Goal: Task Accomplishment & Management: Manage account settings

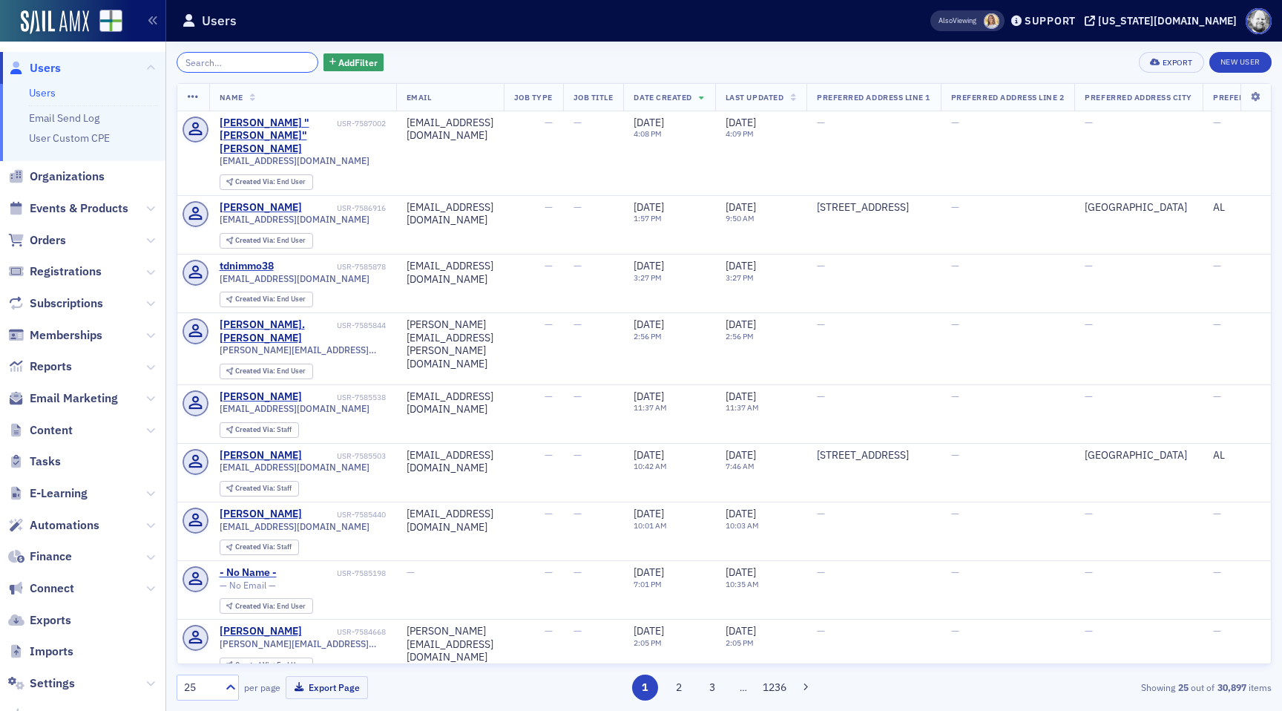
click at [254, 69] on input "search" at bounding box center [248, 62] width 142 height 21
paste input "imartindale@una.edu"
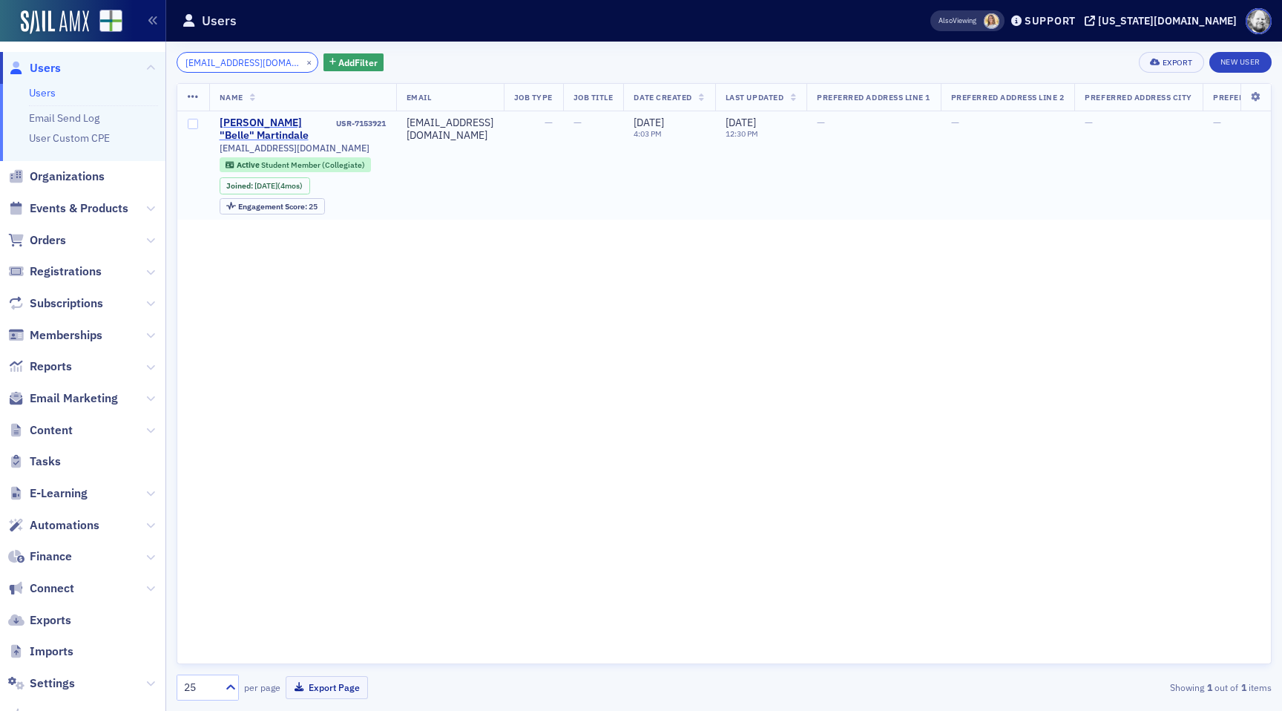
type input "imartindale@una.edu"
click at [255, 125] on div "Isabelle "Belle" Martindale" at bounding box center [277, 130] width 114 height 26
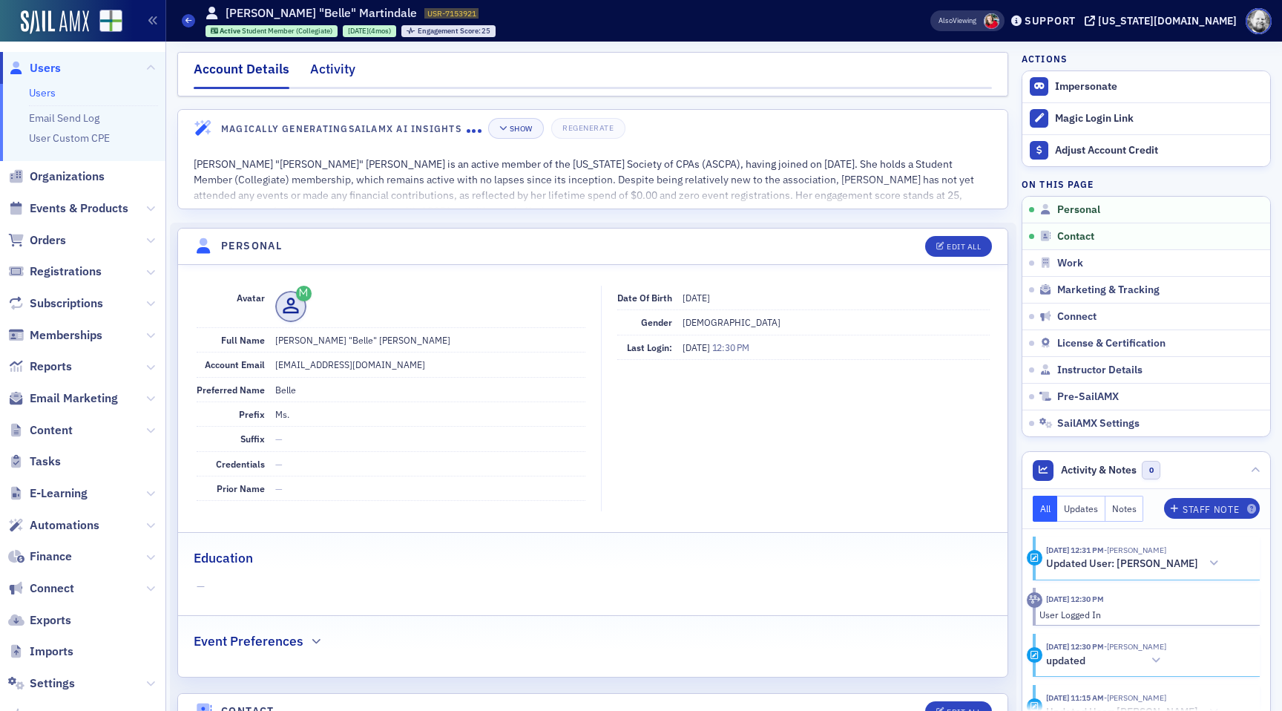
click at [350, 76] on div "Activity" at bounding box center [332, 72] width 45 height 27
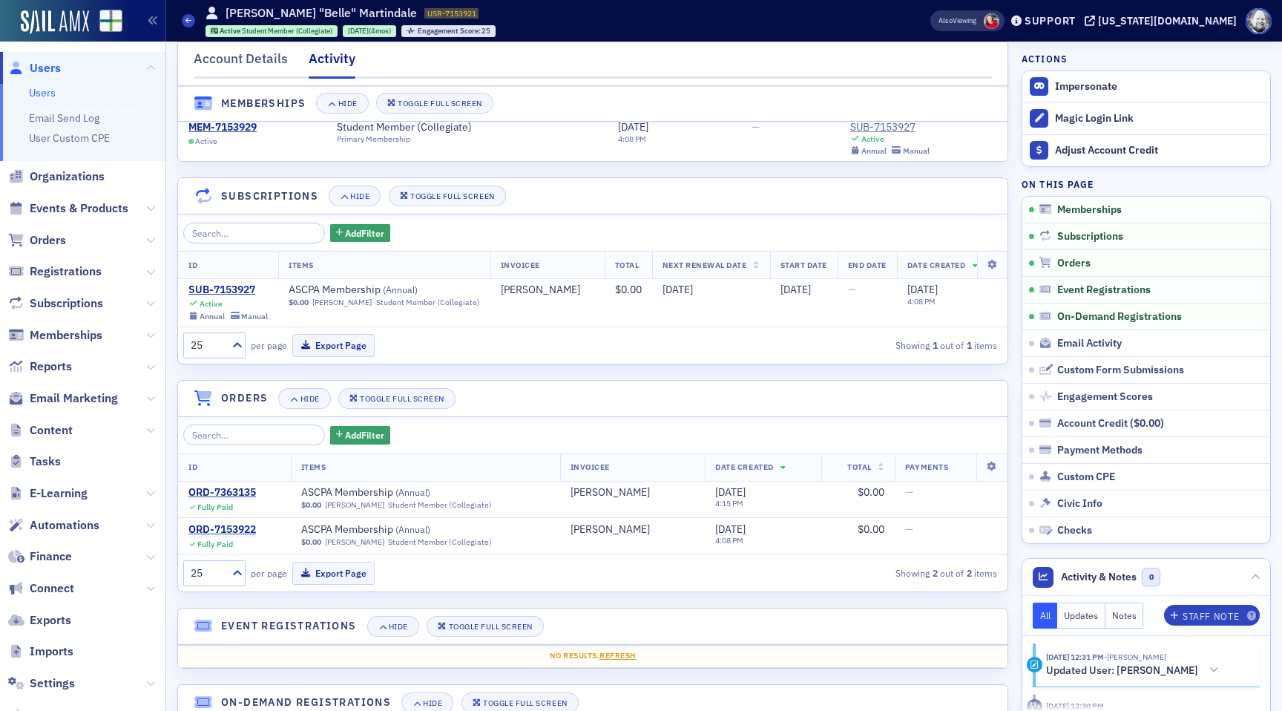
scroll to position [59, 0]
click at [246, 68] on div "Account Details" at bounding box center [241, 62] width 94 height 27
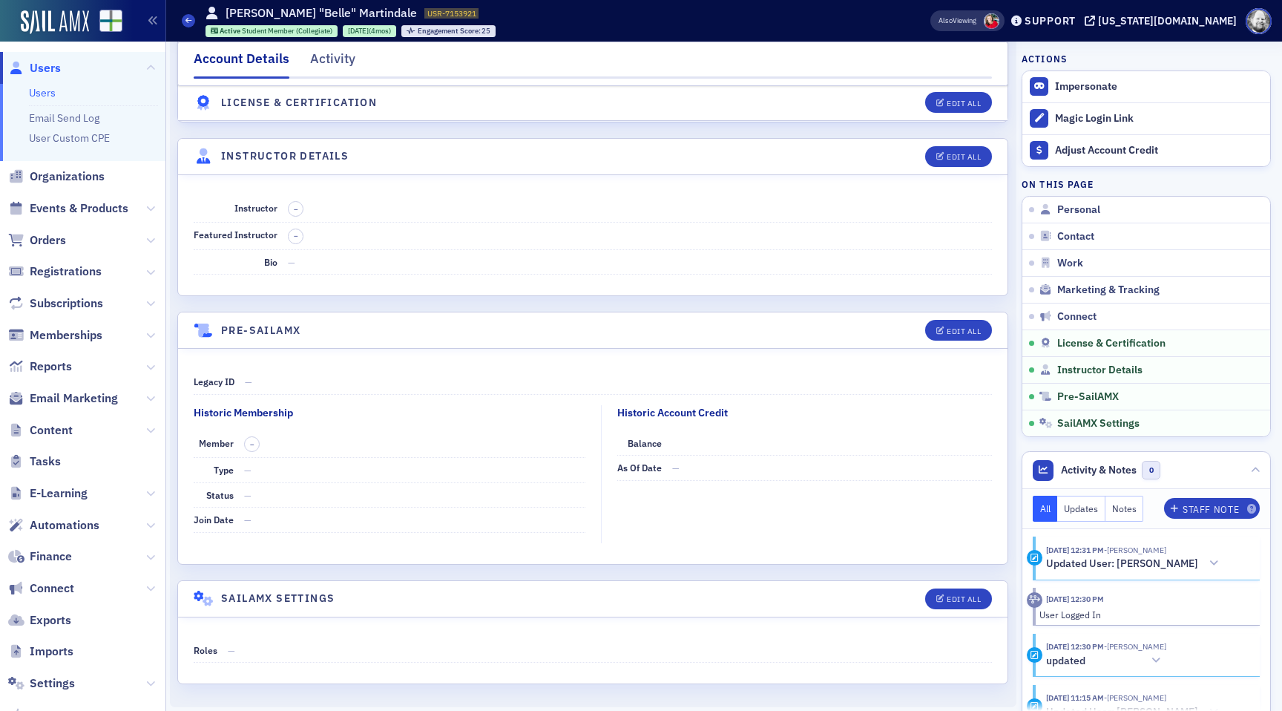
scroll to position [2497, 0]
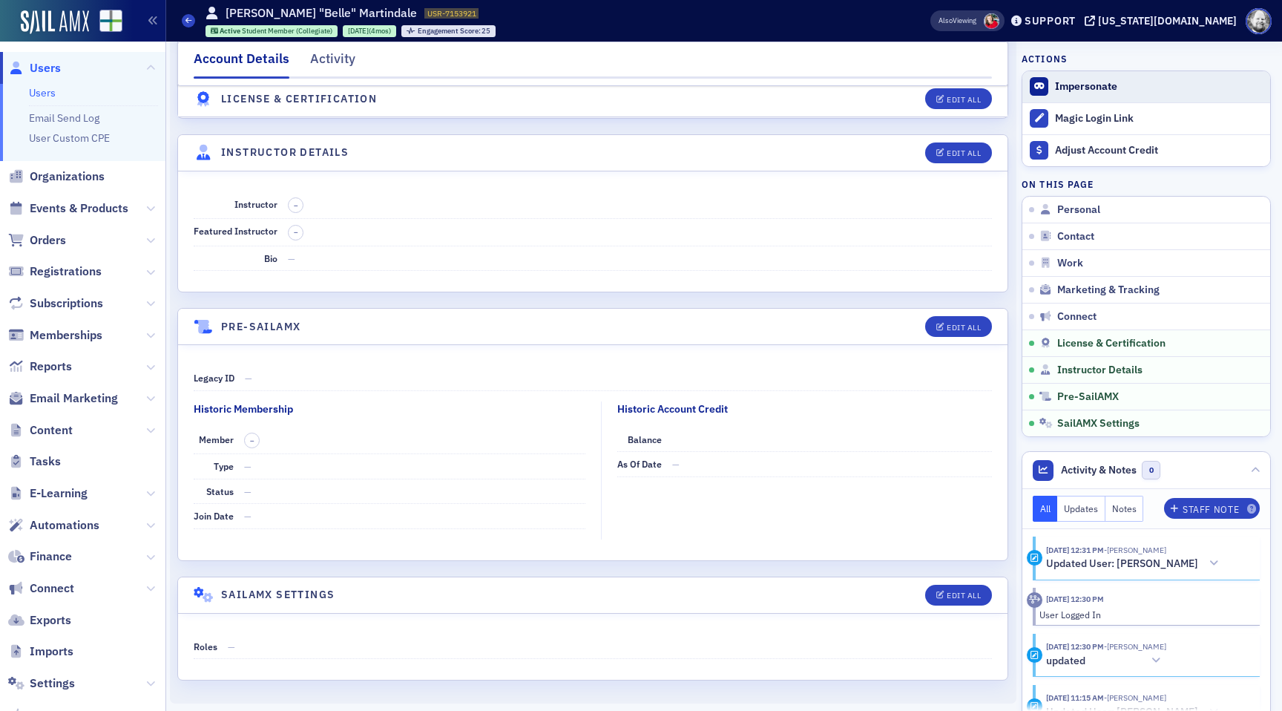
click at [1085, 88] on button "Impersonate" at bounding box center [1086, 86] width 62 height 13
click at [1078, 80] on button "Impersonate" at bounding box center [1086, 86] width 62 height 13
click at [47, 88] on link "Users" at bounding box center [42, 92] width 27 height 13
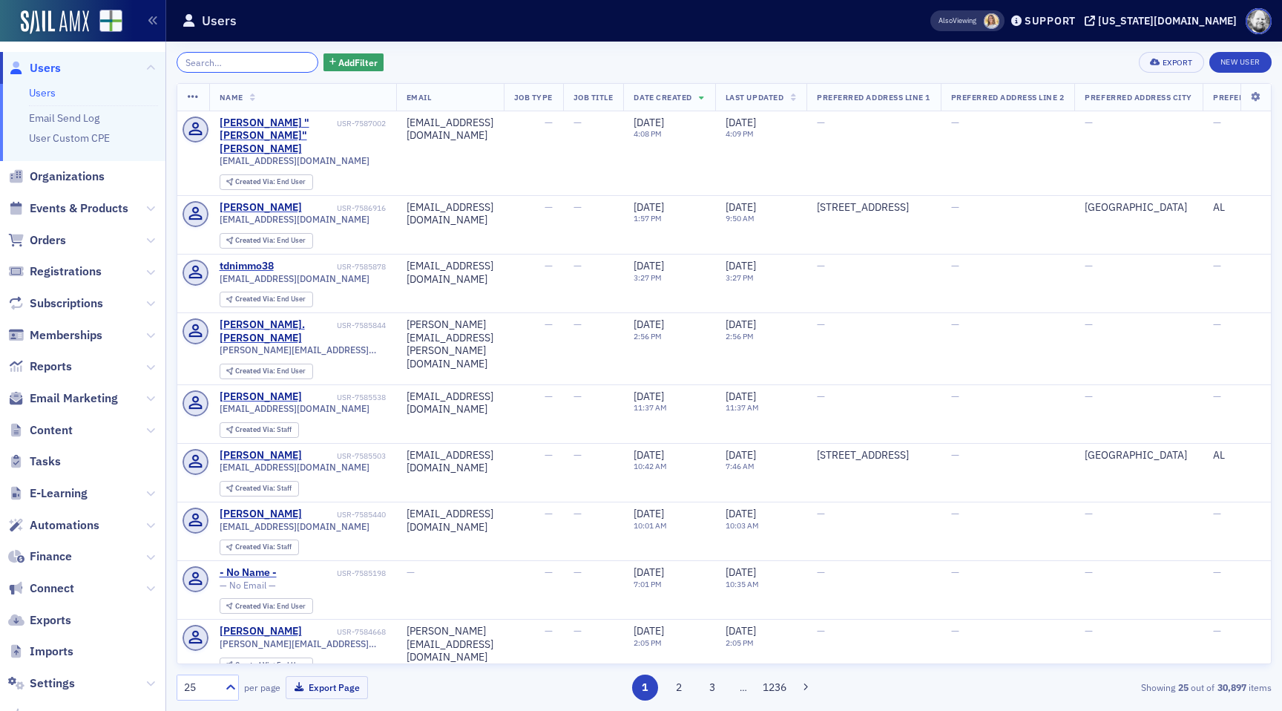
click at [243, 68] on input "search" at bounding box center [248, 62] width 142 height 21
type input "a"
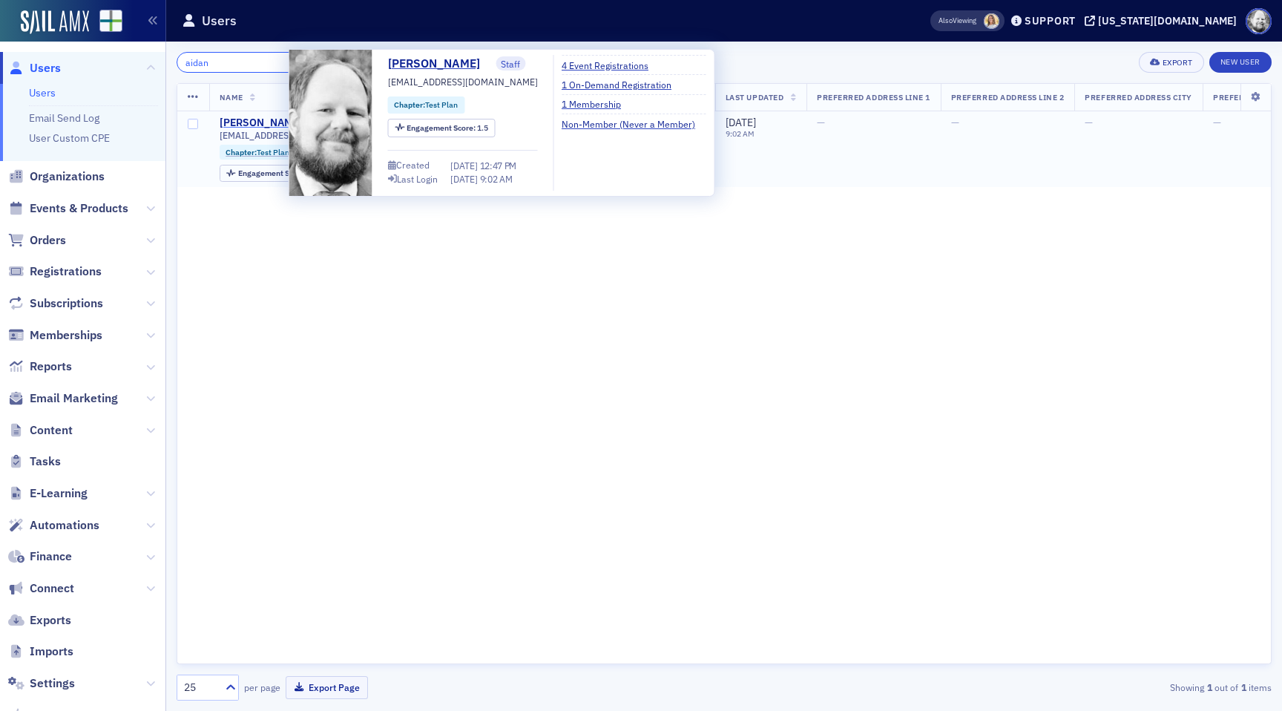
type input "aidan"
click at [251, 121] on div "[PERSON_NAME]" at bounding box center [261, 123] width 82 height 13
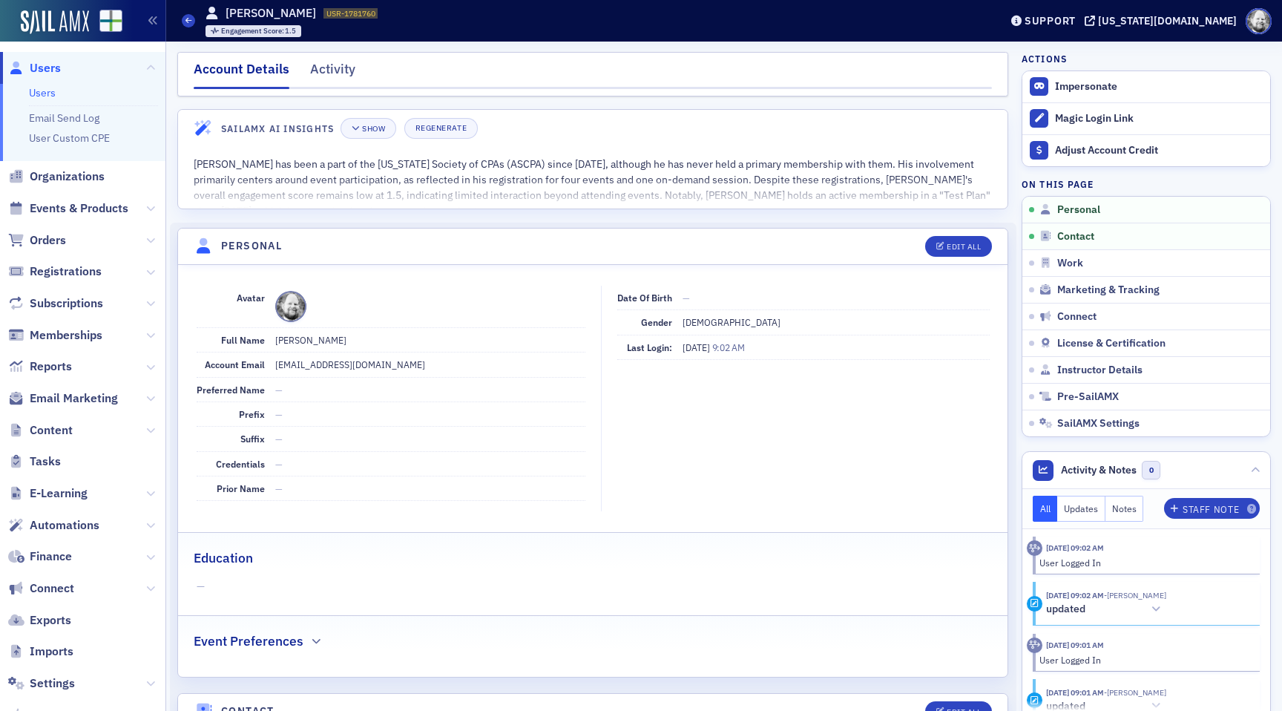
drag, startPoint x: 1089, startPoint y: 89, endPoint x: 942, endPoint y: 132, distance: 153.1
click at [1196, 19] on div "[US_STATE][DOMAIN_NAME]" at bounding box center [1167, 20] width 139 height 13
click at [313, 65] on div "Activity" at bounding box center [332, 72] width 45 height 27
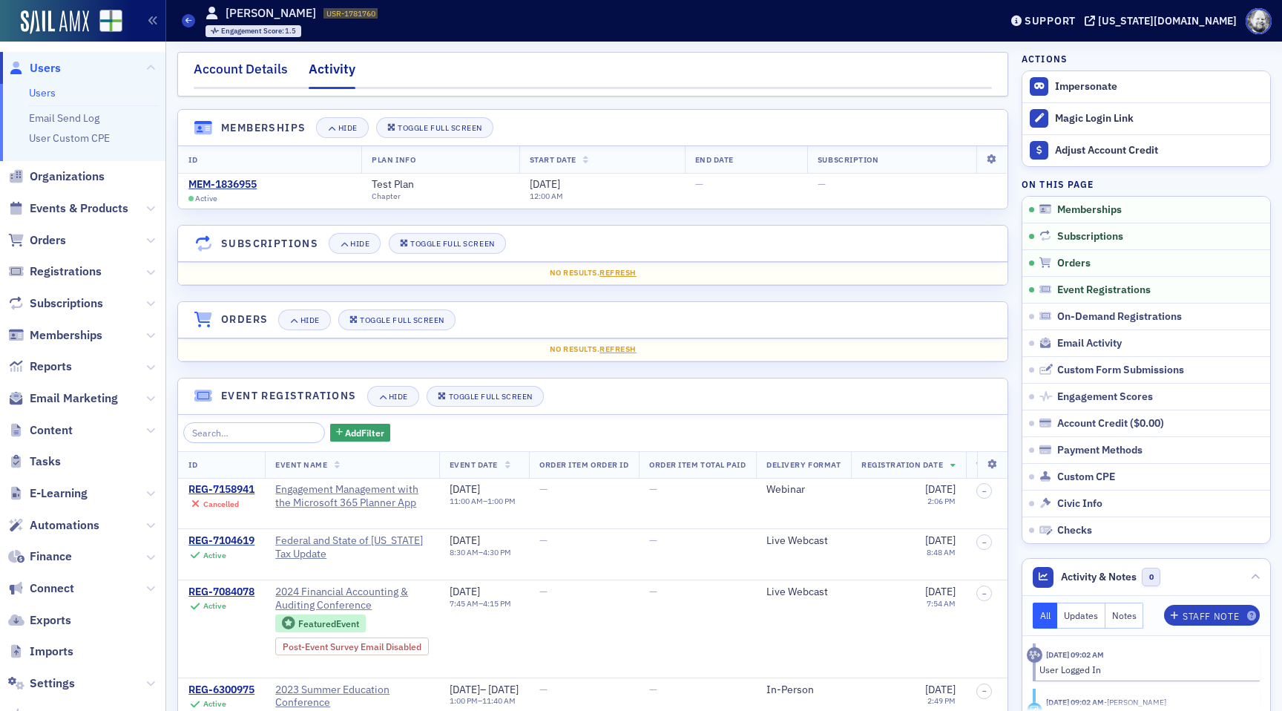
click at [266, 73] on div "Account Details" at bounding box center [241, 72] width 94 height 27
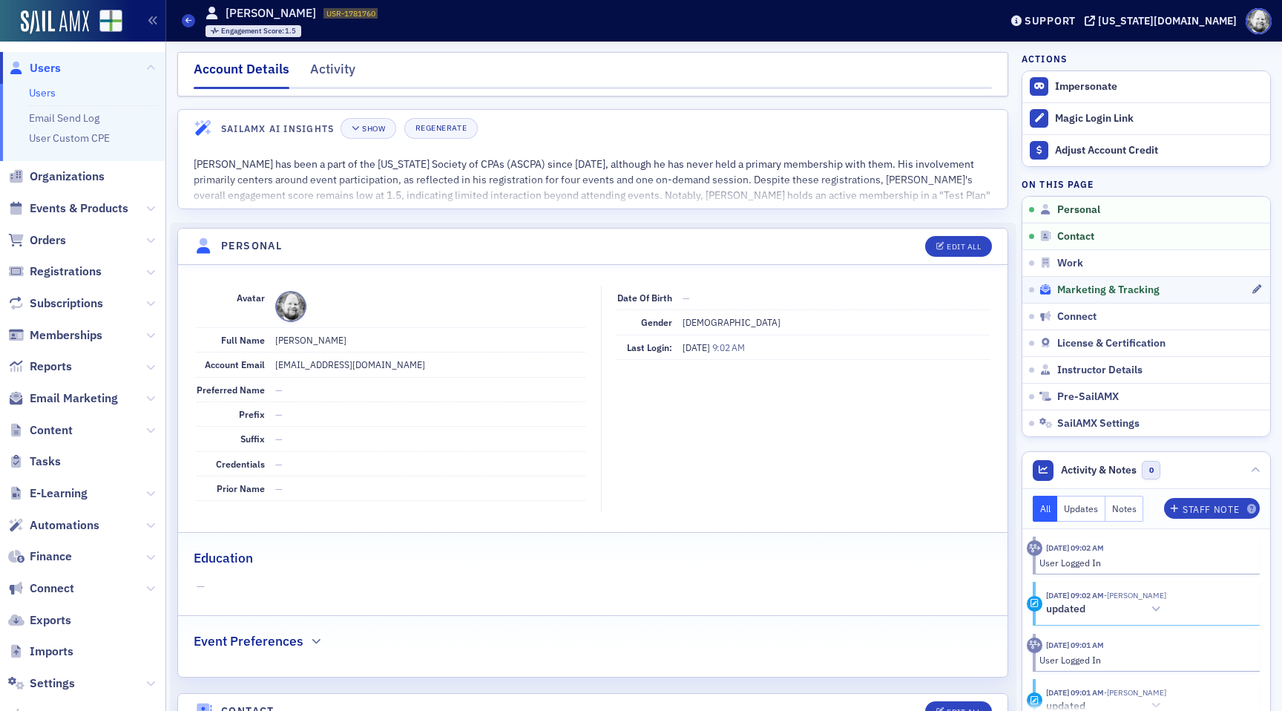
click at [1079, 287] on span "Marketing & Tracking" at bounding box center [1109, 290] width 102 height 13
click at [1125, 292] on span "Marketing & Tracking" at bounding box center [1109, 290] width 102 height 13
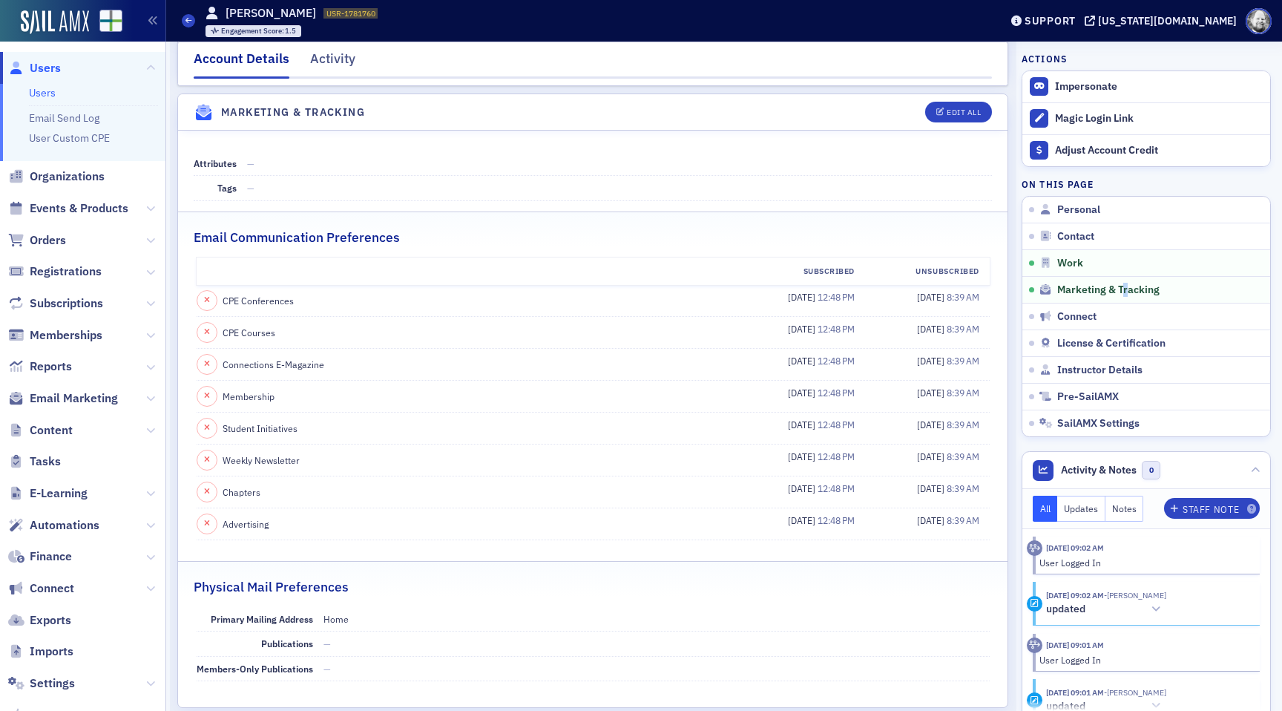
scroll to position [1438, 0]
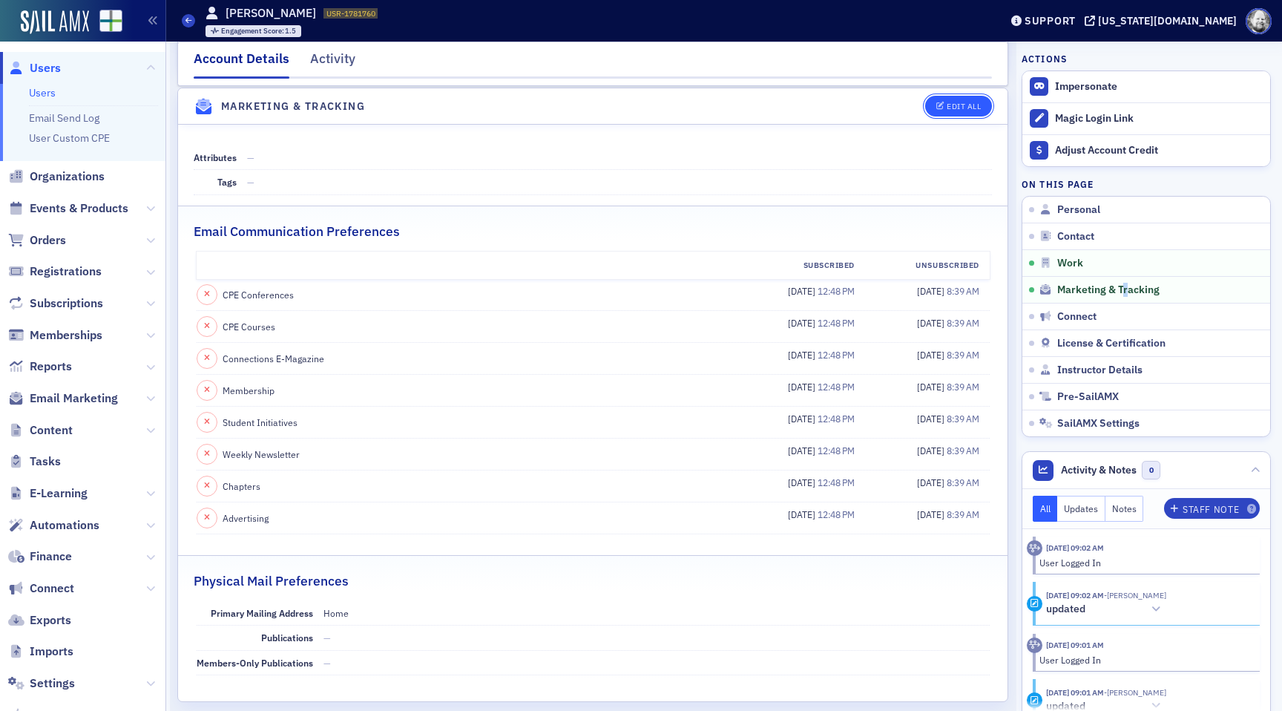
click at [951, 107] on div "Edit All" at bounding box center [964, 106] width 34 height 8
select select "US"
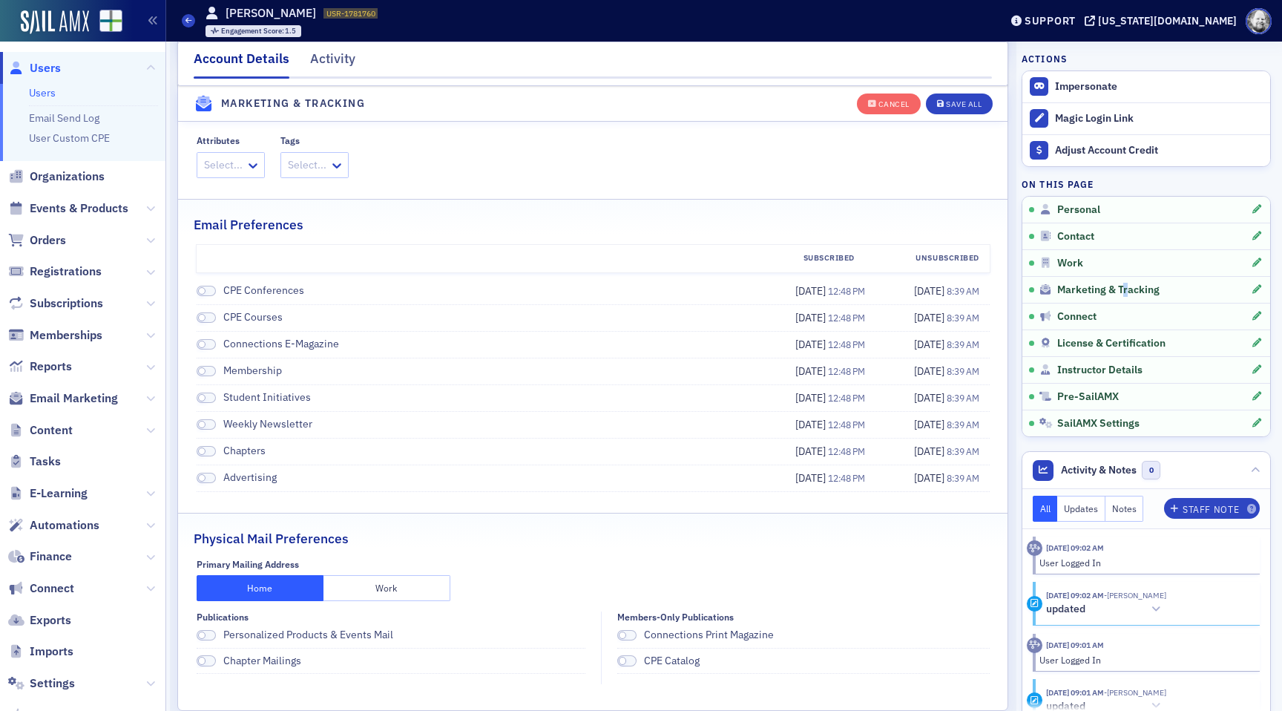
scroll to position [1965, 0]
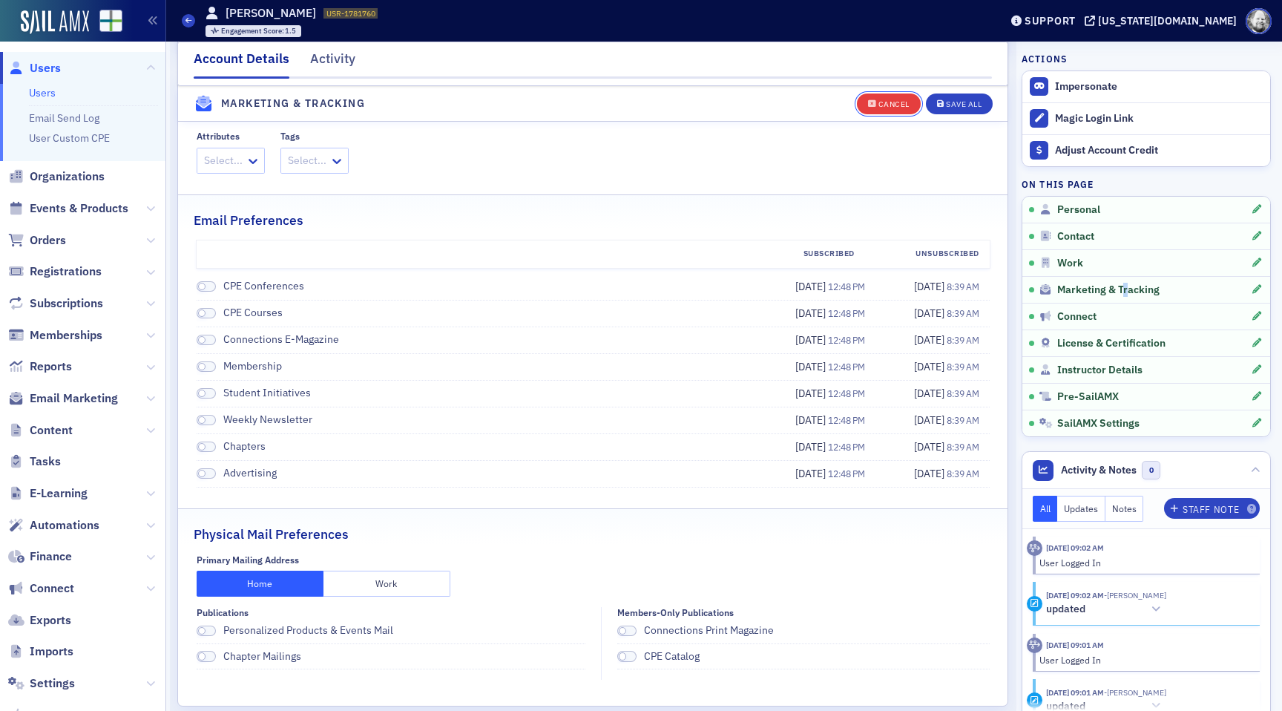
click at [874, 103] on icon "button" at bounding box center [872, 104] width 9 height 8
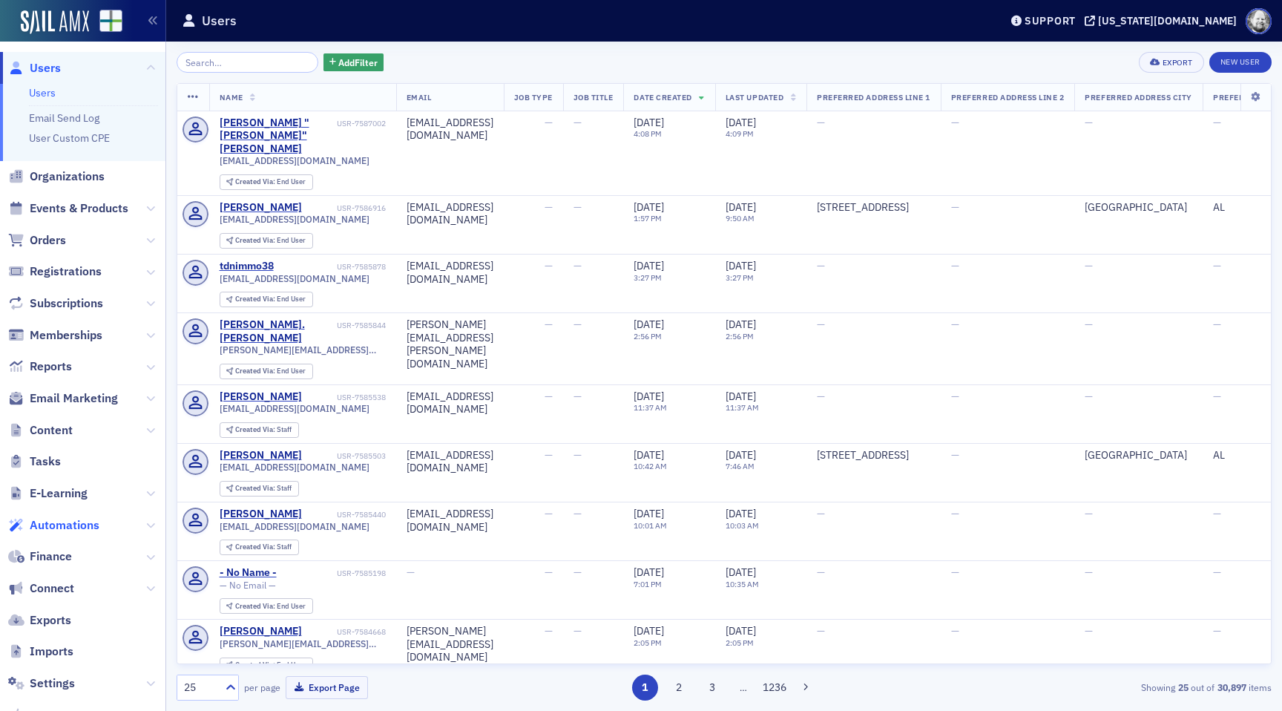
click at [51, 531] on span "Automations" at bounding box center [65, 525] width 70 height 16
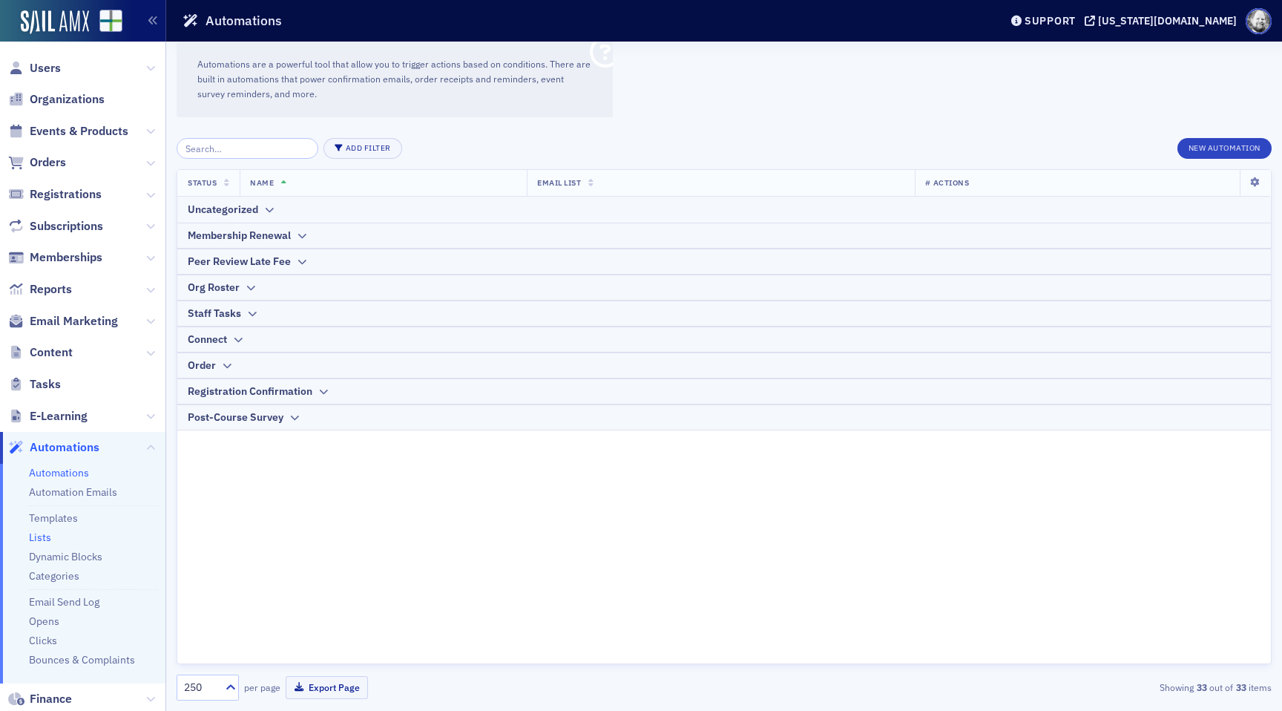
click at [47, 534] on link "Lists" at bounding box center [40, 537] width 22 height 13
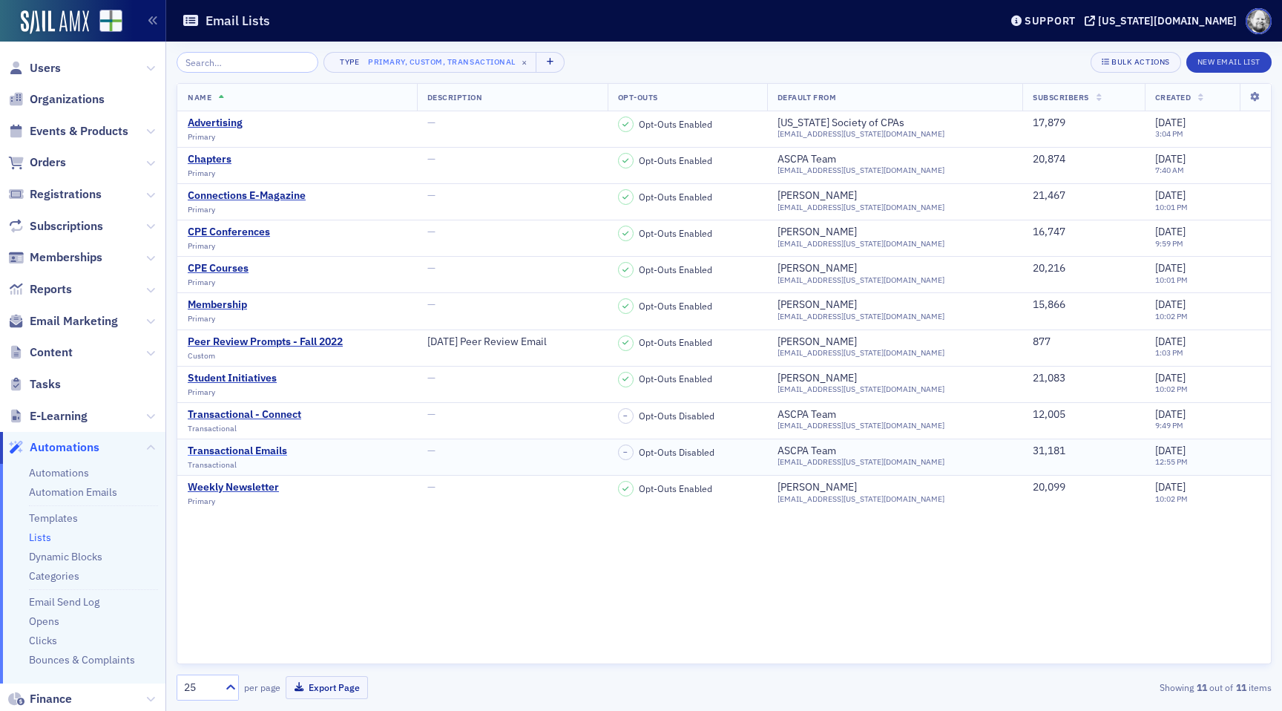
click at [252, 451] on div "Transactional Emails" at bounding box center [237, 451] width 99 height 13
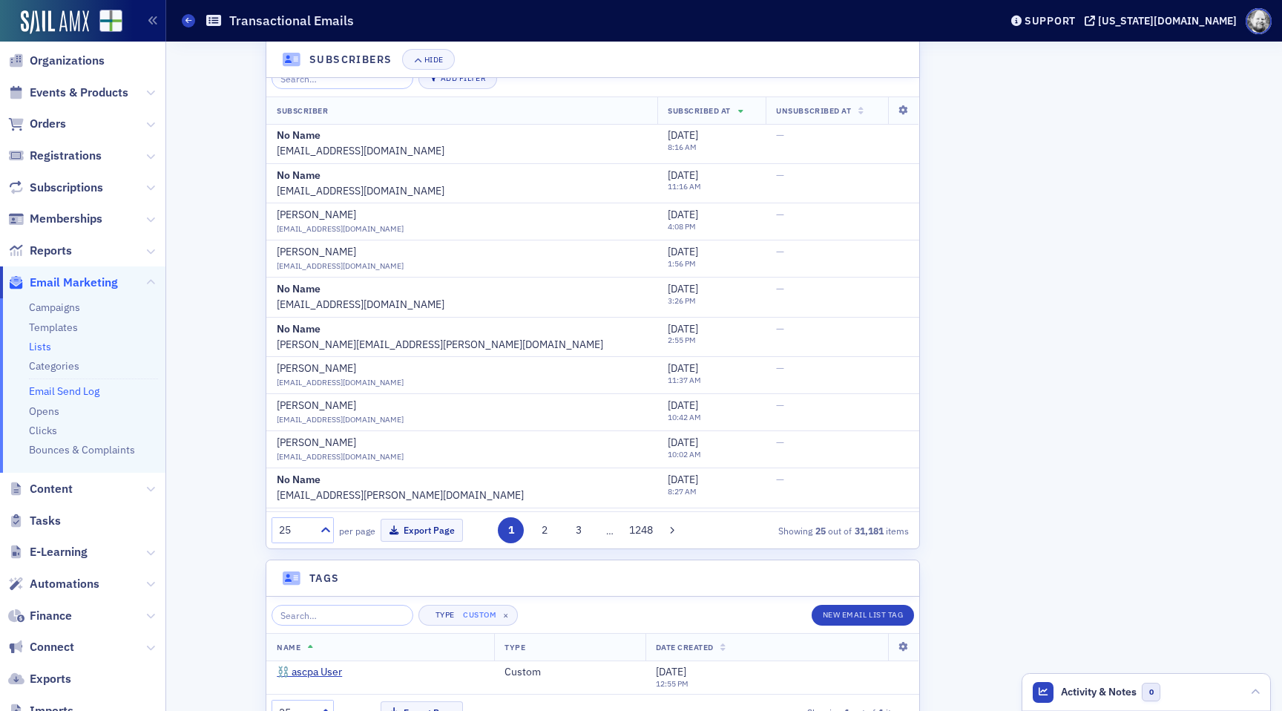
scroll to position [41, 0]
click at [64, 580] on span "Automations" at bounding box center [65, 582] width 70 height 16
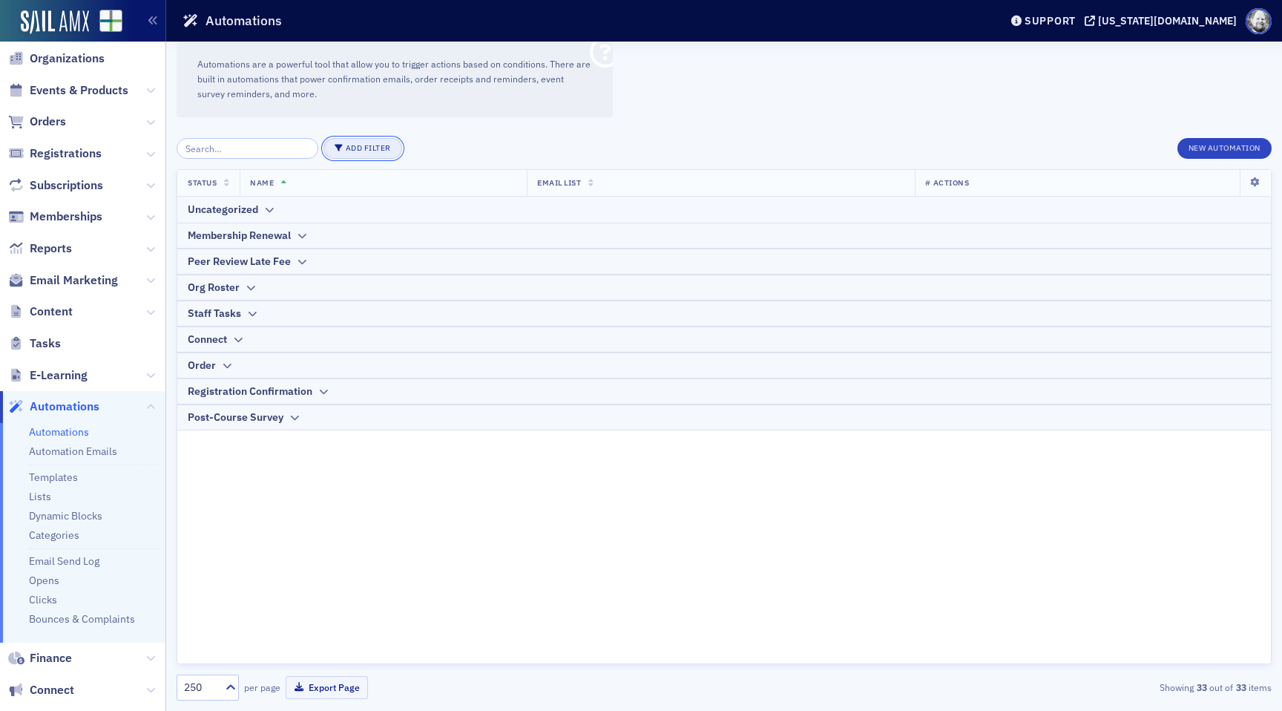
click at [336, 150] on button "Add Filter" at bounding box center [363, 148] width 79 height 21
click at [401, 144] on div "List" at bounding box center [414, 147] width 37 height 13
click at [422, 154] on div at bounding box center [432, 156] width 67 height 19
type input "trans"
click at [460, 187] on span "[Transactional] Transactional Emails" at bounding box center [486, 189] width 166 height 16
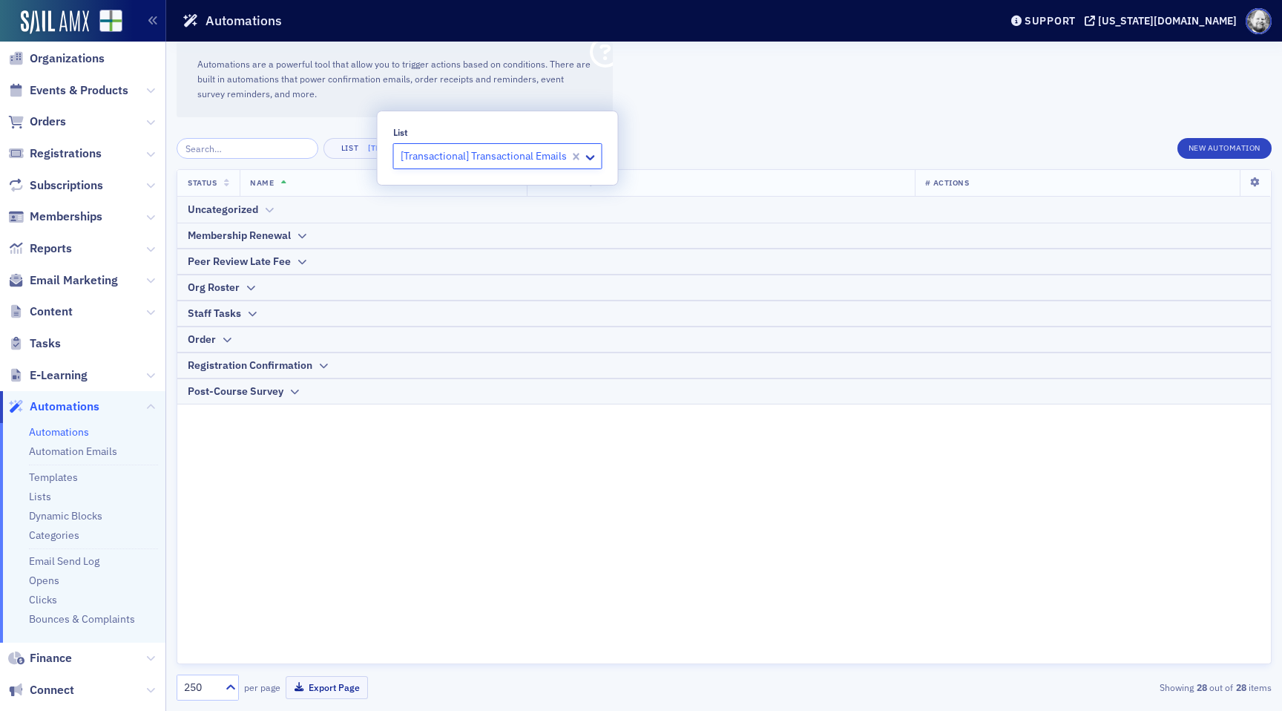
click at [264, 202] on div at bounding box center [268, 210] width 11 height 16
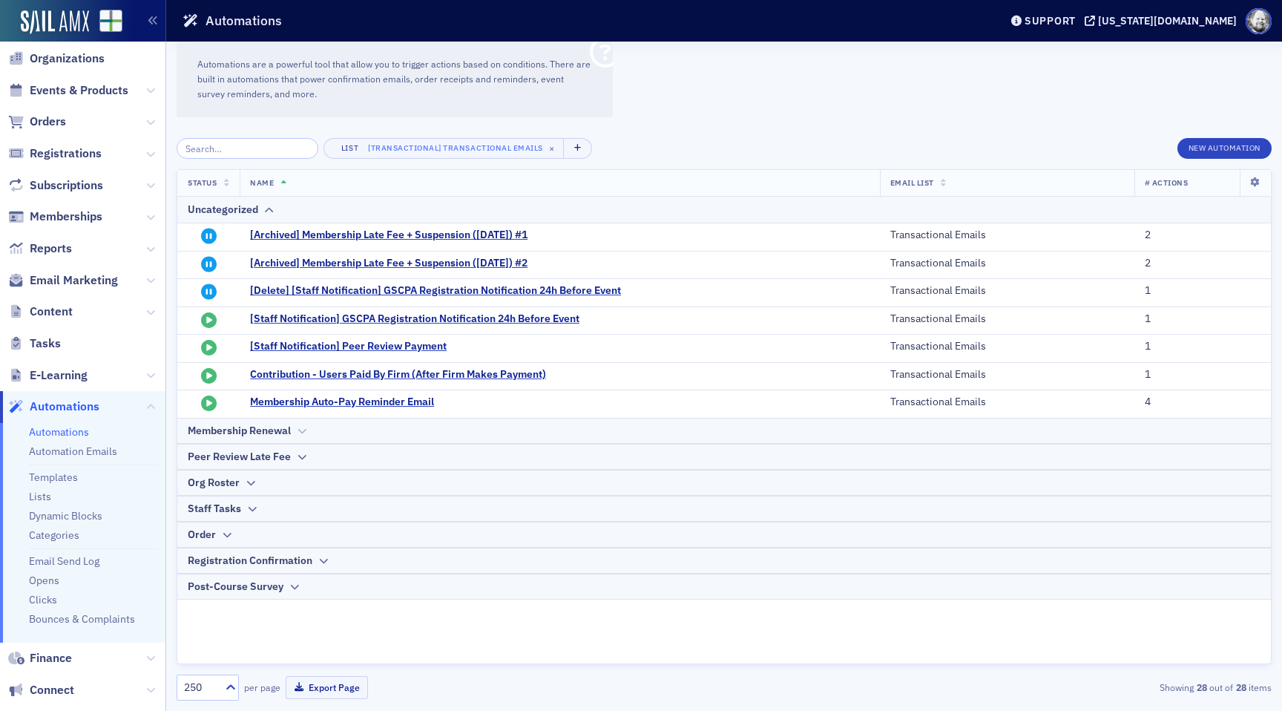
click at [300, 430] on icon at bounding box center [301, 431] width 11 height 9
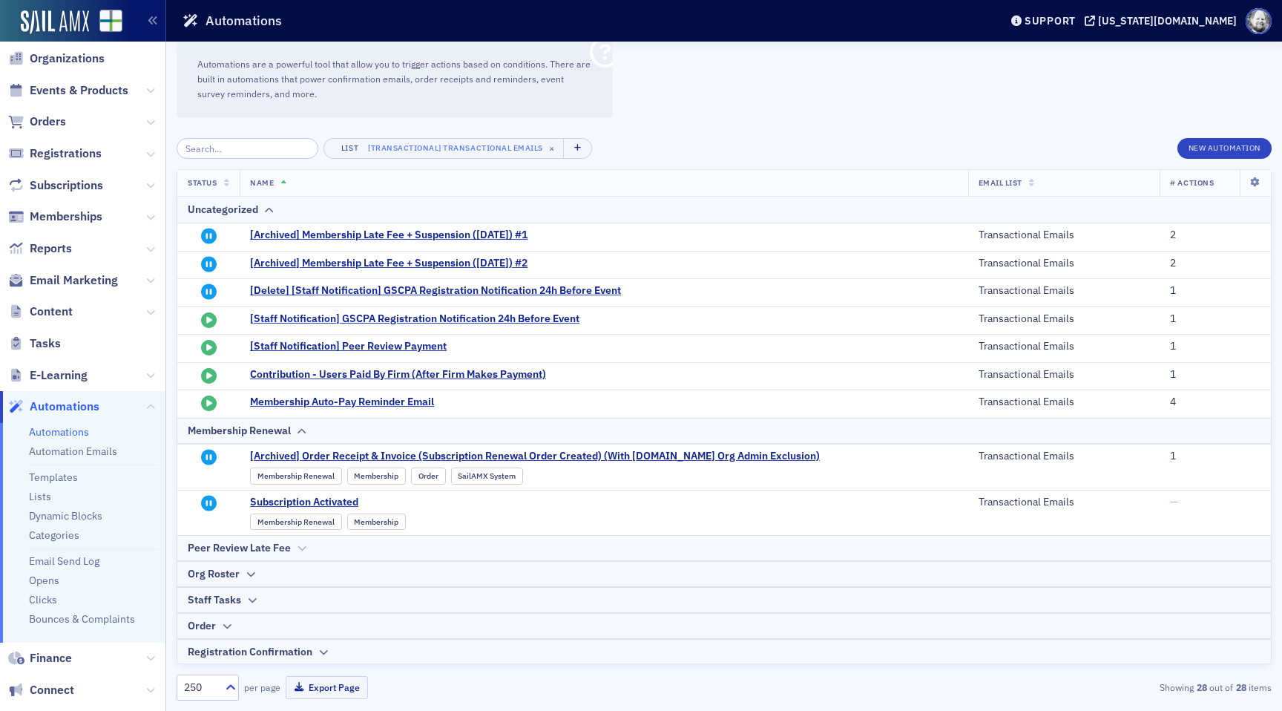
click at [298, 545] on icon at bounding box center [301, 548] width 11 height 9
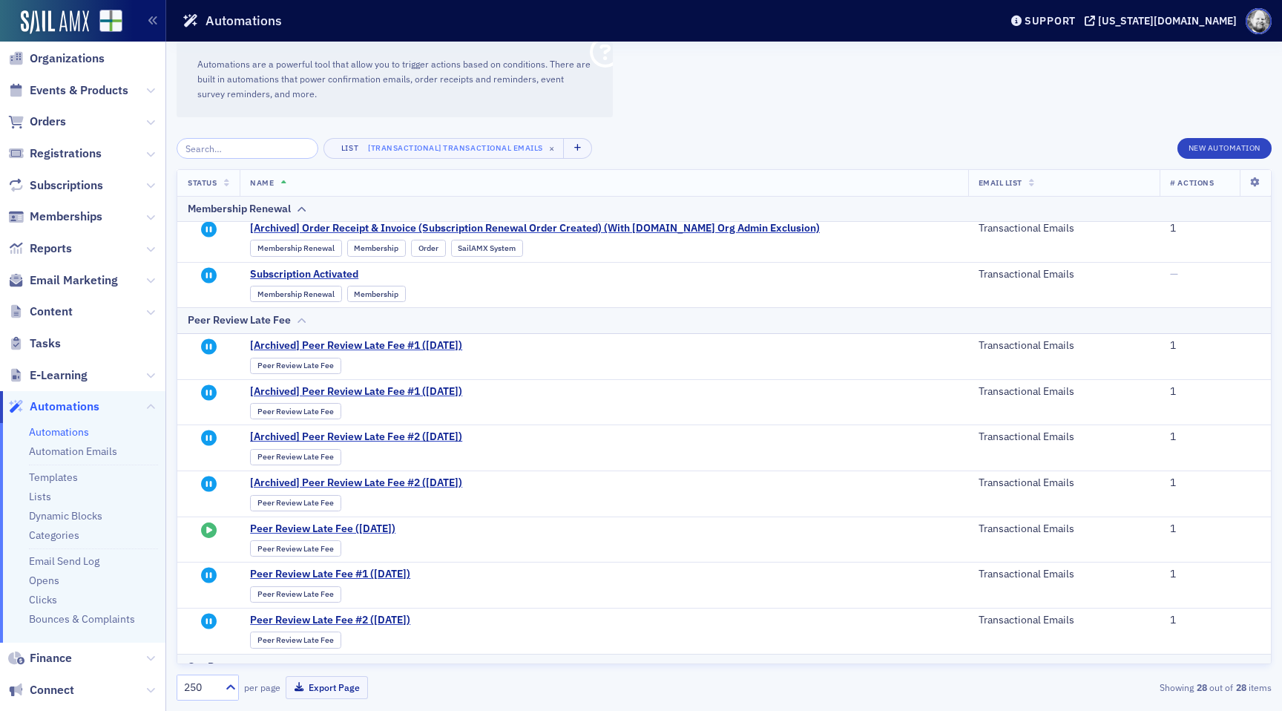
scroll to position [345, 0]
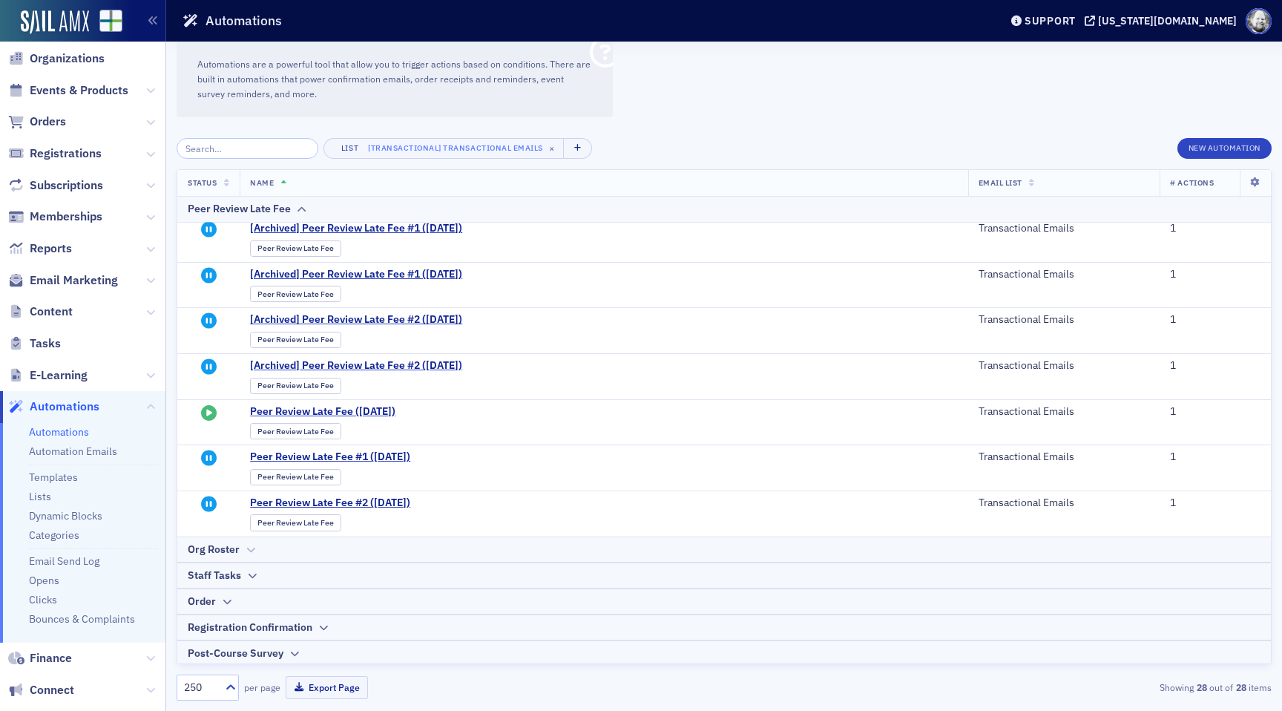
click at [252, 546] on icon at bounding box center [250, 550] width 11 height 9
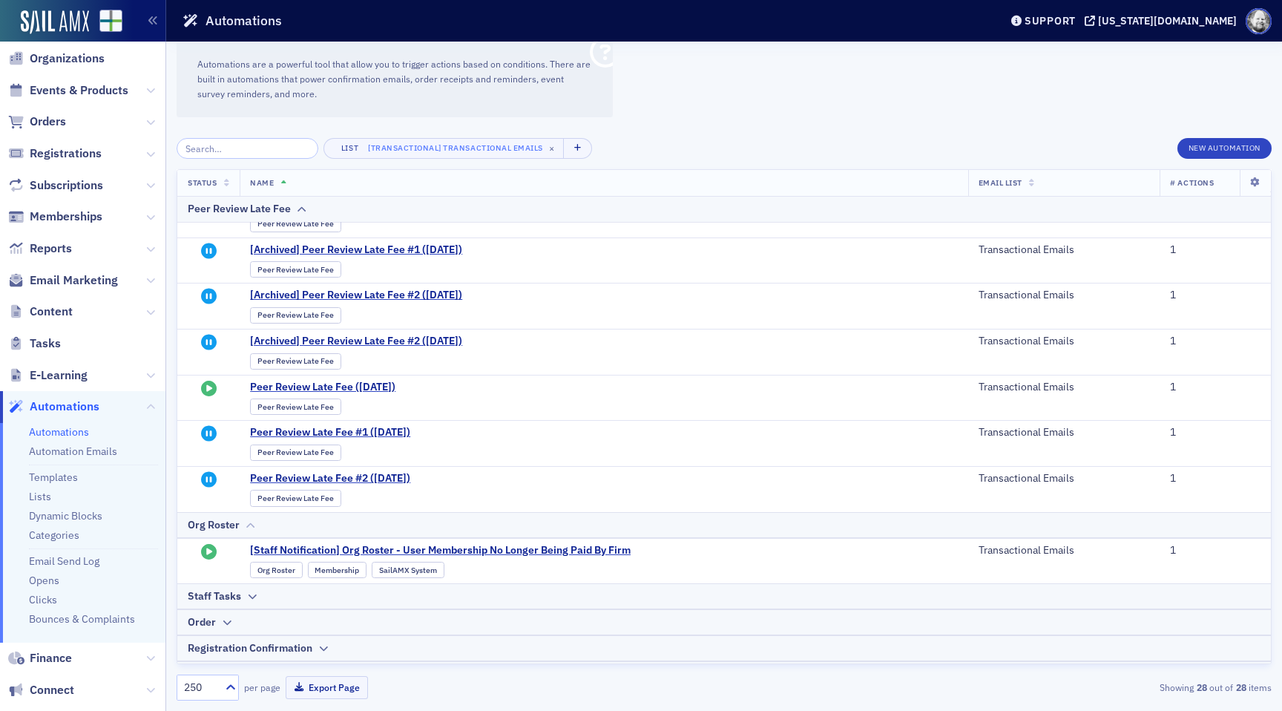
scroll to position [390, 0]
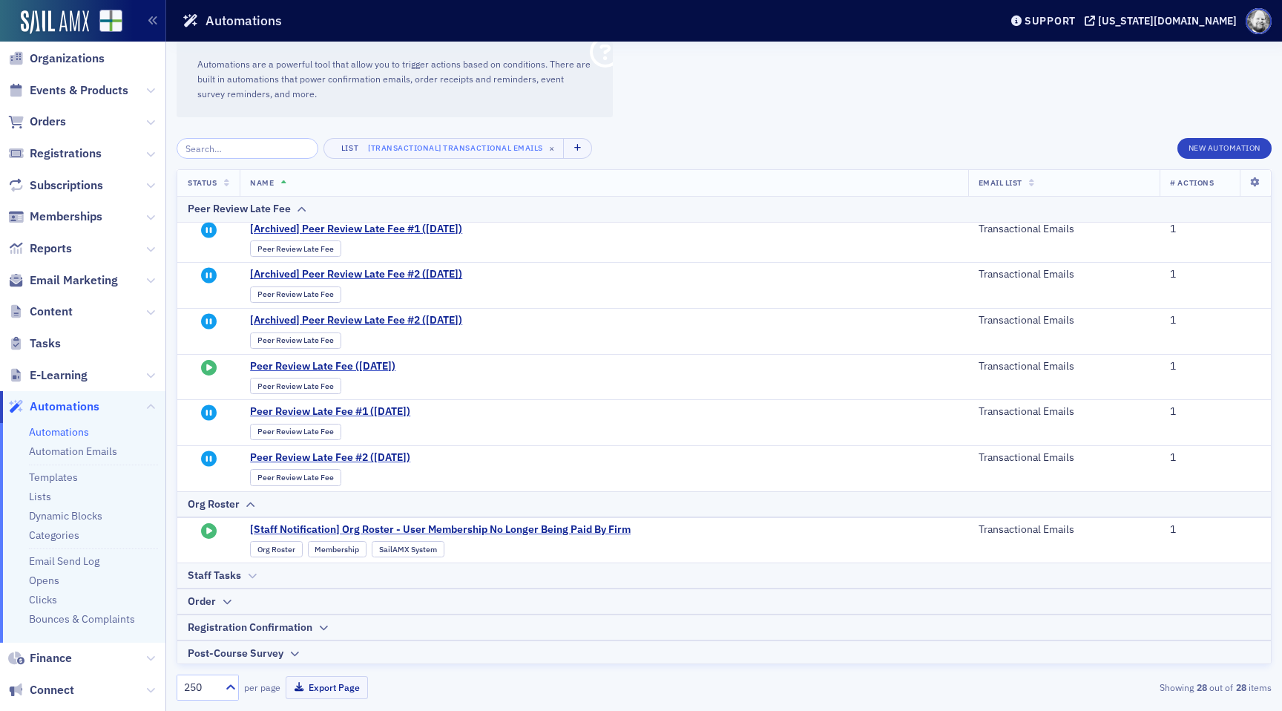
click at [249, 571] on icon at bounding box center [251, 575] width 11 height 9
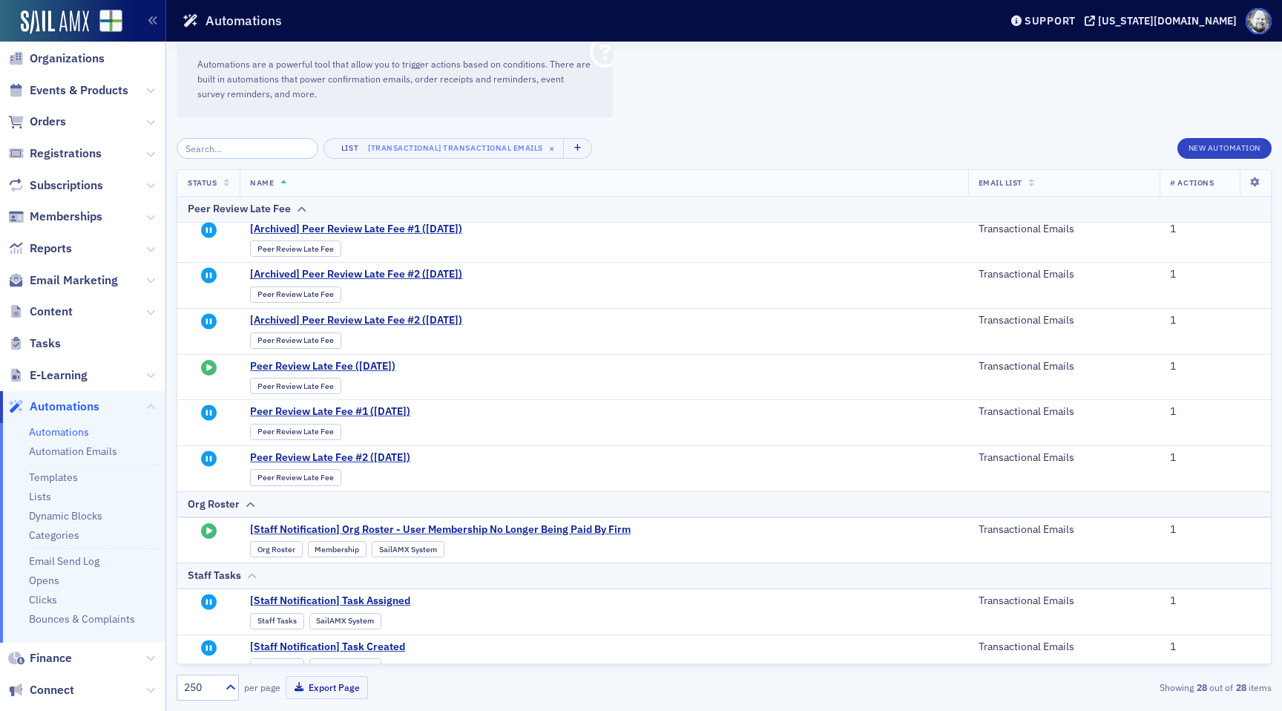
scroll to position [482, 0]
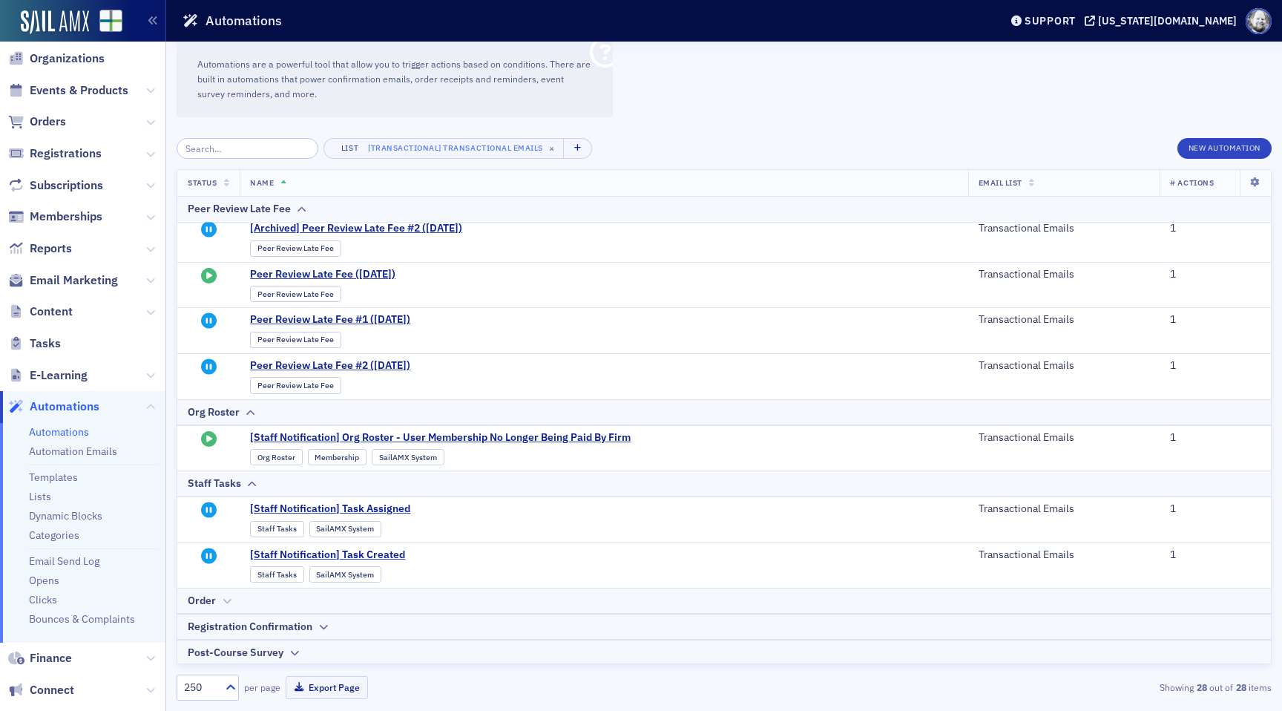
click at [226, 597] on icon at bounding box center [226, 601] width 11 height 9
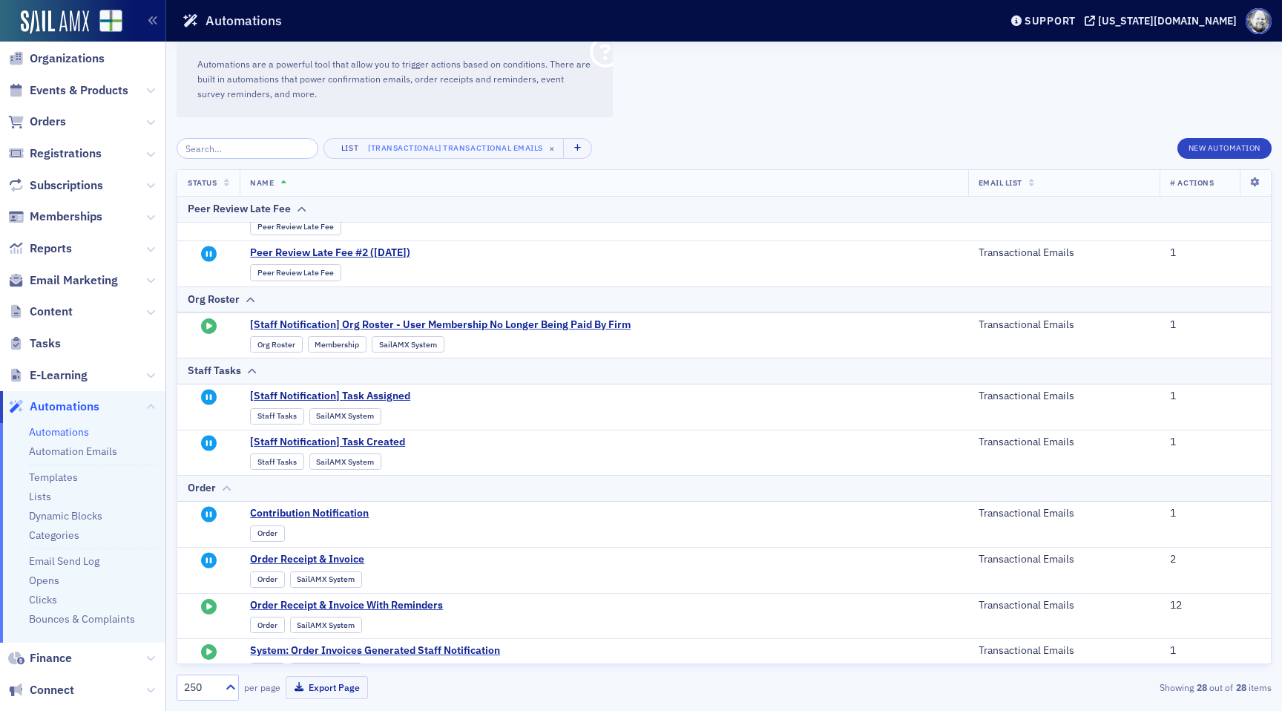
scroll to position [665, 0]
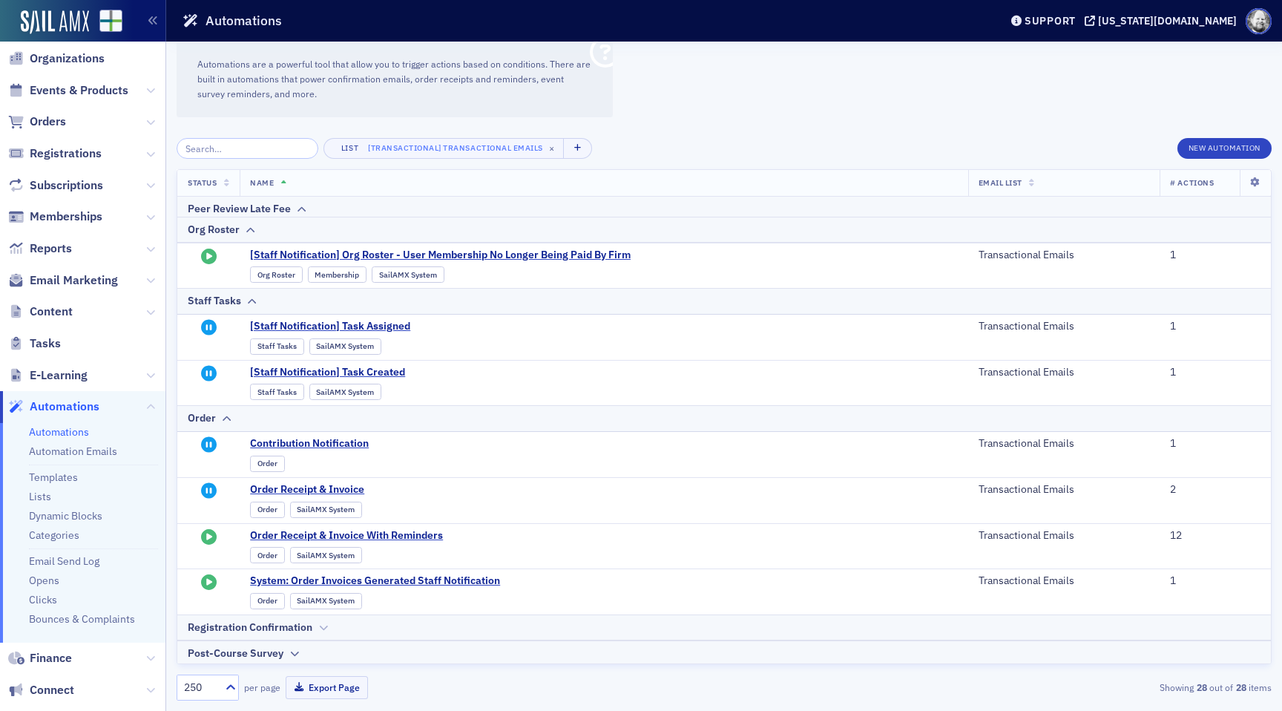
click at [315, 629] on div "Registration Confirmation" at bounding box center [724, 628] width 1073 height 16
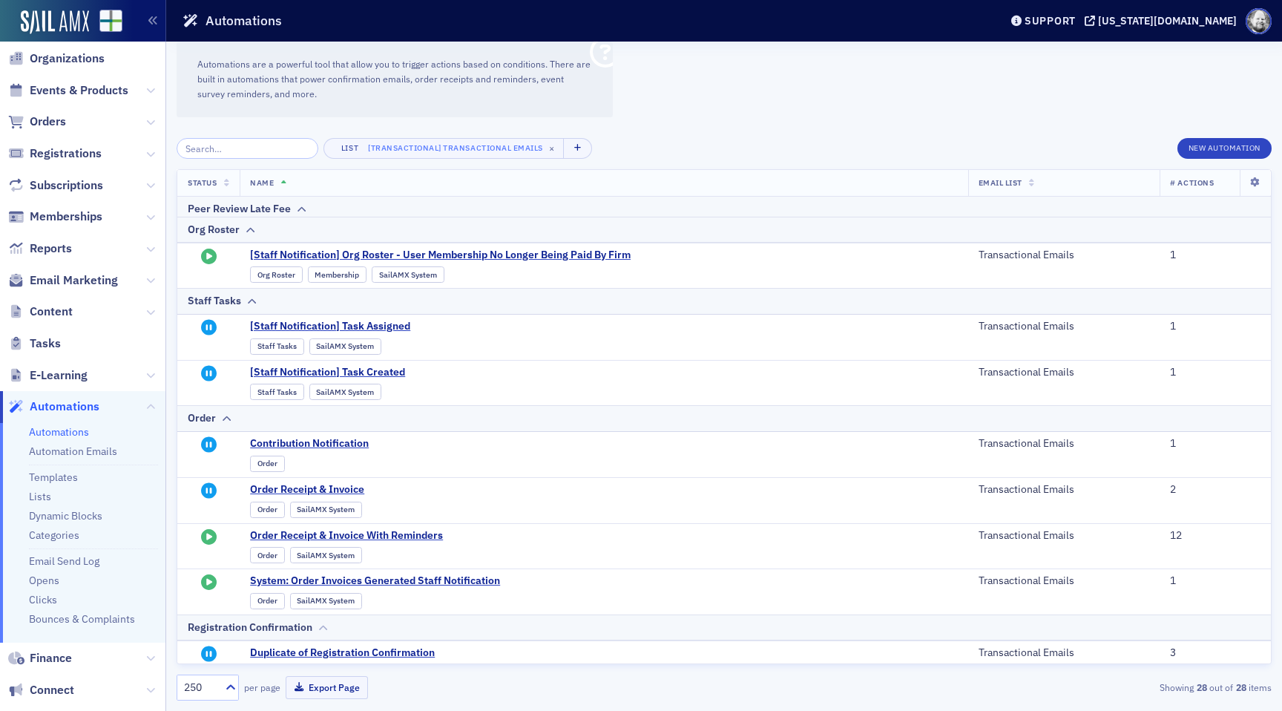
scroll to position [848, 0]
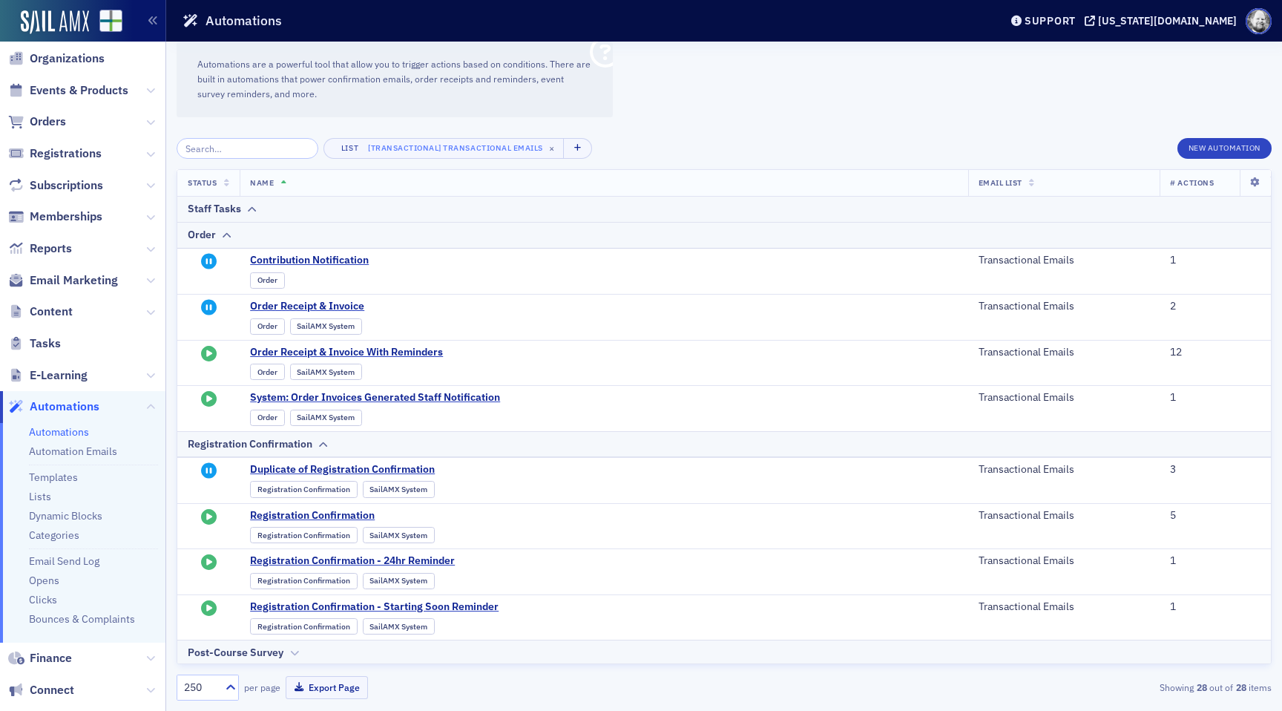
click at [290, 649] on icon at bounding box center [294, 653] width 11 height 9
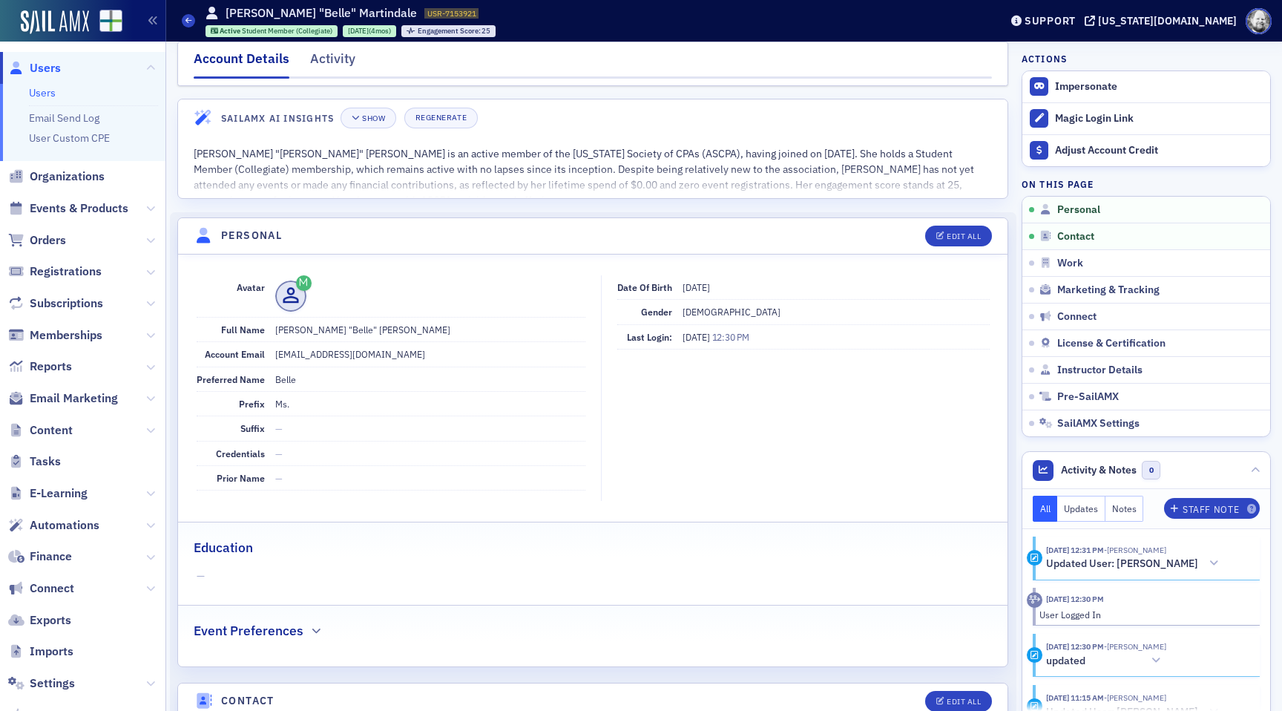
scroll to position [13, 0]
click at [350, 51] on div "Activity" at bounding box center [332, 62] width 45 height 27
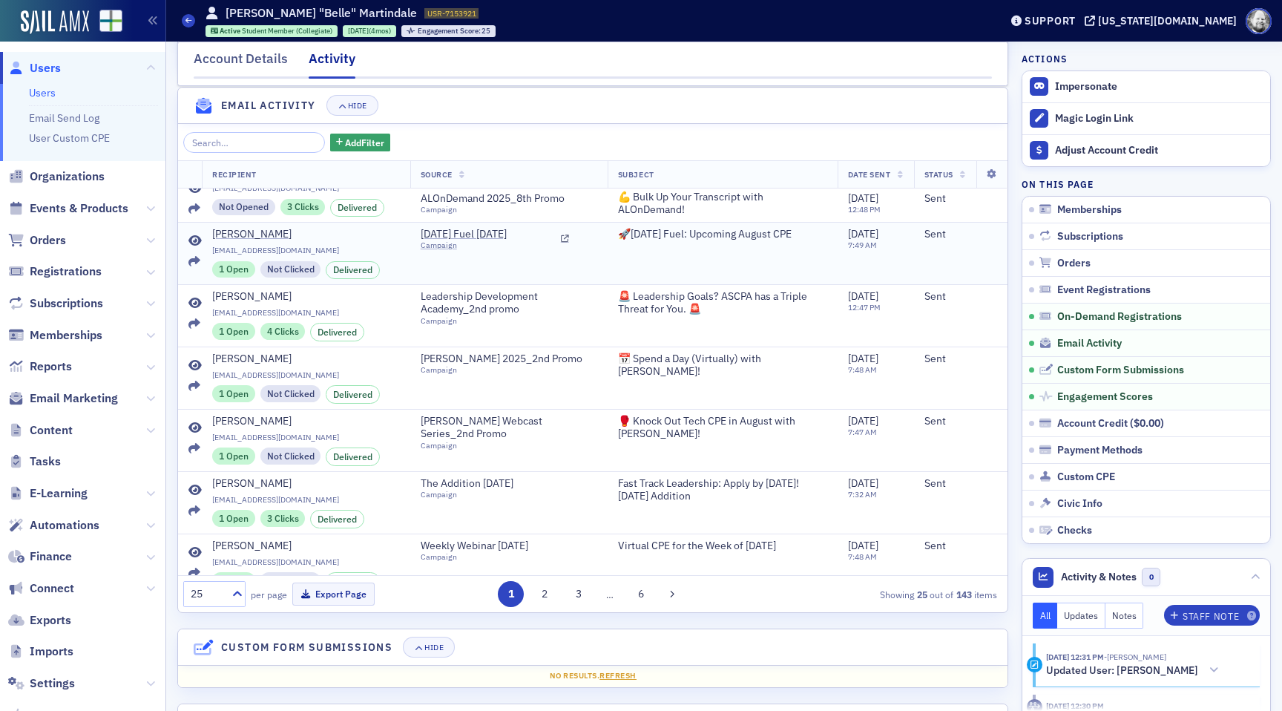
scroll to position [93, 0]
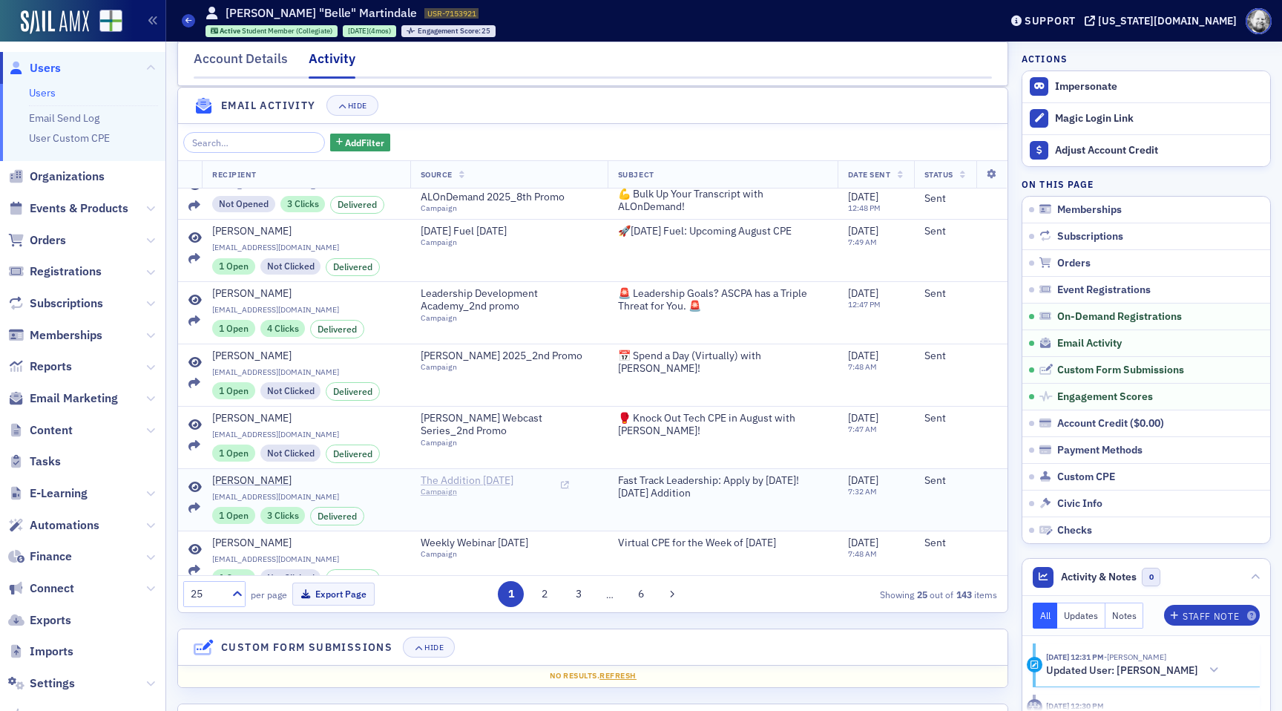
click at [438, 491] on div "Campaign" at bounding box center [488, 492] width 135 height 10
click at [335, 8] on h1 "Isabelle "Belle" Martindale" at bounding box center [321, 13] width 191 height 16
copy h1 "Martindale"
click at [514, 198] on span "ALOnDemand 2025_8th Promo" at bounding box center [493, 197] width 144 height 13
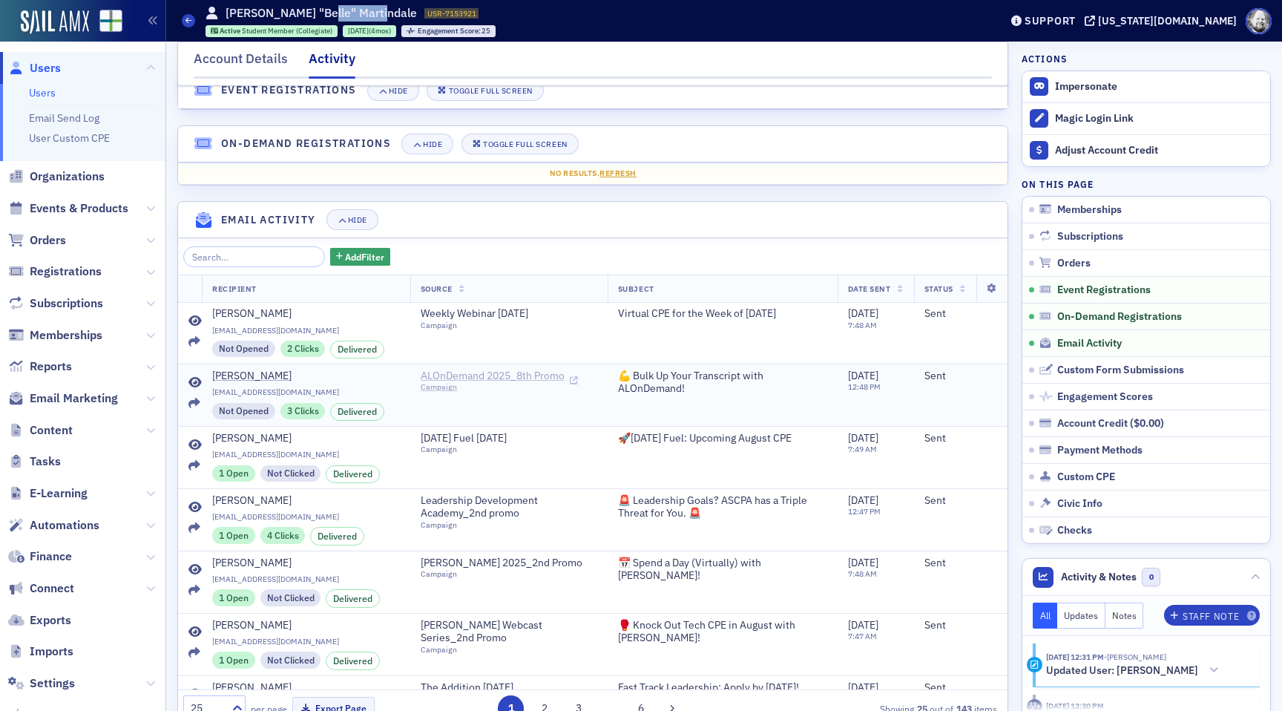
scroll to position [620, 0]
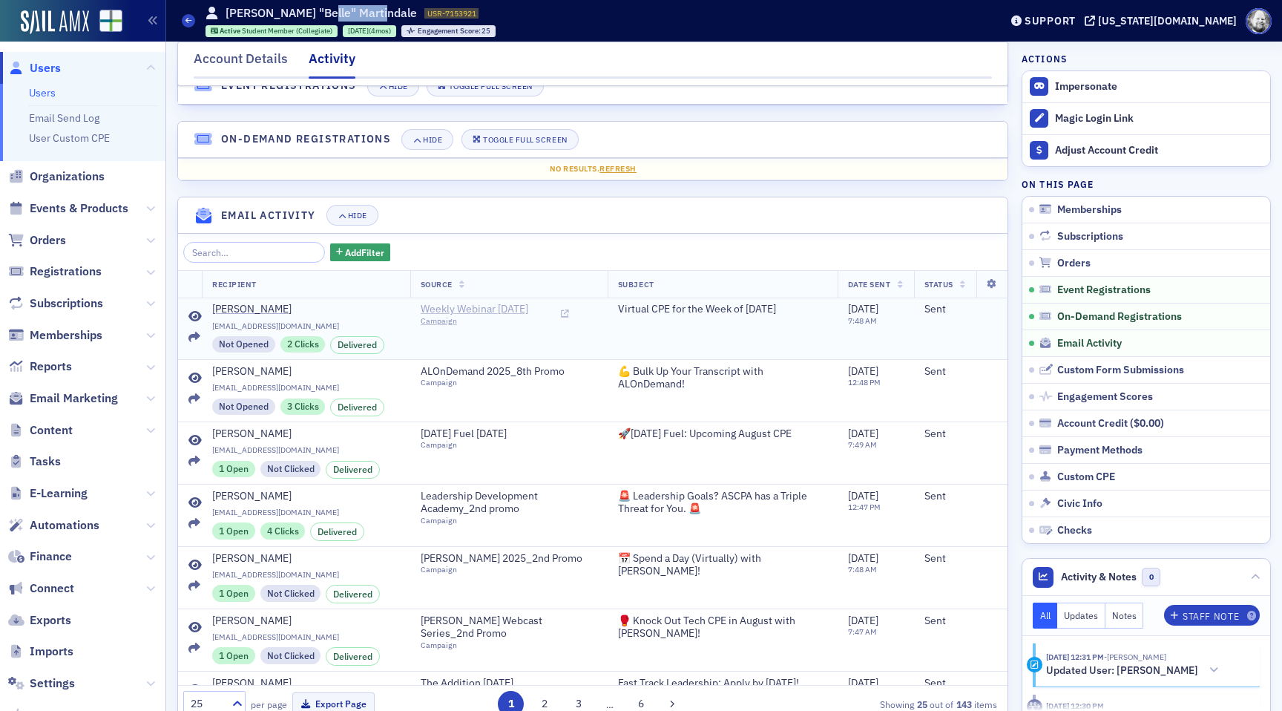
click at [487, 317] on div "Campaign" at bounding box center [488, 321] width 135 height 10
click at [497, 366] on span "ALOnDemand 2025_8th Promo" at bounding box center [493, 371] width 144 height 13
click at [195, 314] on icon at bounding box center [195, 317] width 13 height 12
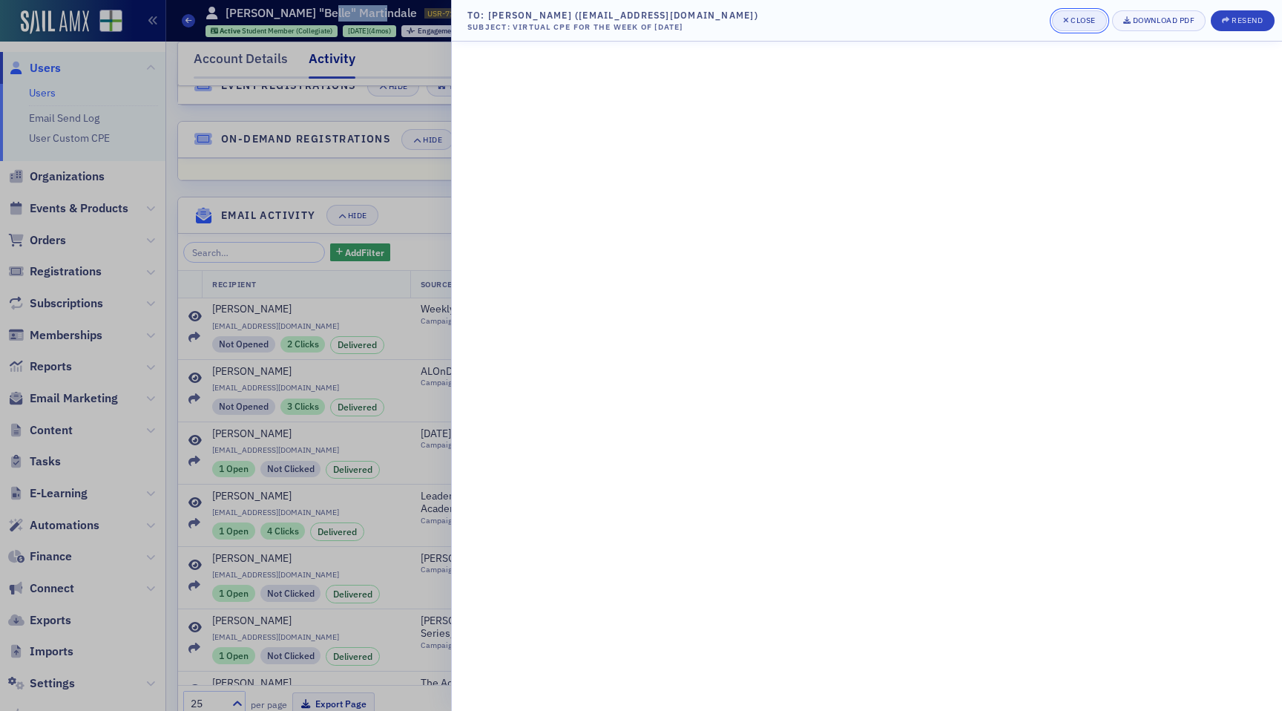
click at [1081, 19] on div "Close" at bounding box center [1083, 20] width 25 height 8
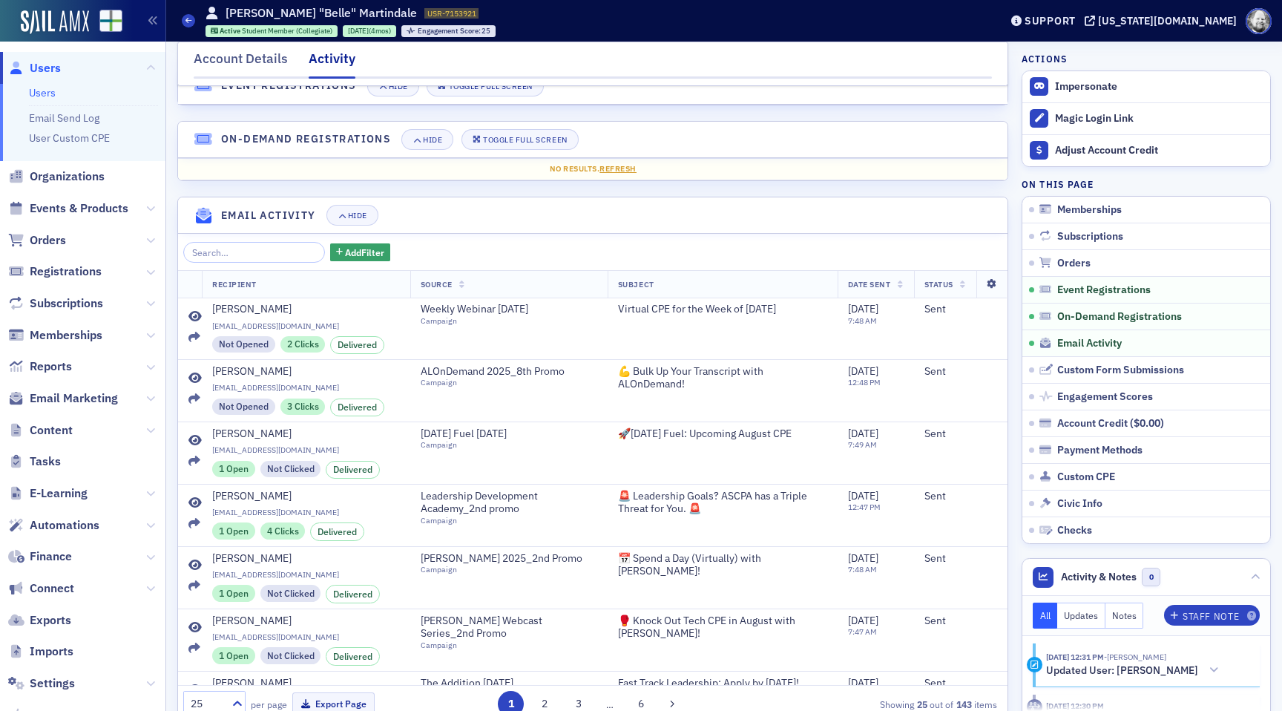
click at [995, 284] on icon at bounding box center [992, 284] width 30 height 9
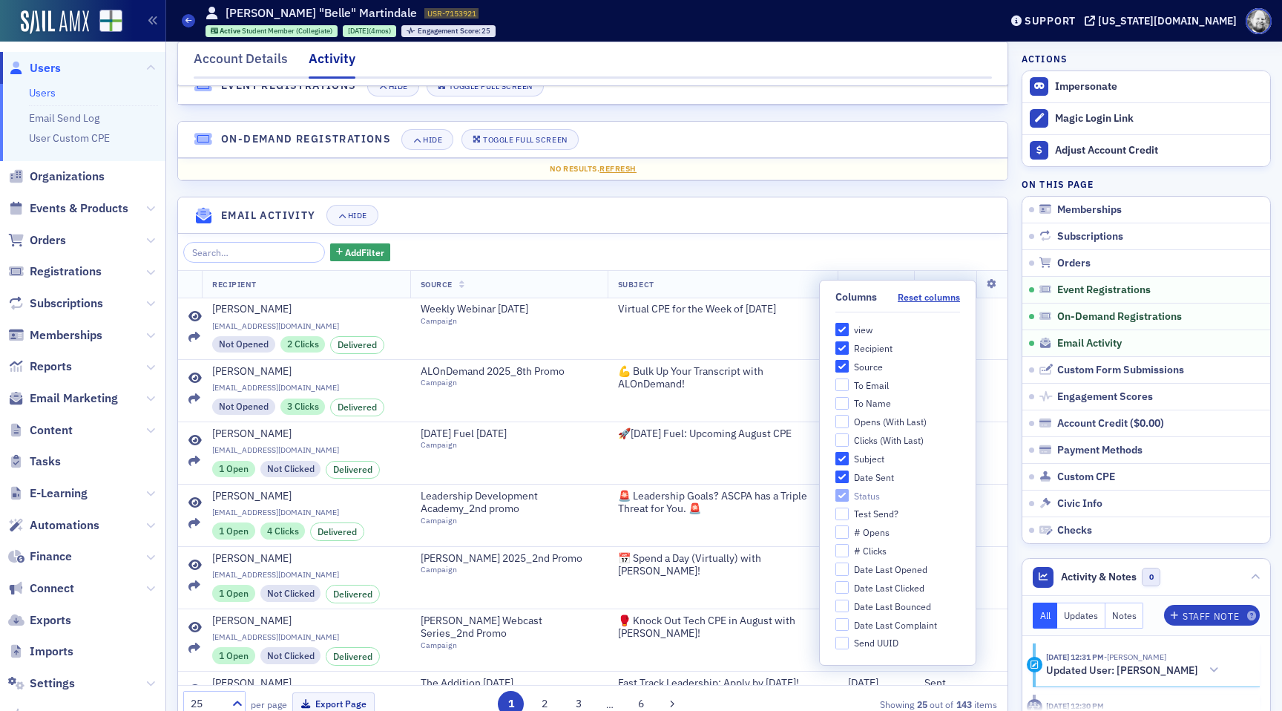
click at [689, 251] on div "Add Filter" at bounding box center [592, 252] width 819 height 21
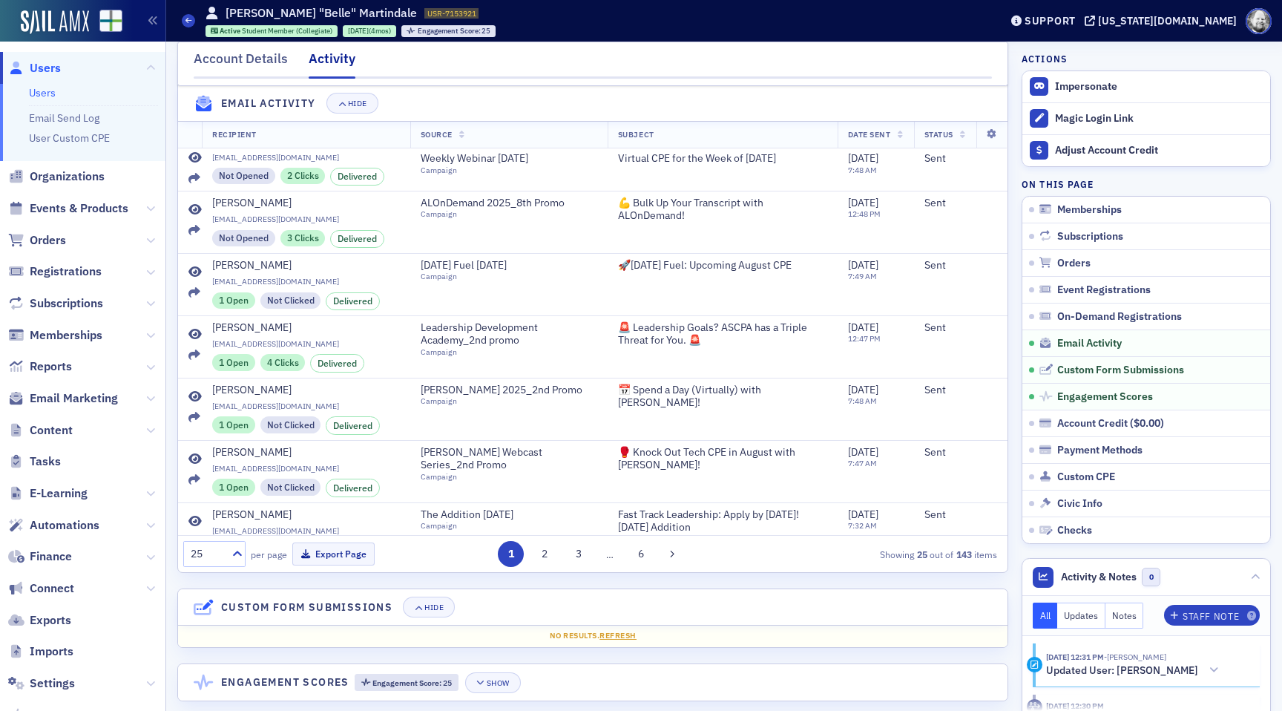
scroll to position [32, 0]
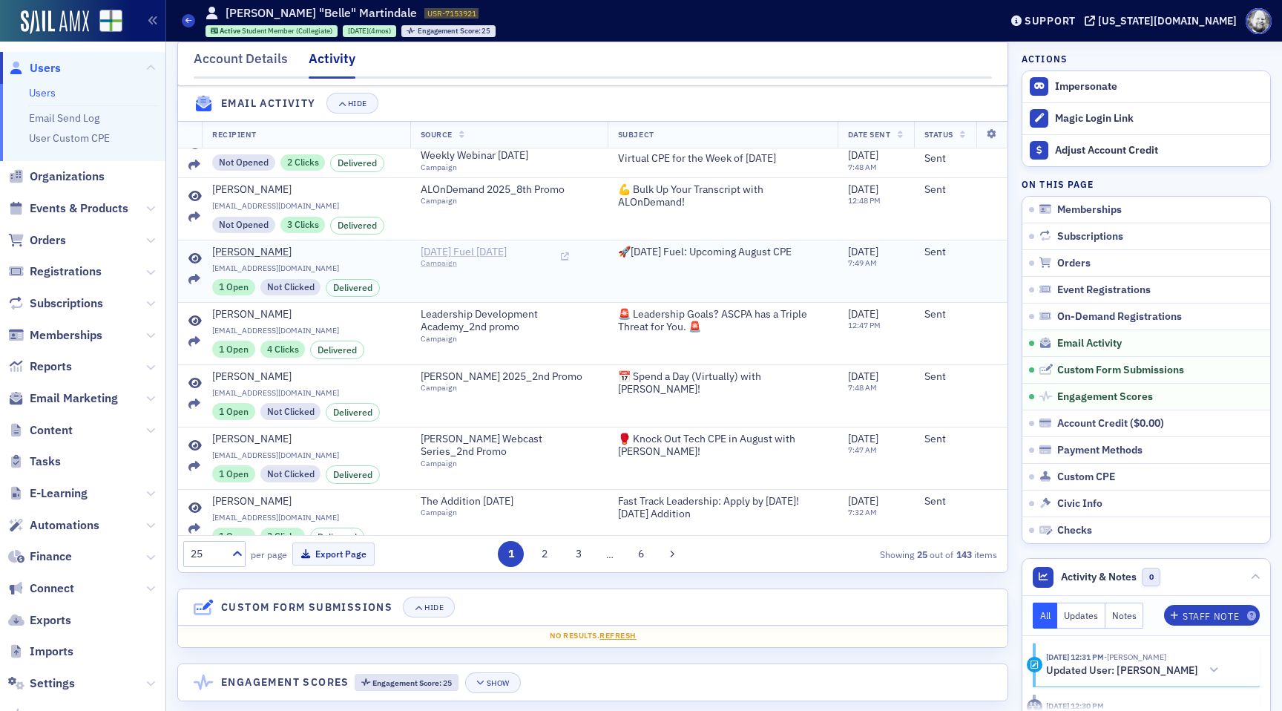
click at [443, 265] on div "Campaign" at bounding box center [488, 263] width 135 height 10
click at [248, 65] on div "Account Details" at bounding box center [241, 62] width 94 height 27
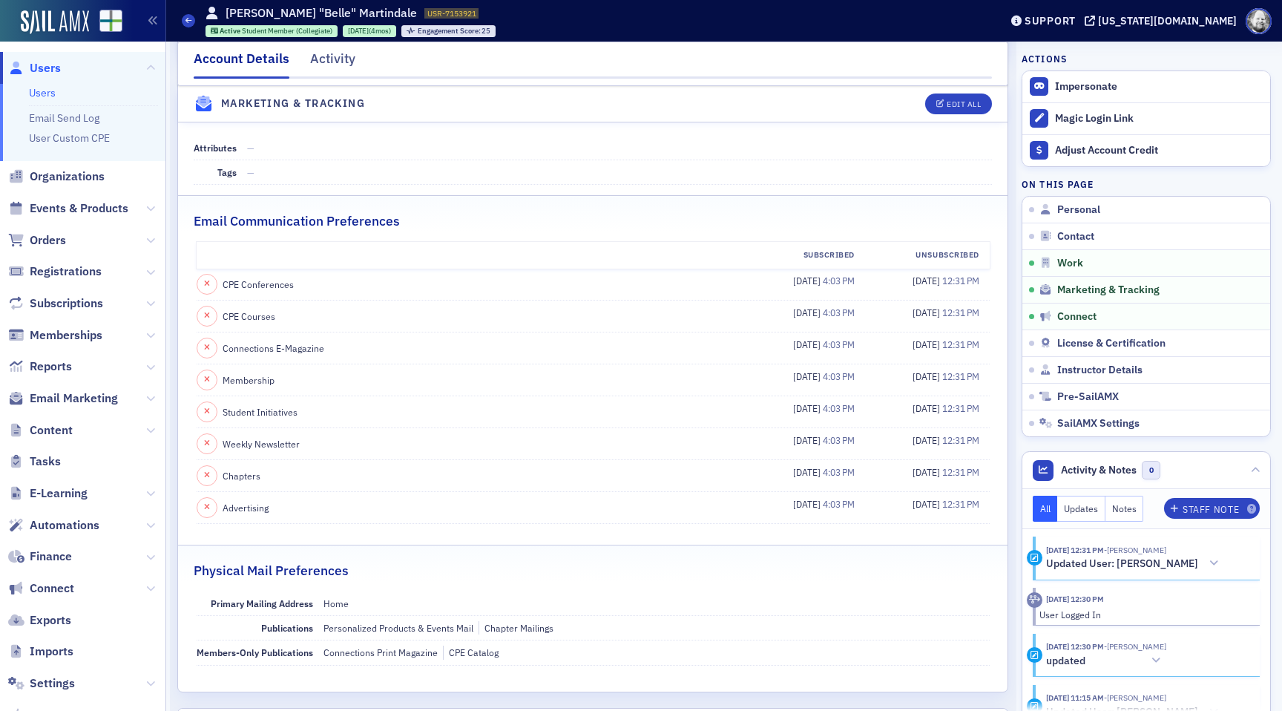
scroll to position [1439, 0]
click at [320, 71] on div "Activity" at bounding box center [332, 62] width 45 height 27
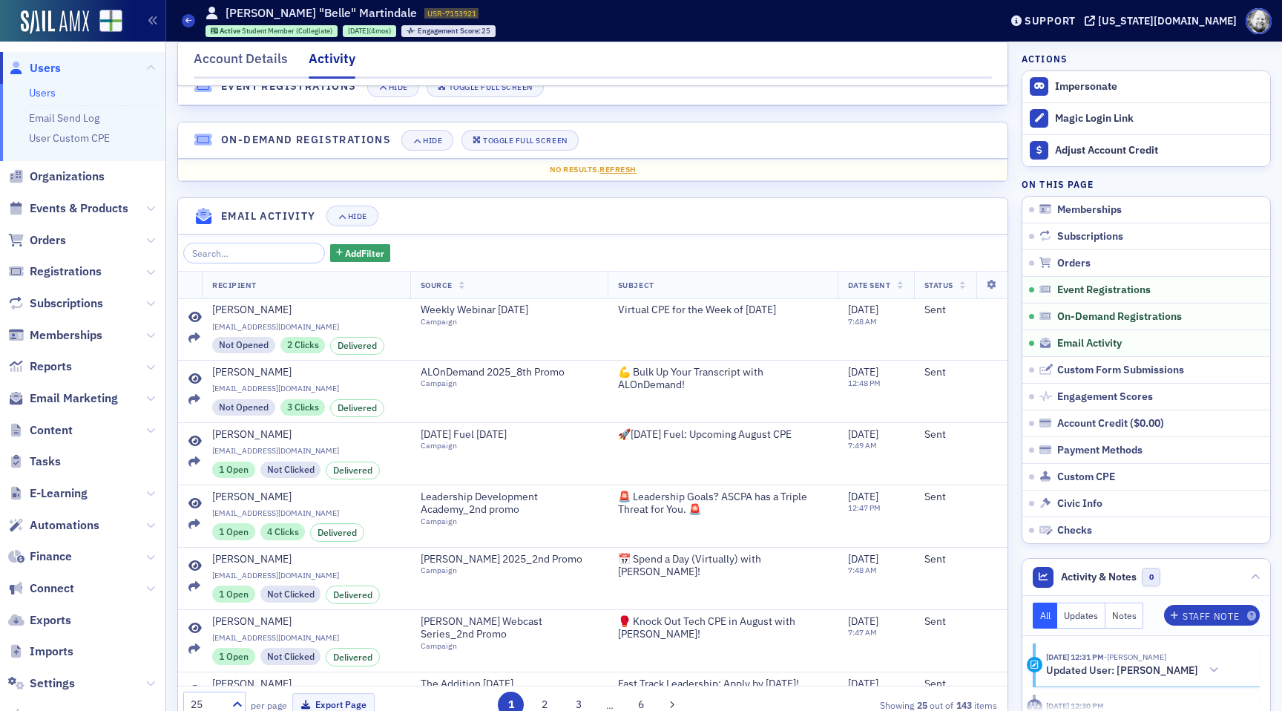
scroll to position [2, 0]
click at [265, 76] on div "Account Details" at bounding box center [241, 62] width 94 height 27
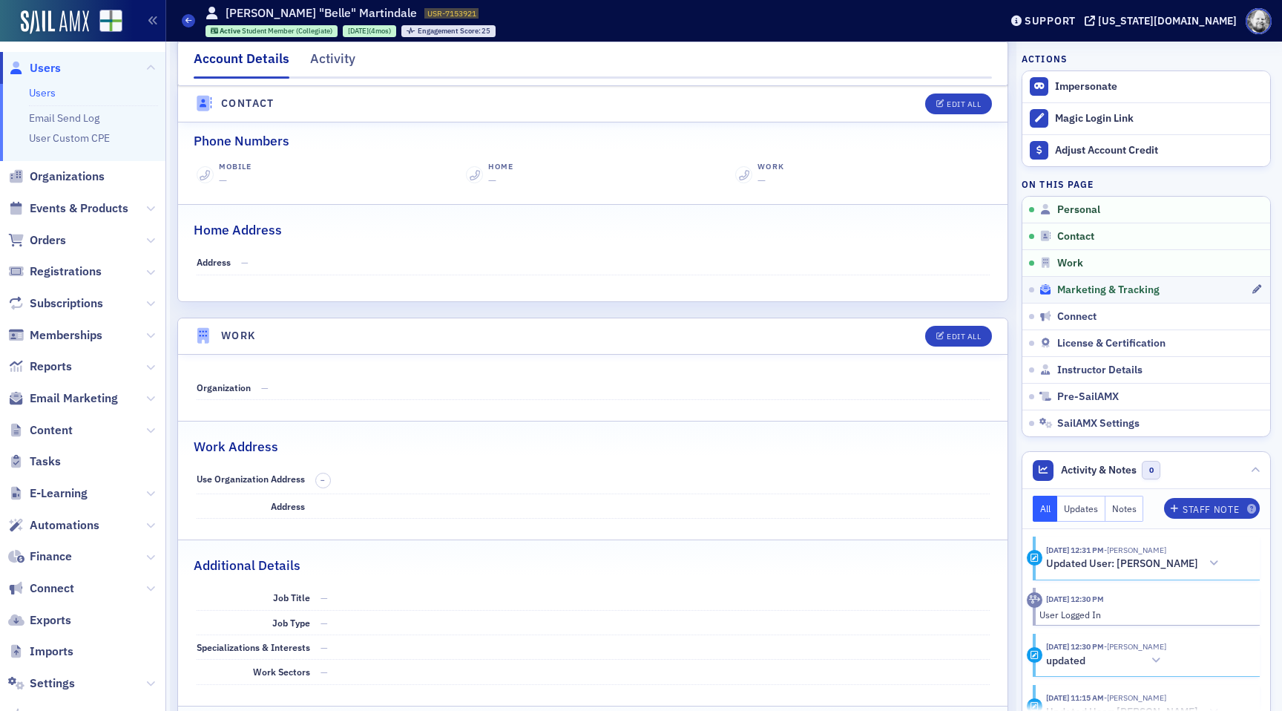
click at [1081, 289] on span "Marketing & Tracking" at bounding box center [1109, 290] width 102 height 13
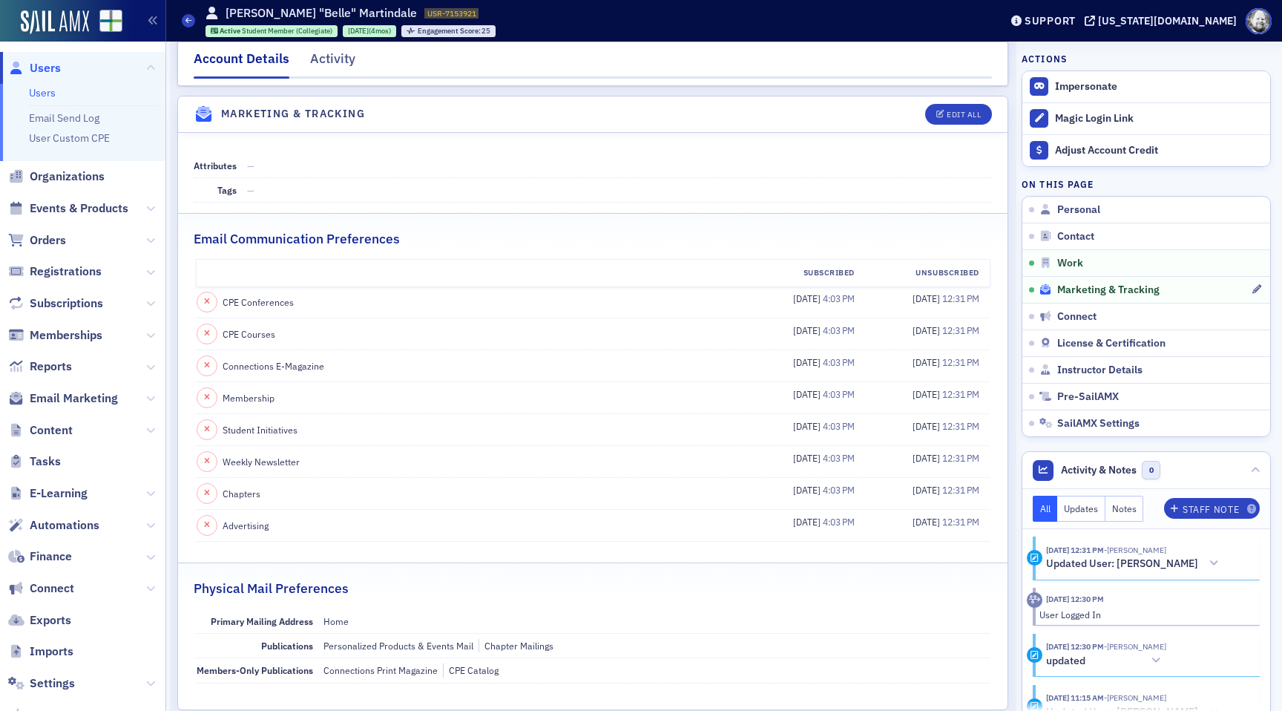
scroll to position [1430, 0]
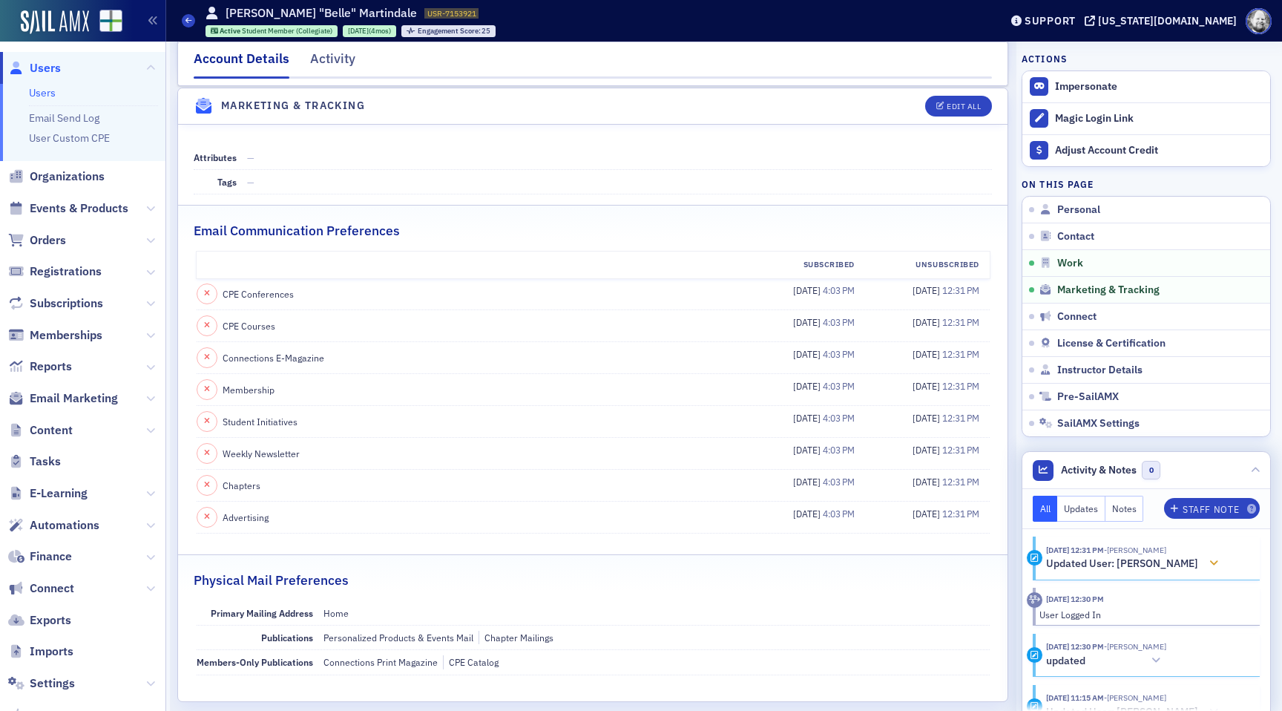
click at [1204, 563] on div at bounding box center [1214, 564] width 21 height 16
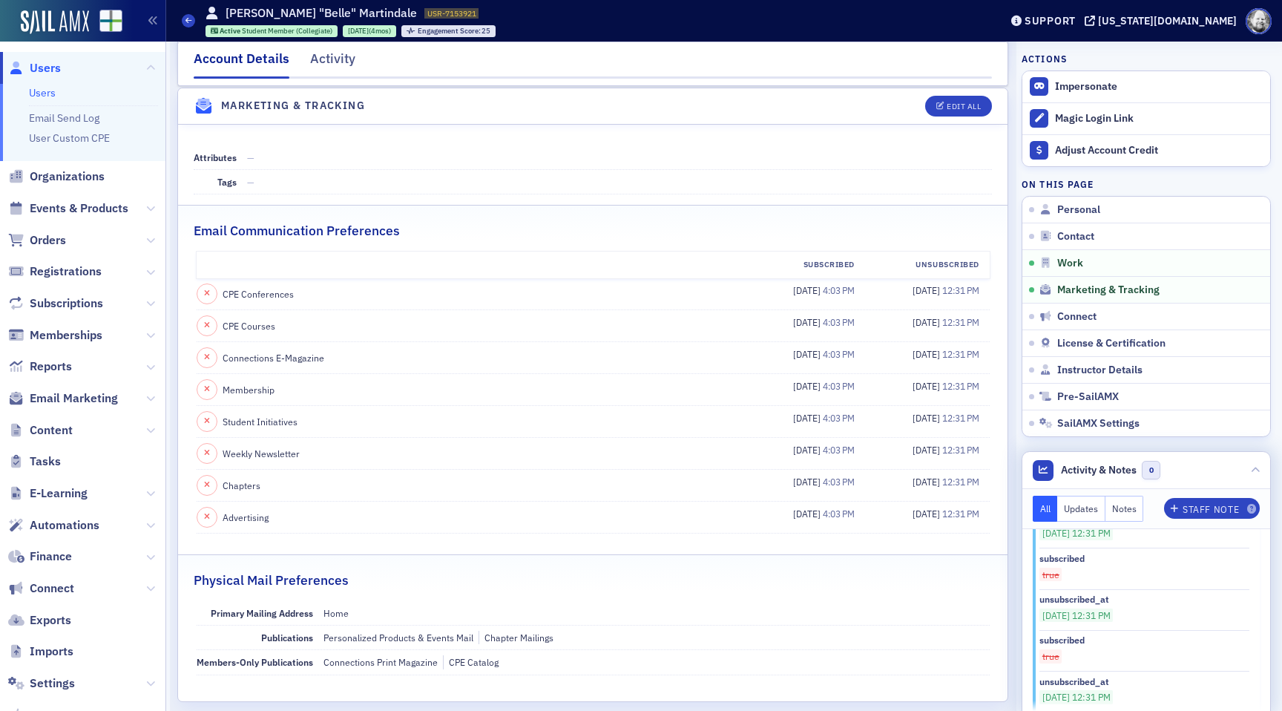
scroll to position [196, 0]
click at [1263, 463] on header "Activity & Notes 0" at bounding box center [1147, 470] width 248 height 37
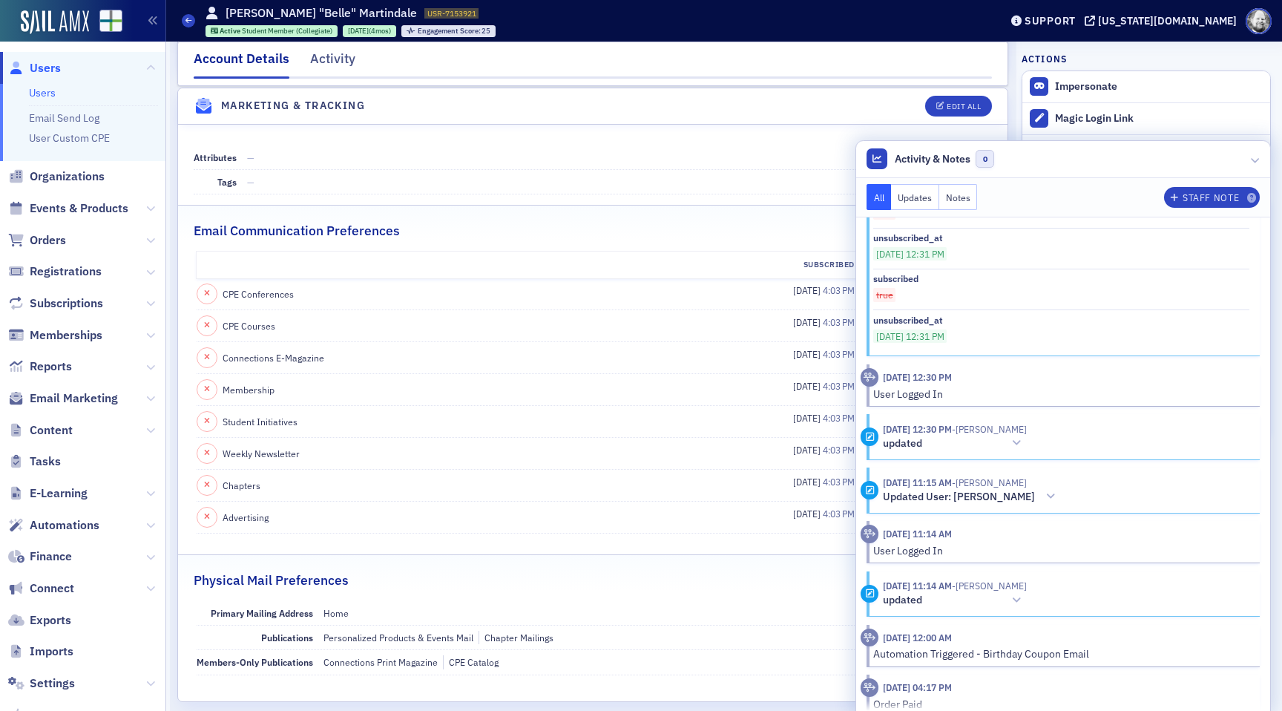
scroll to position [579, 0]
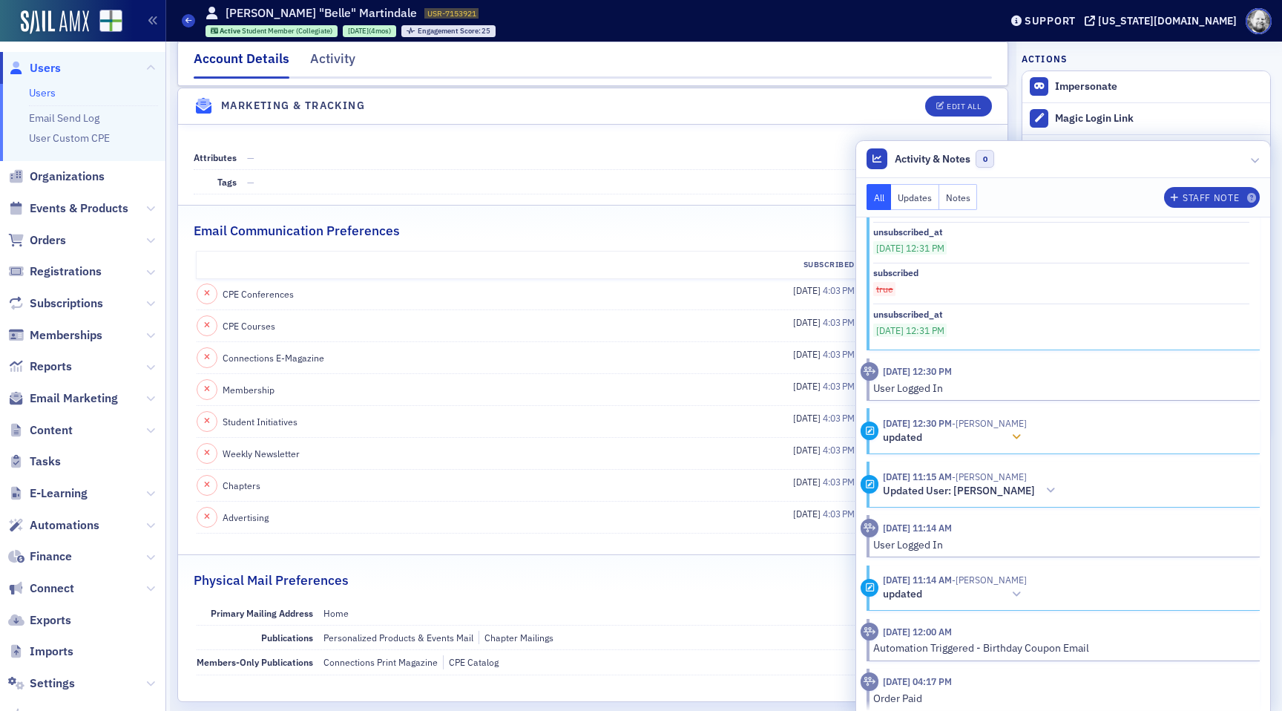
click at [1021, 439] on icon at bounding box center [1016, 437] width 9 height 10
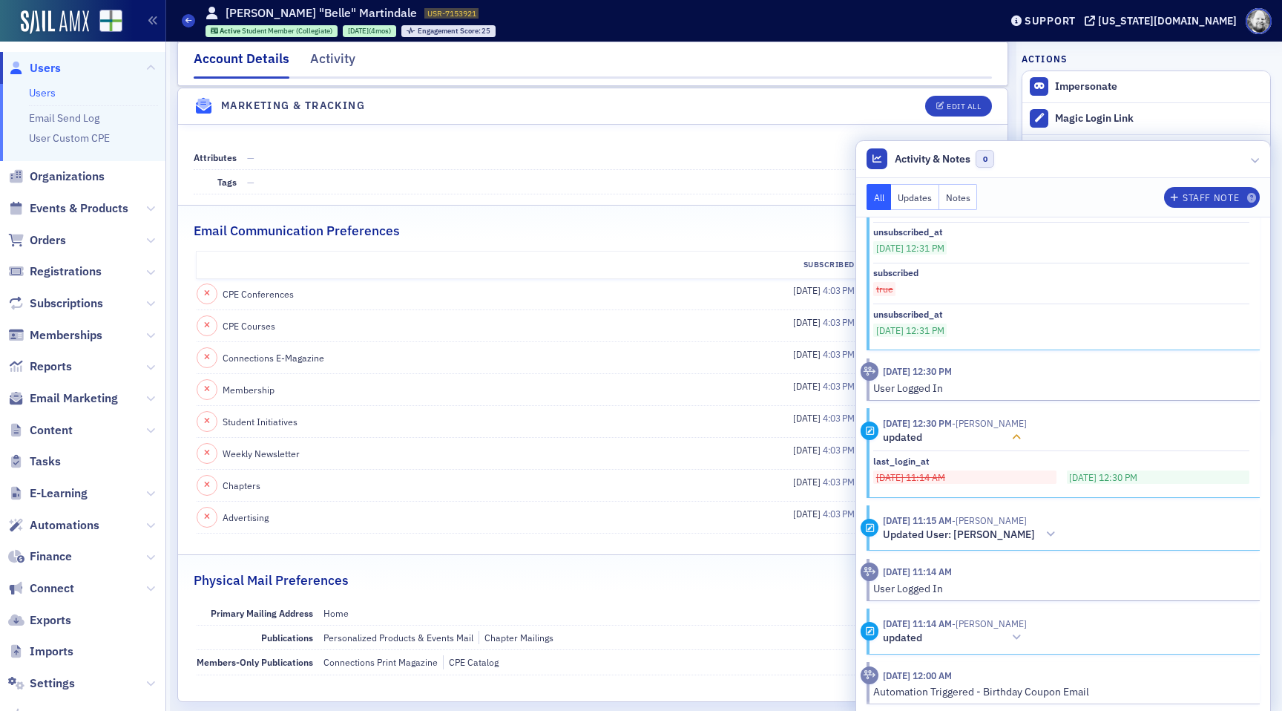
click at [1021, 439] on icon at bounding box center [1016, 437] width 9 height 10
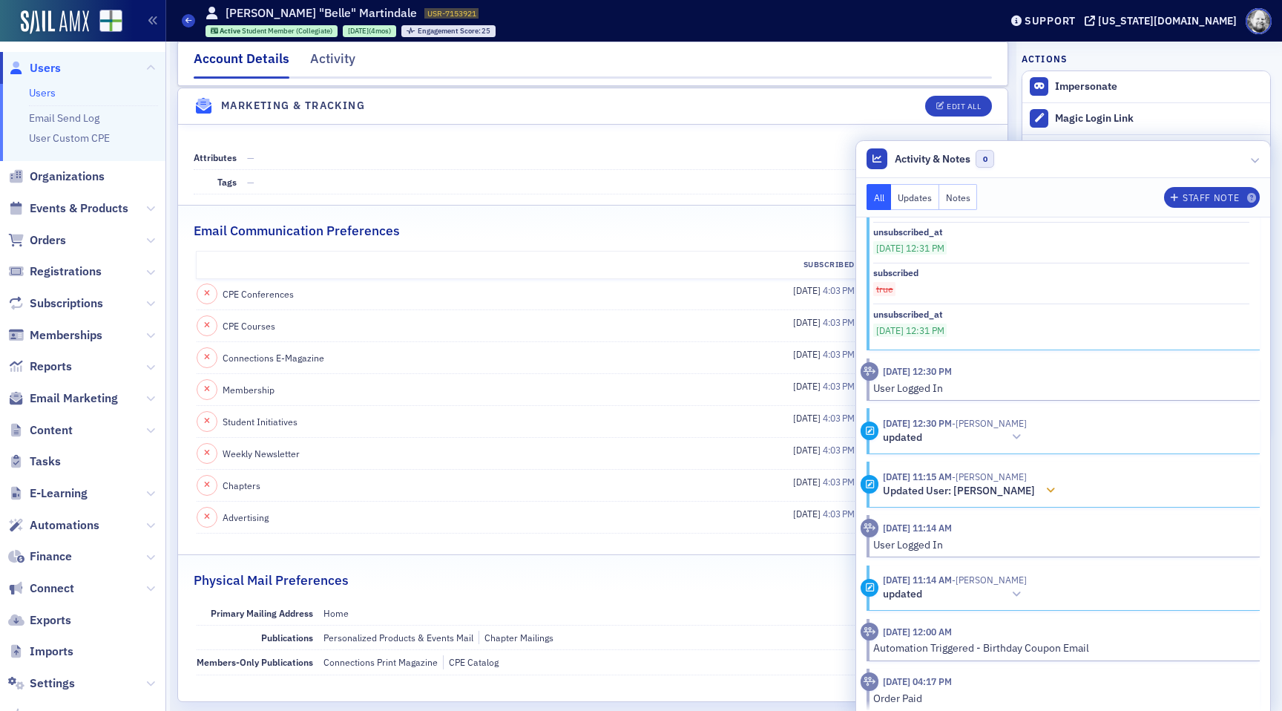
click at [1041, 483] on div at bounding box center [1051, 491] width 21 height 16
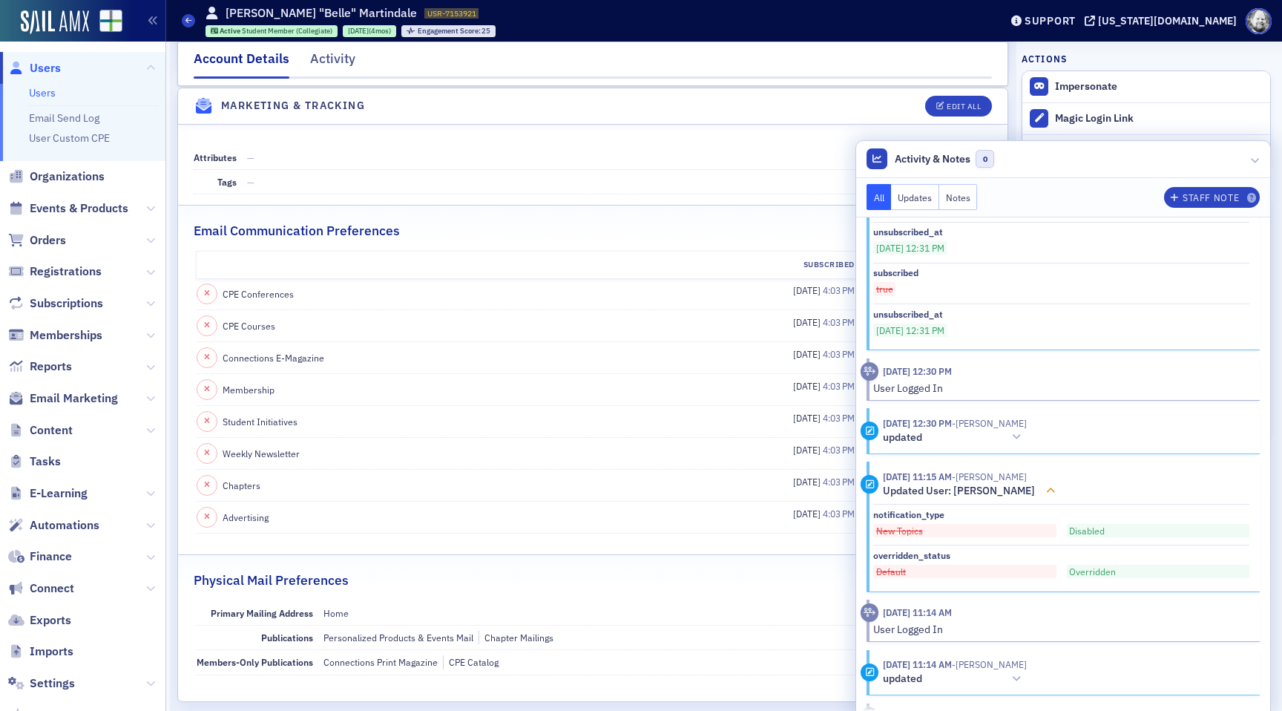
click at [1041, 483] on div at bounding box center [1051, 491] width 21 height 16
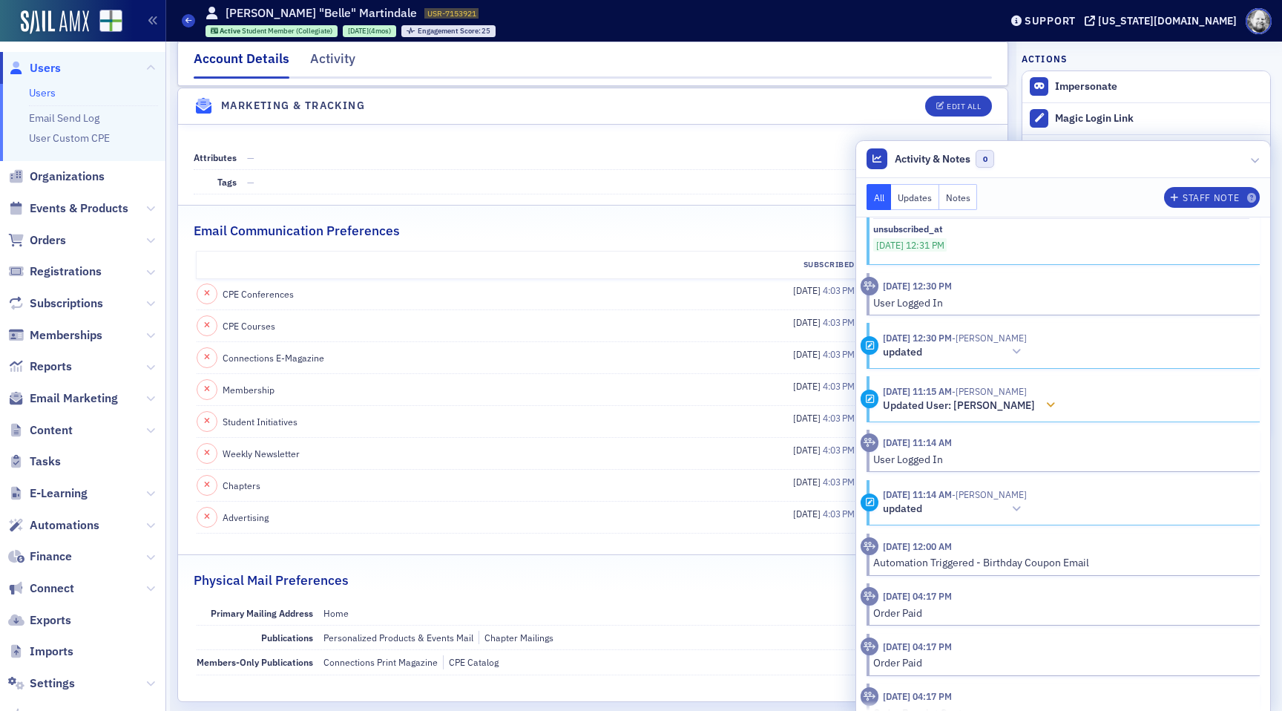
scroll to position [670, 0]
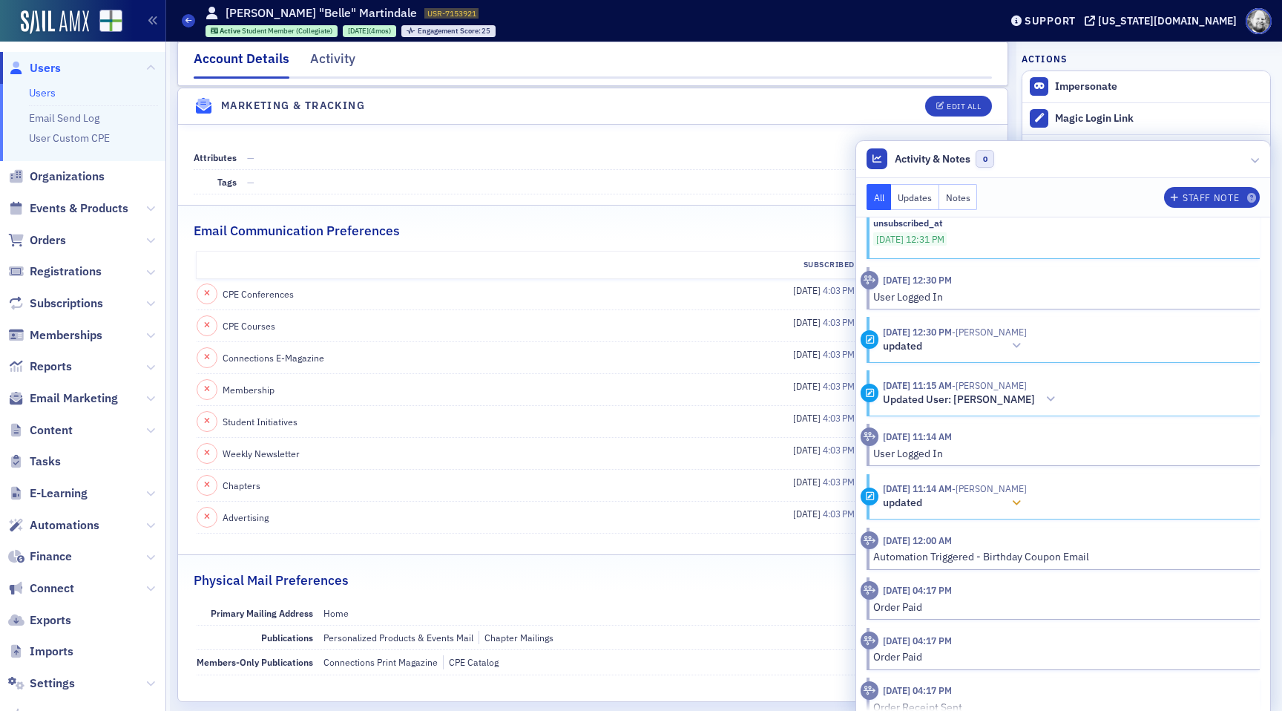
click at [1027, 496] on div at bounding box center [1016, 504] width 21 height 16
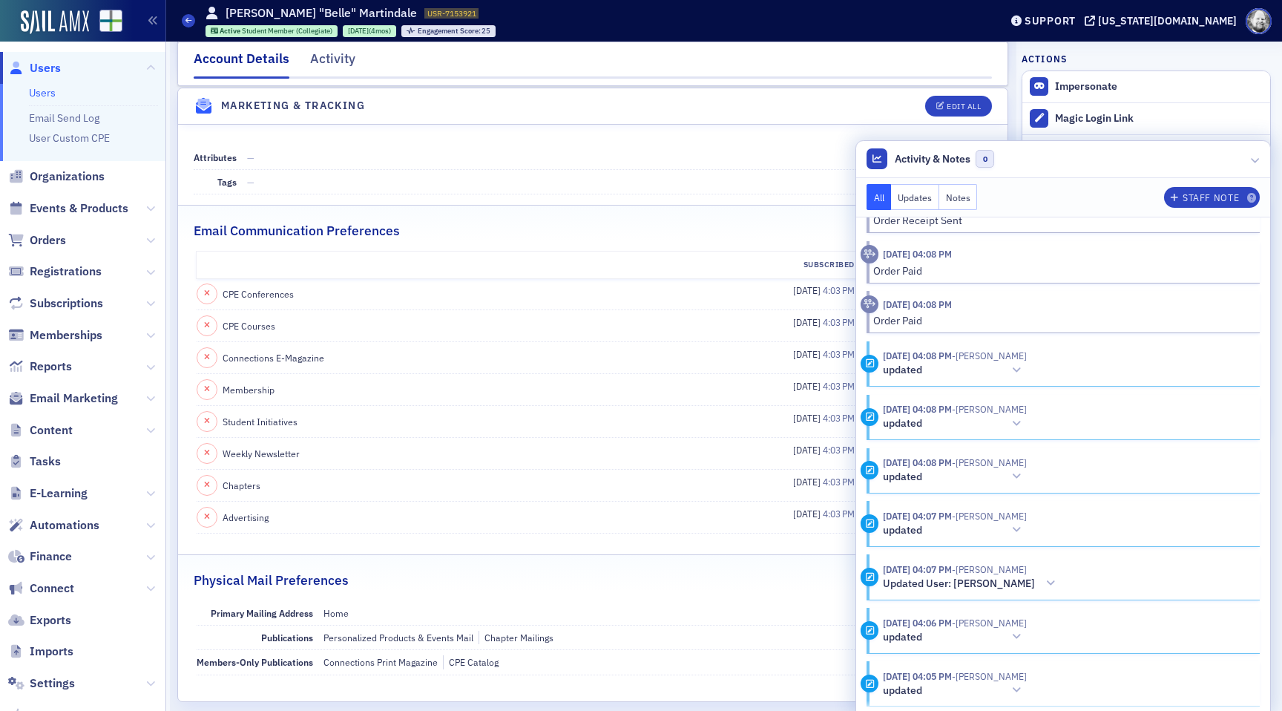
scroll to position [1756, 0]
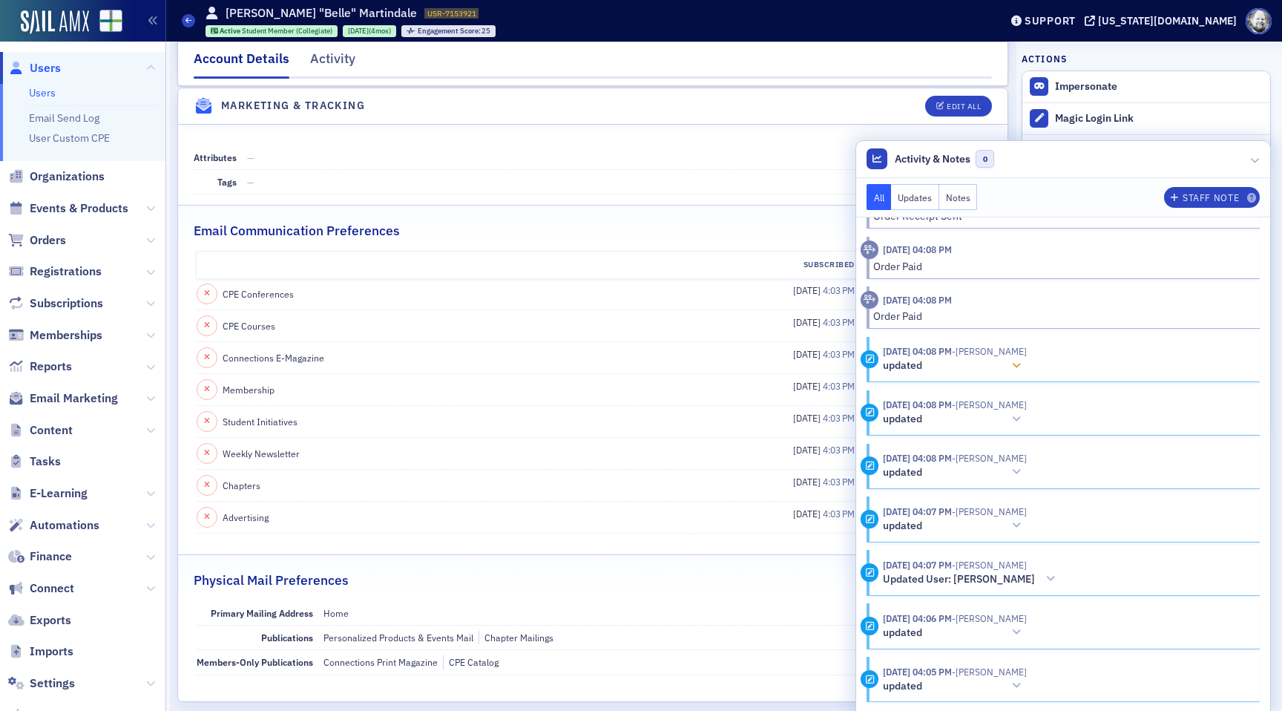
click at [1021, 361] on icon at bounding box center [1016, 366] width 9 height 10
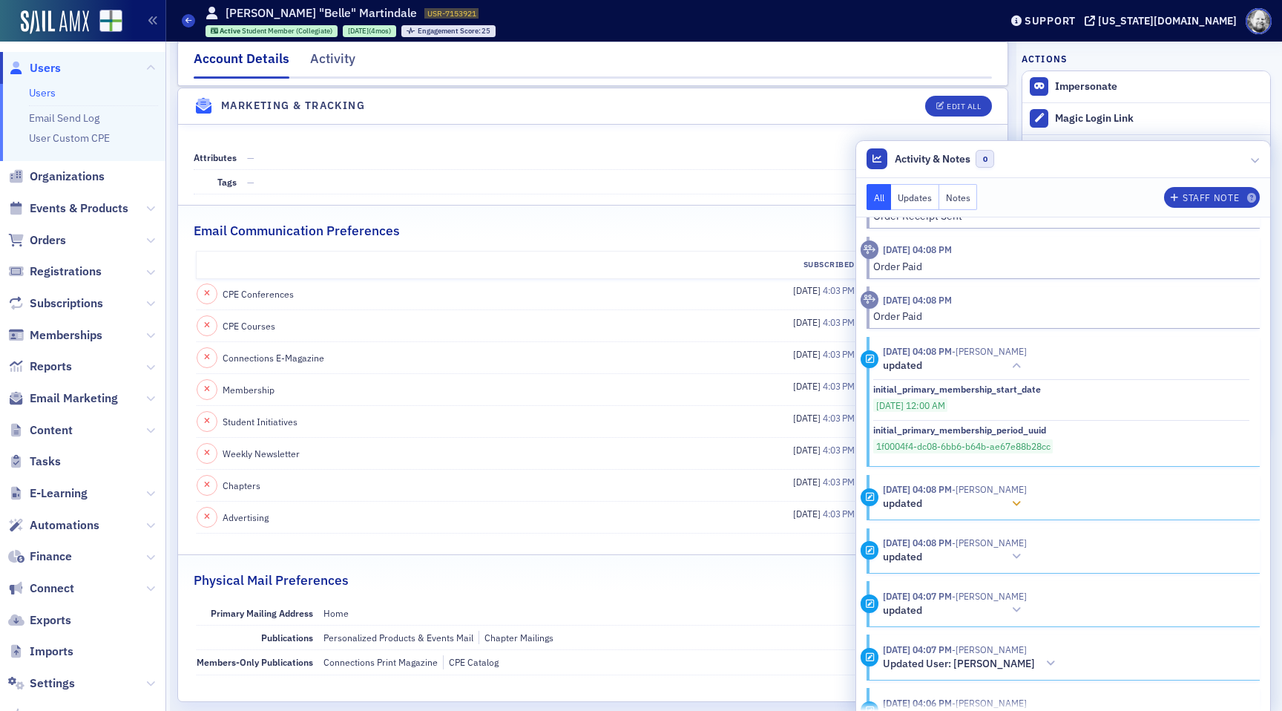
click at [1021, 508] on icon at bounding box center [1016, 504] width 9 height 10
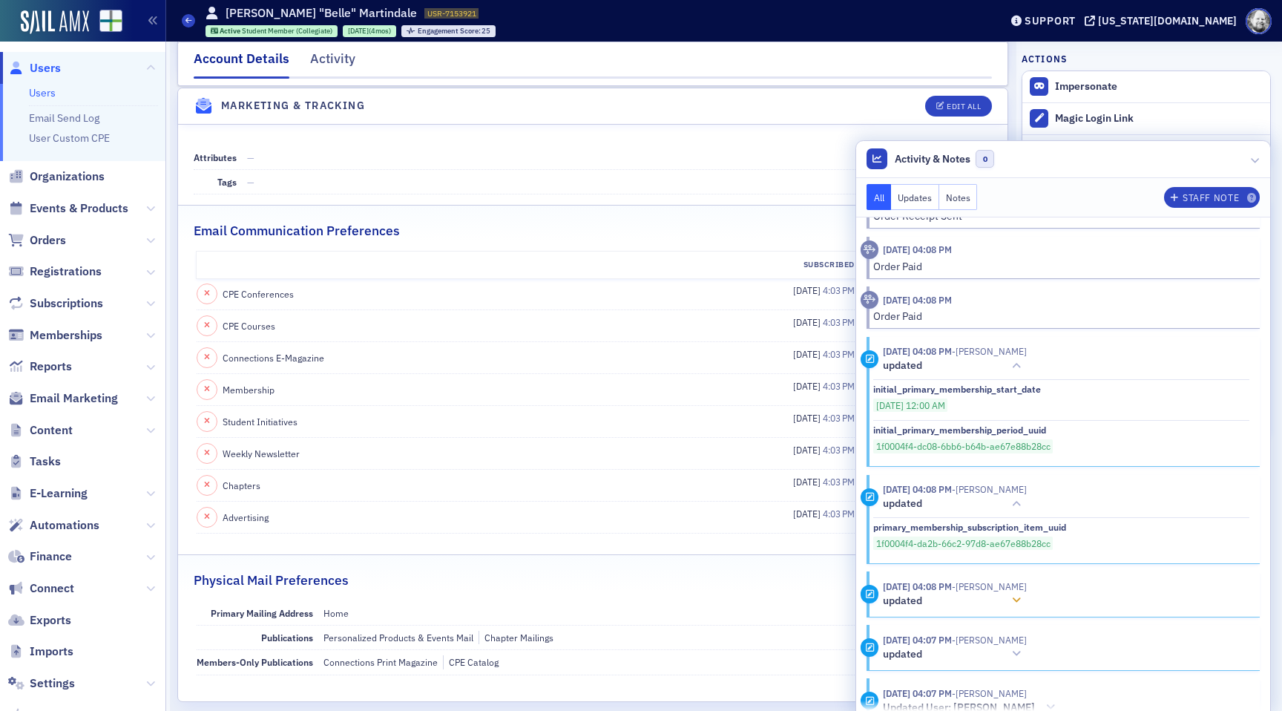
click at [1021, 599] on icon at bounding box center [1016, 600] width 9 height 10
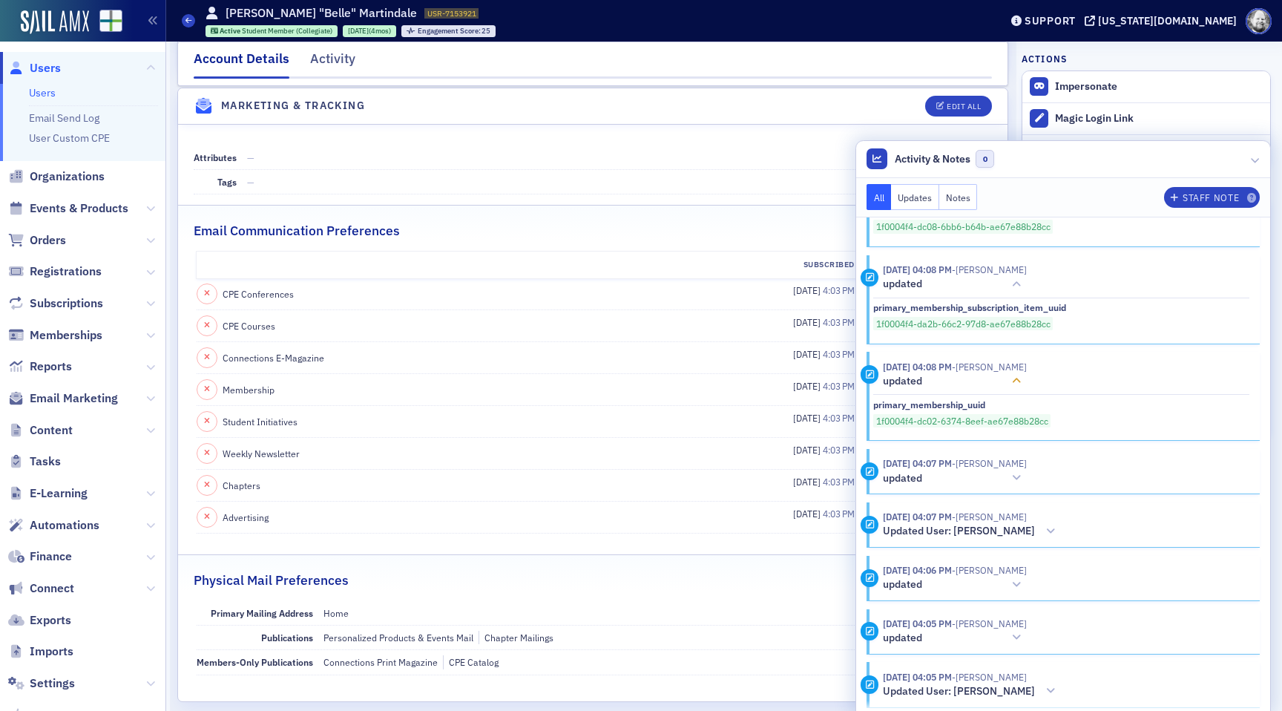
scroll to position [1979, 0]
click at [1027, 482] on div at bounding box center [1016, 476] width 21 height 16
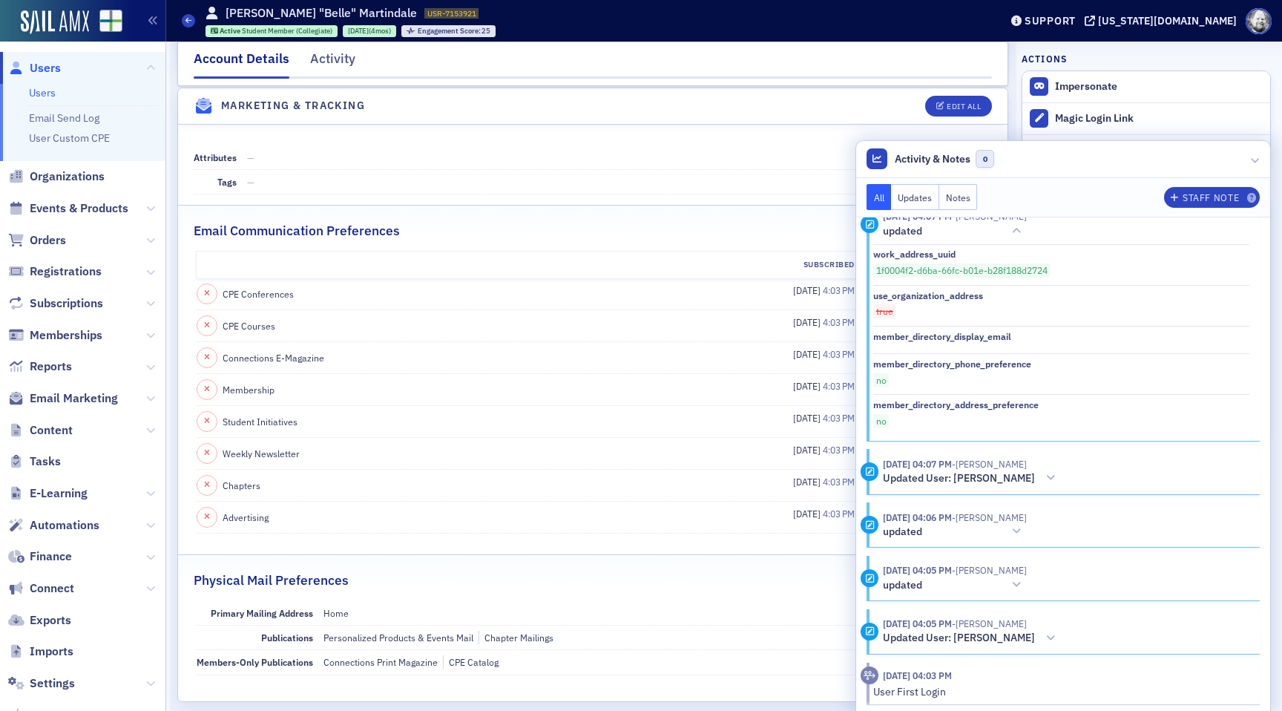
scroll to position [2238, 0]
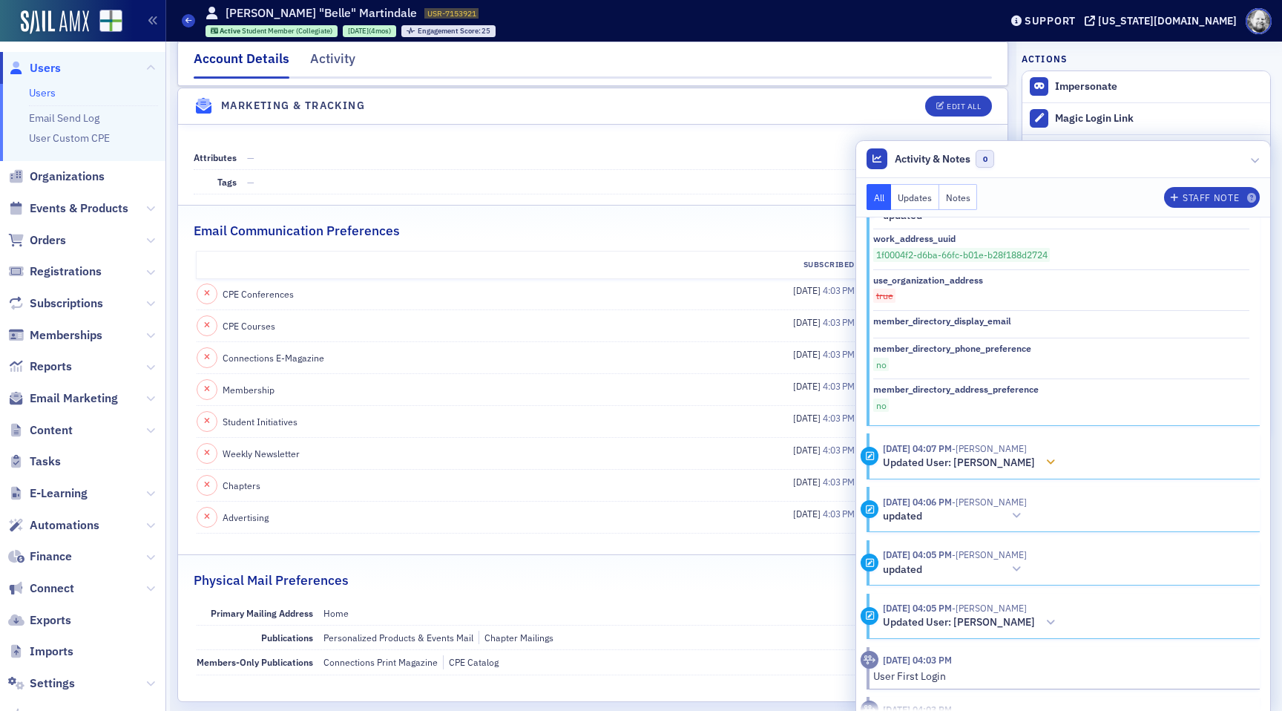
click at [1041, 465] on div at bounding box center [1051, 463] width 21 height 16
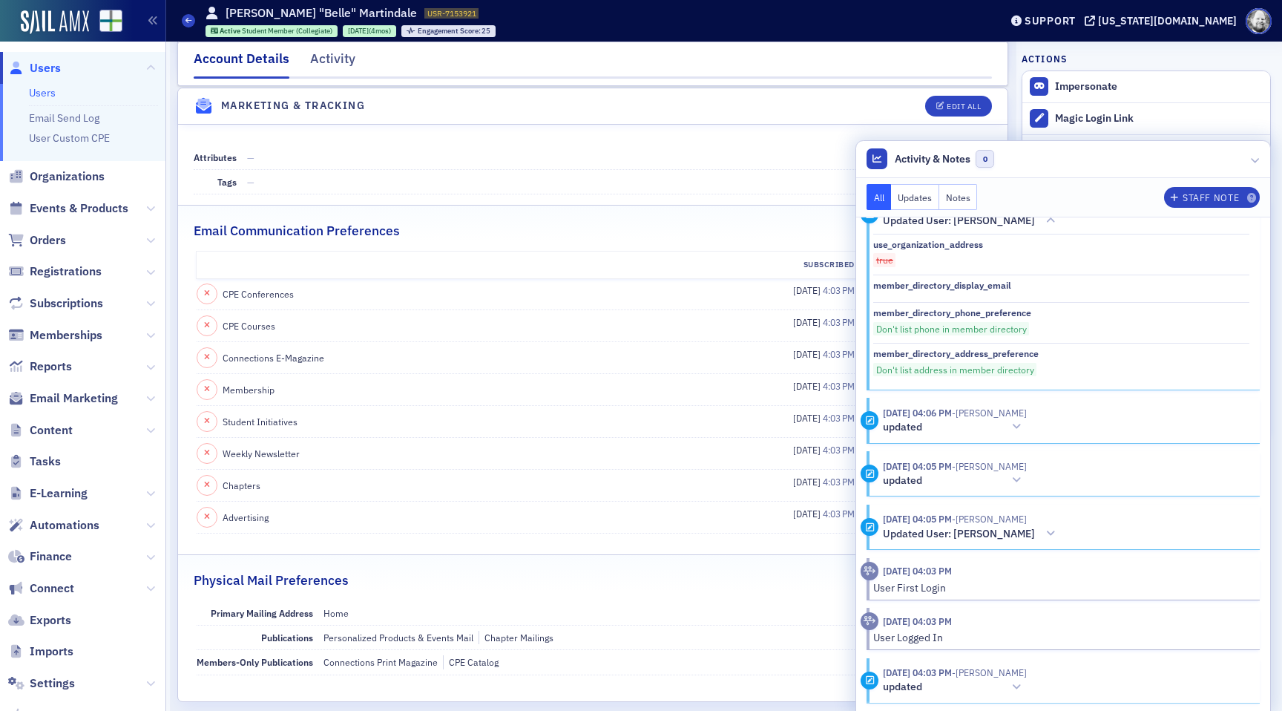
scroll to position [2500, 0]
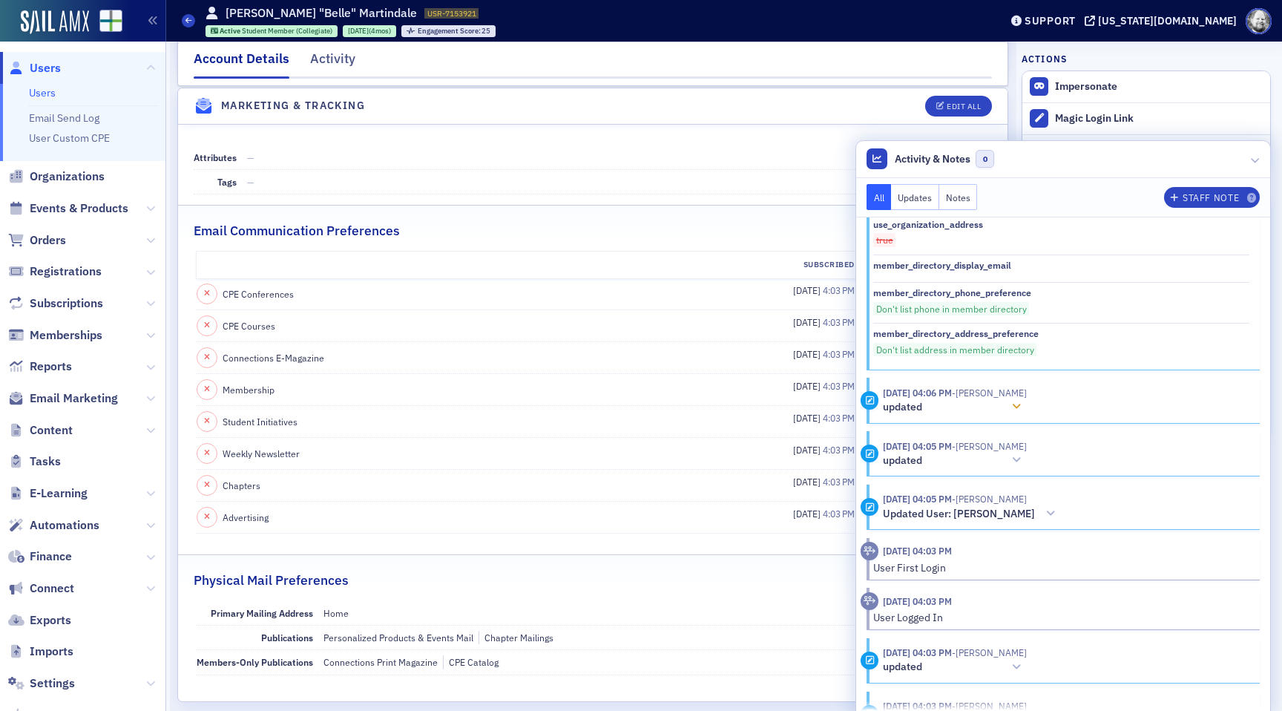
click at [1021, 402] on icon at bounding box center [1016, 407] width 9 height 10
click at [1021, 410] on icon at bounding box center [1016, 407] width 9 height 10
click at [1027, 465] on div at bounding box center [1016, 461] width 21 height 16
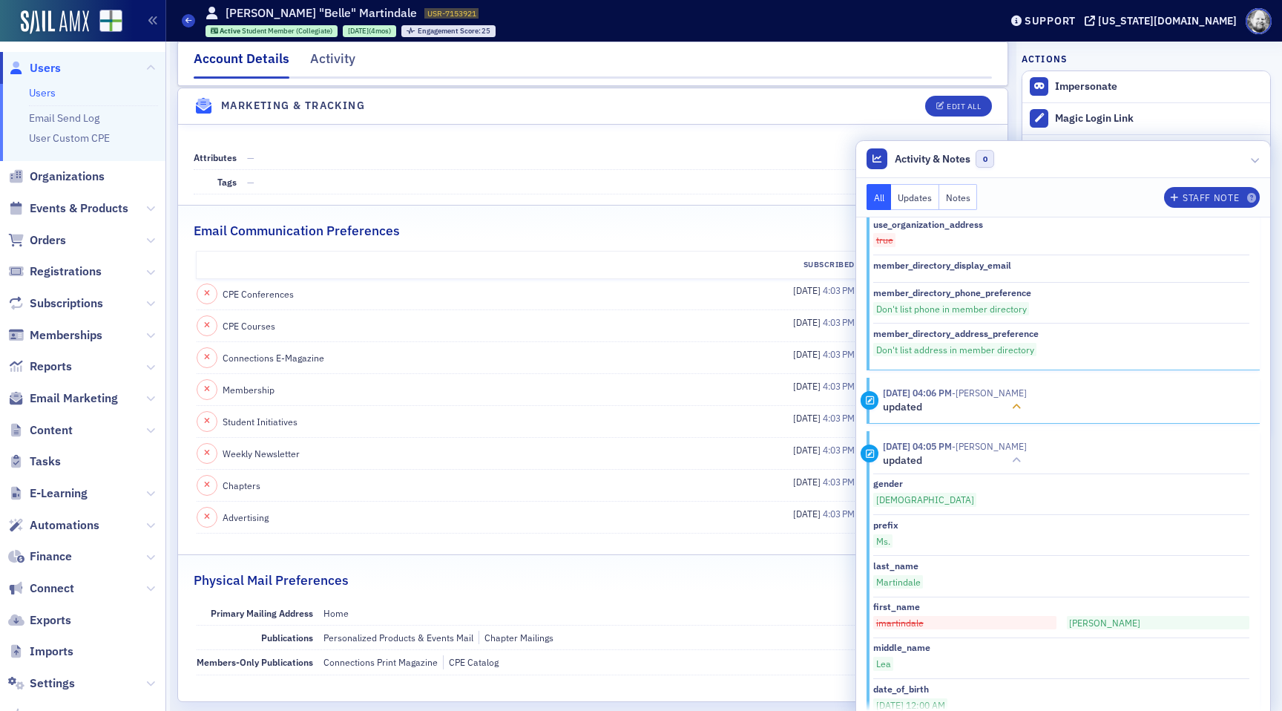
click at [1021, 406] on icon at bounding box center [1016, 407] width 9 height 10
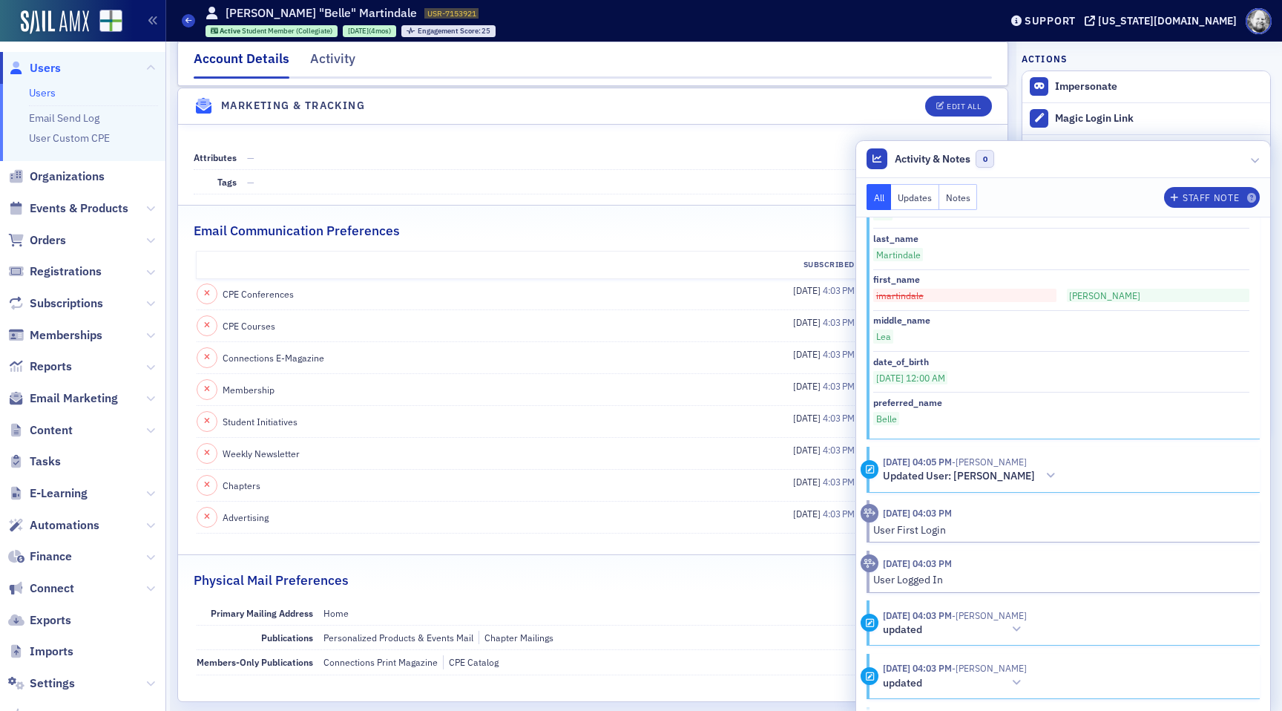
scroll to position [2834, 0]
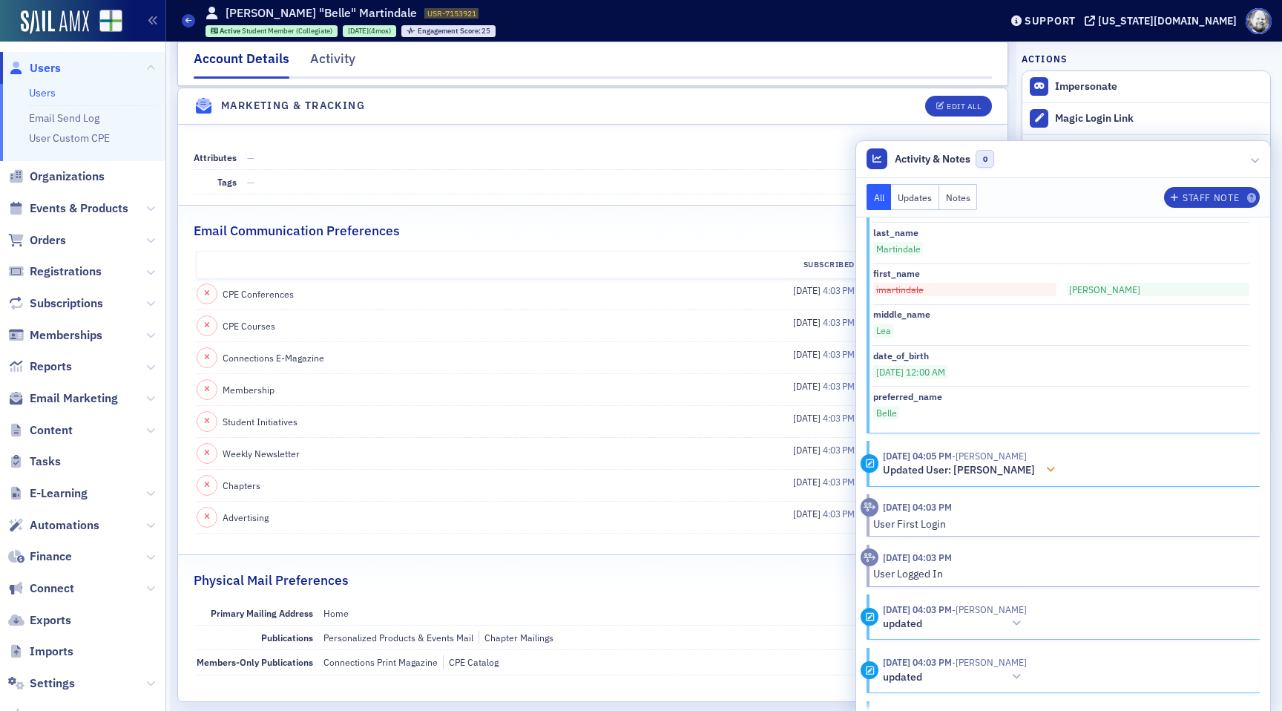
click at [1046, 471] on icon at bounding box center [1050, 470] width 9 height 10
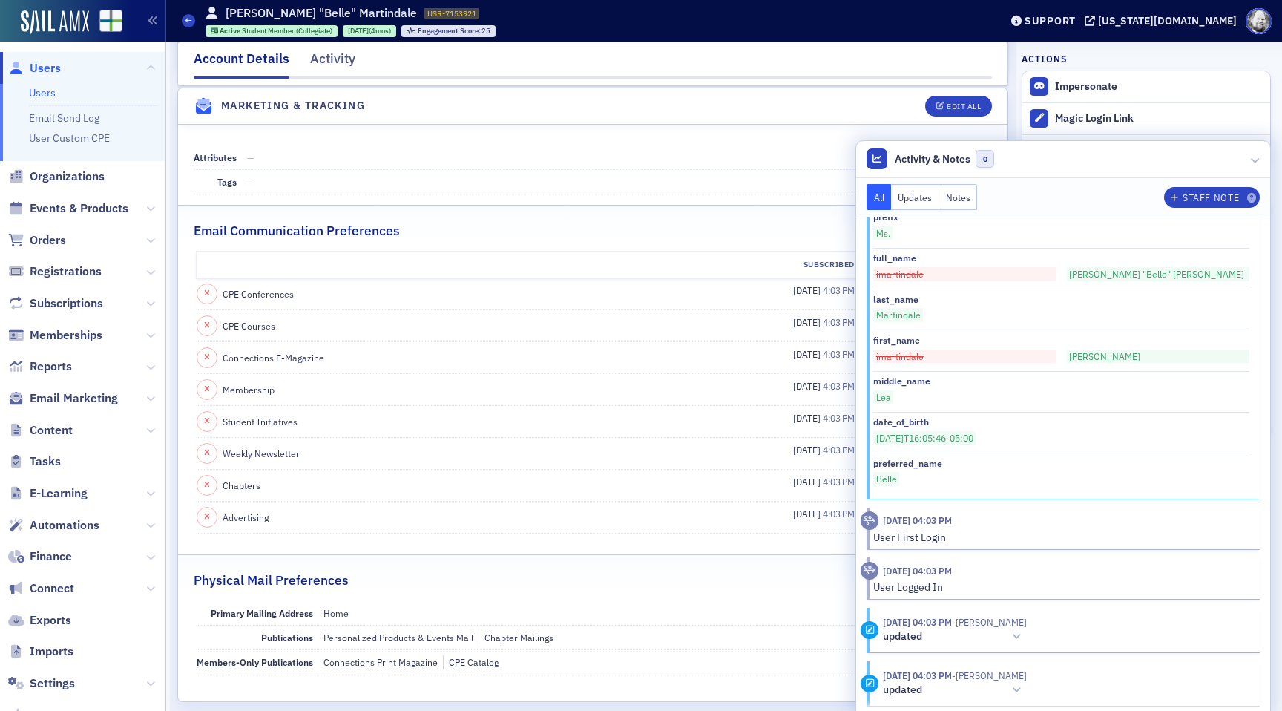
scroll to position [3249, 0]
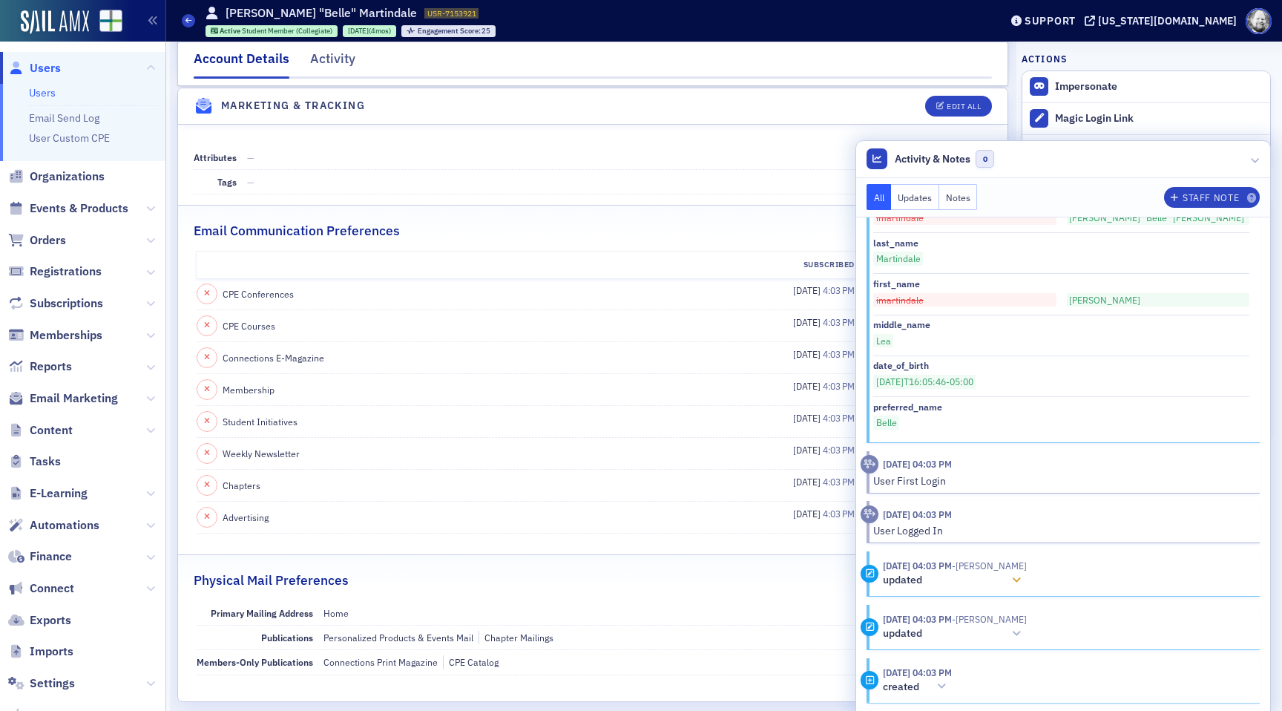
click at [1027, 569] on span "- Belle Martindale" at bounding box center [989, 566] width 75 height 12
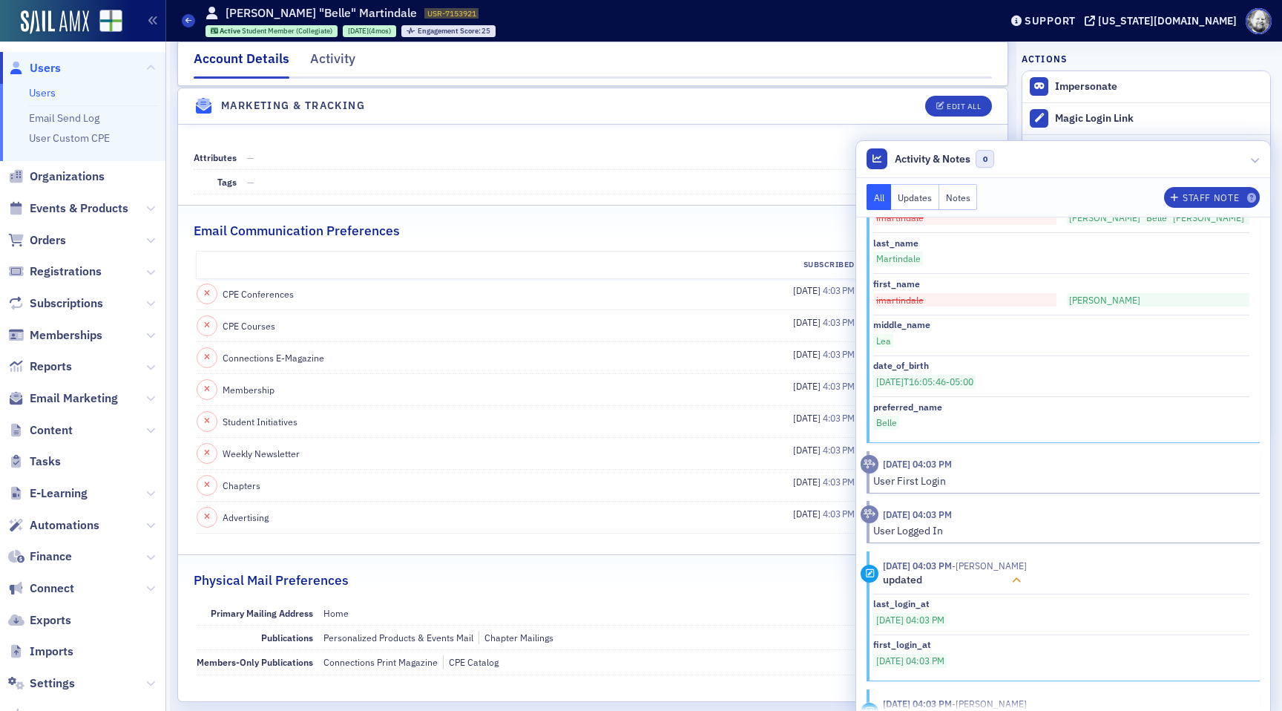
scroll to position [3333, 0]
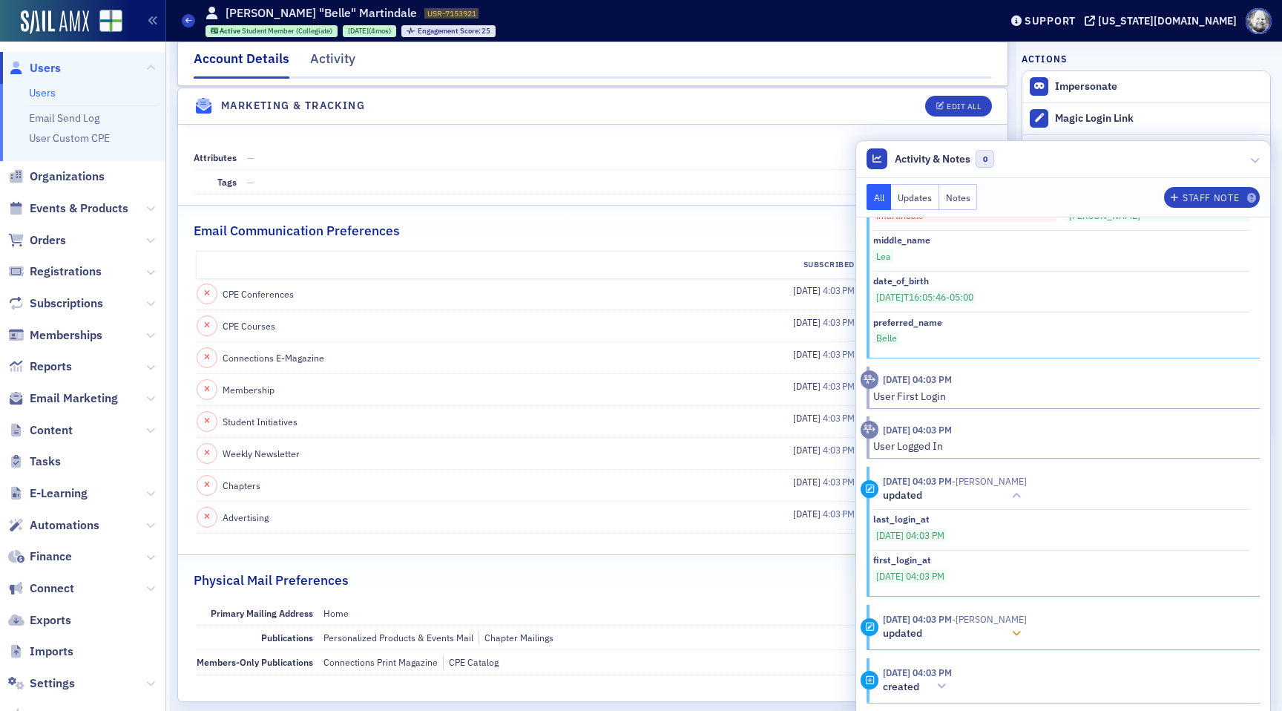
click at [1027, 641] on div at bounding box center [1016, 634] width 21 height 16
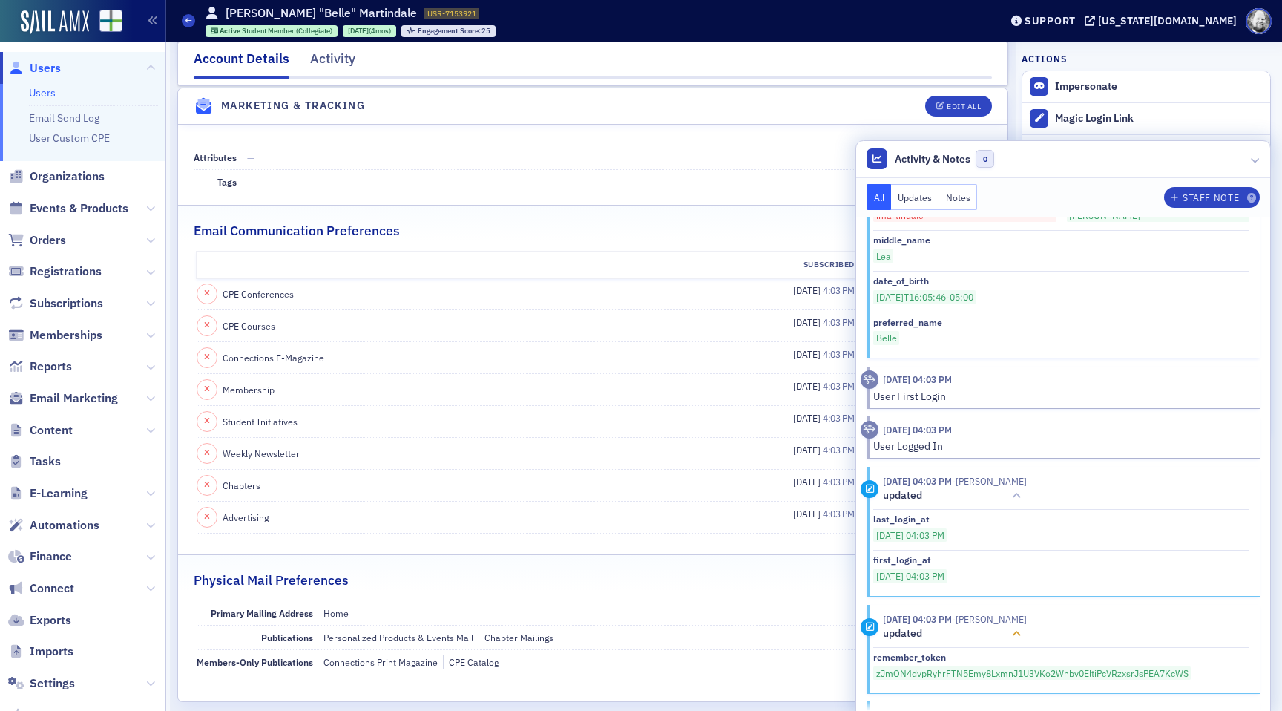
scroll to position [3377, 0]
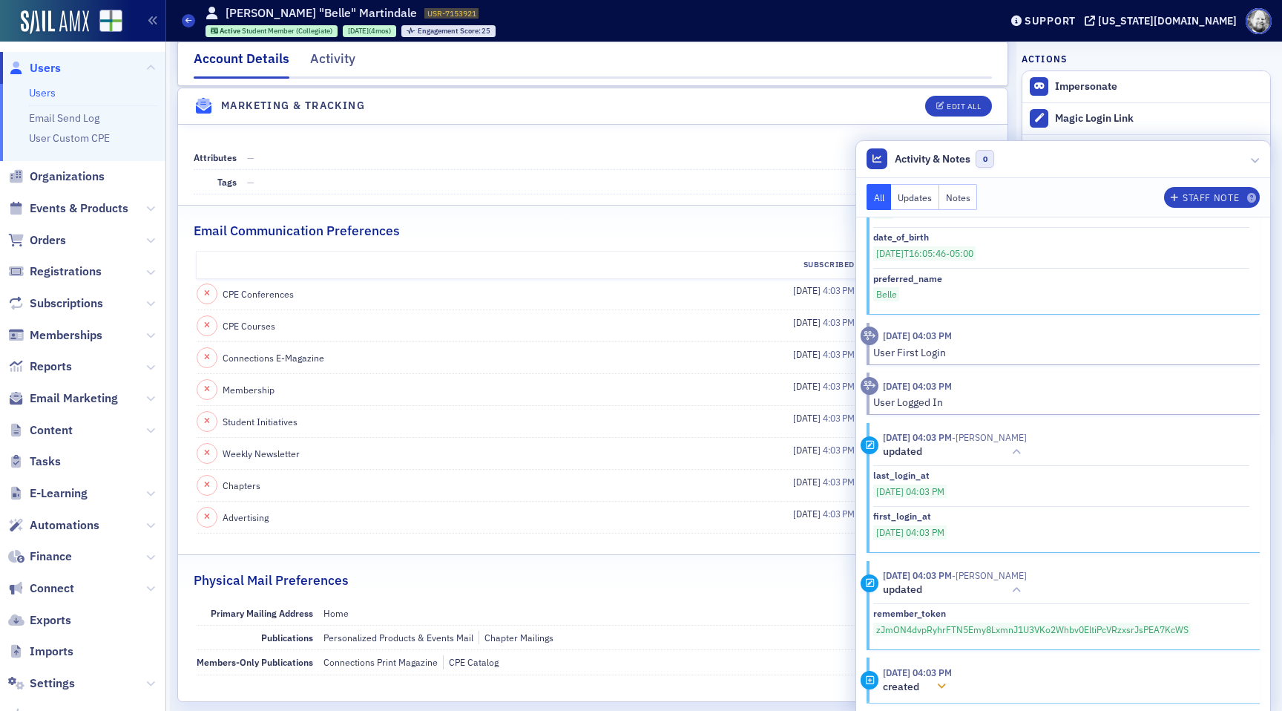
click at [973, 679] on header "3/13/2025 04:03 PM created" at bounding box center [1055, 680] width 389 height 29
click at [1254, 157] on icon at bounding box center [1255, 159] width 9 height 9
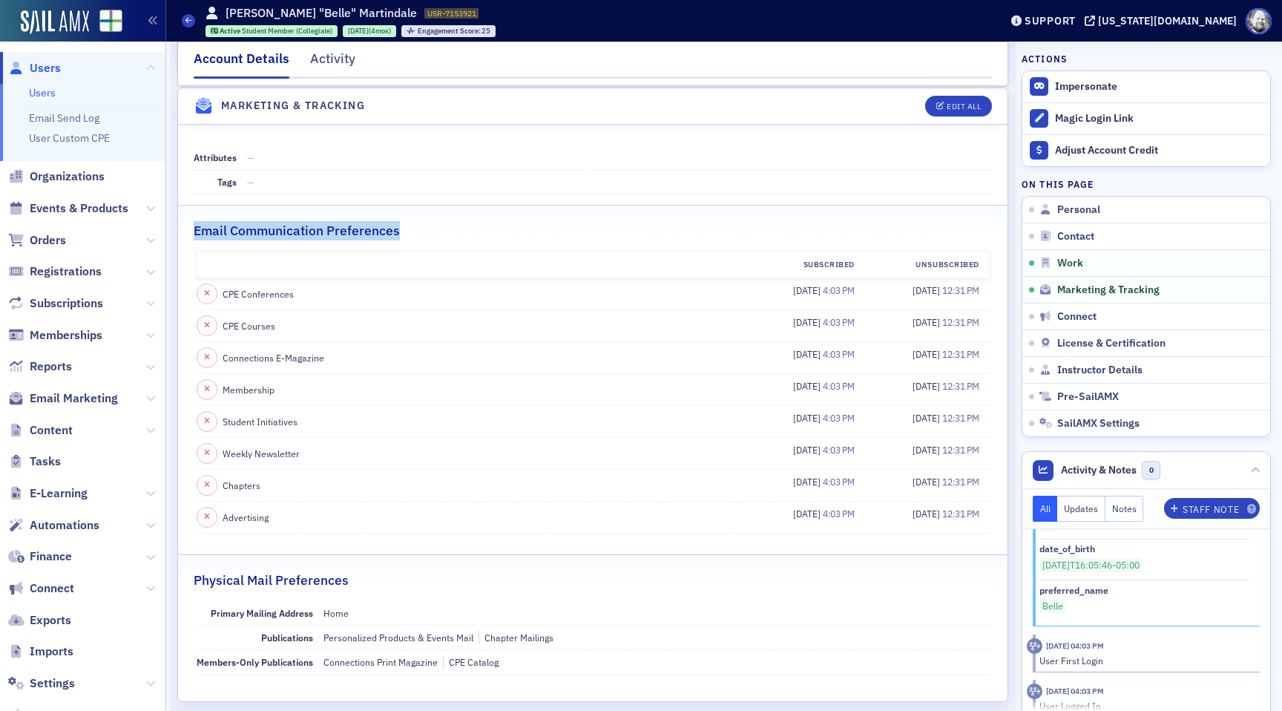
drag, startPoint x: 194, startPoint y: 232, endPoint x: 416, endPoint y: 231, distance: 221.9
click at [416, 231] on div "Email Communication Preferences" at bounding box center [593, 223] width 799 height 35
copy h2 "Email Communication Preferences"
drag, startPoint x: 894, startPoint y: 287, endPoint x: 986, endPoint y: 293, distance: 92.2
click at [987, 293] on div "8/11/2025 12:31 PM" at bounding box center [927, 294] width 125 height 21
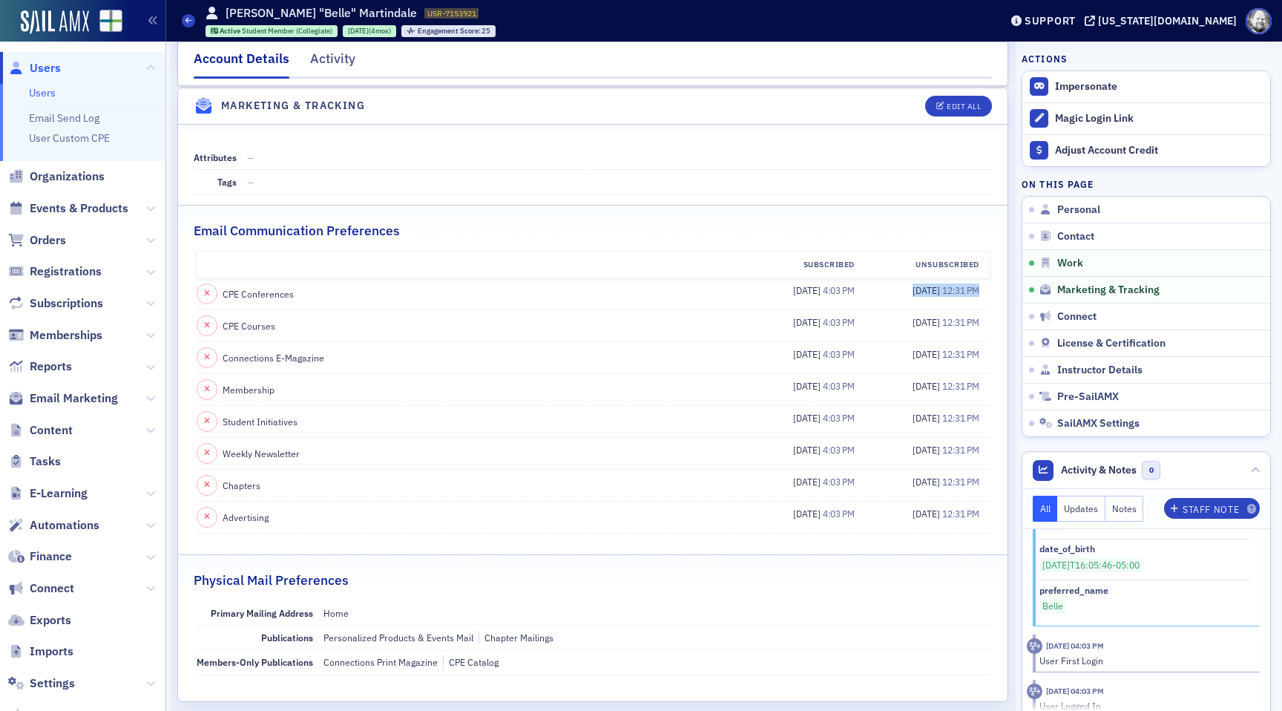
copy span "8/11/2025 12:31 PM"
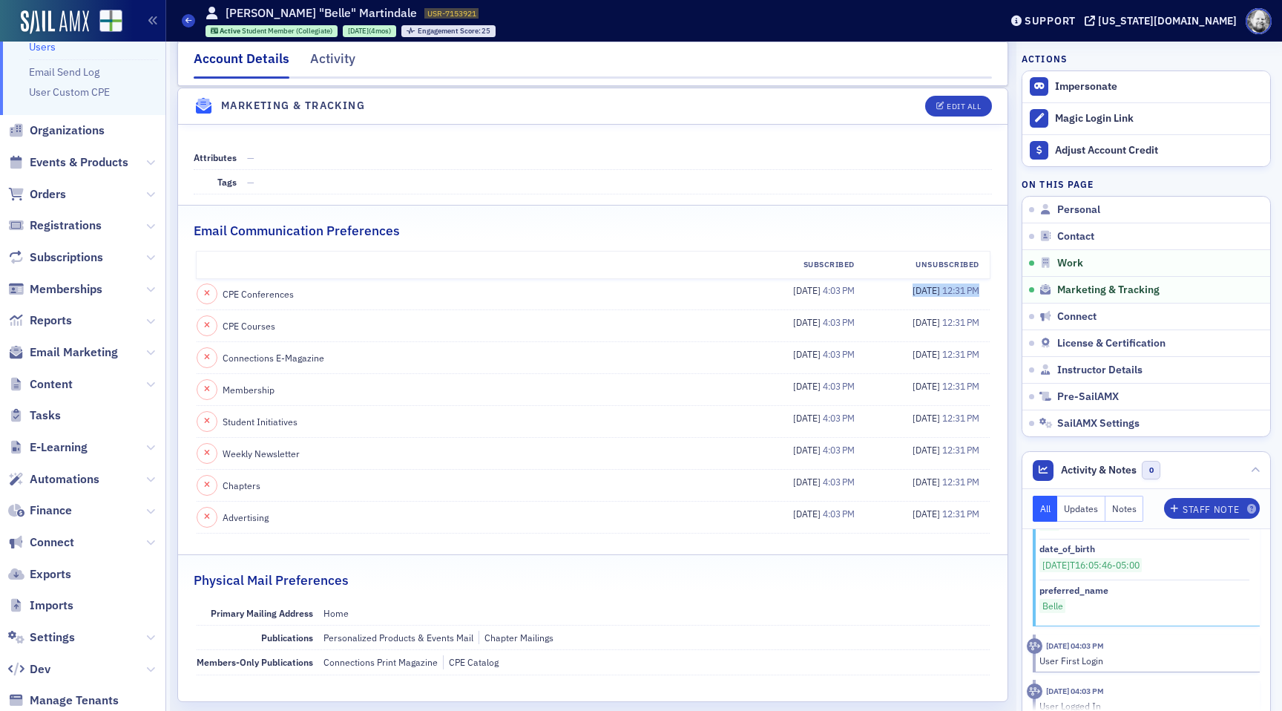
scroll to position [48, 0]
click at [73, 475] on span "Automations" at bounding box center [65, 477] width 70 height 16
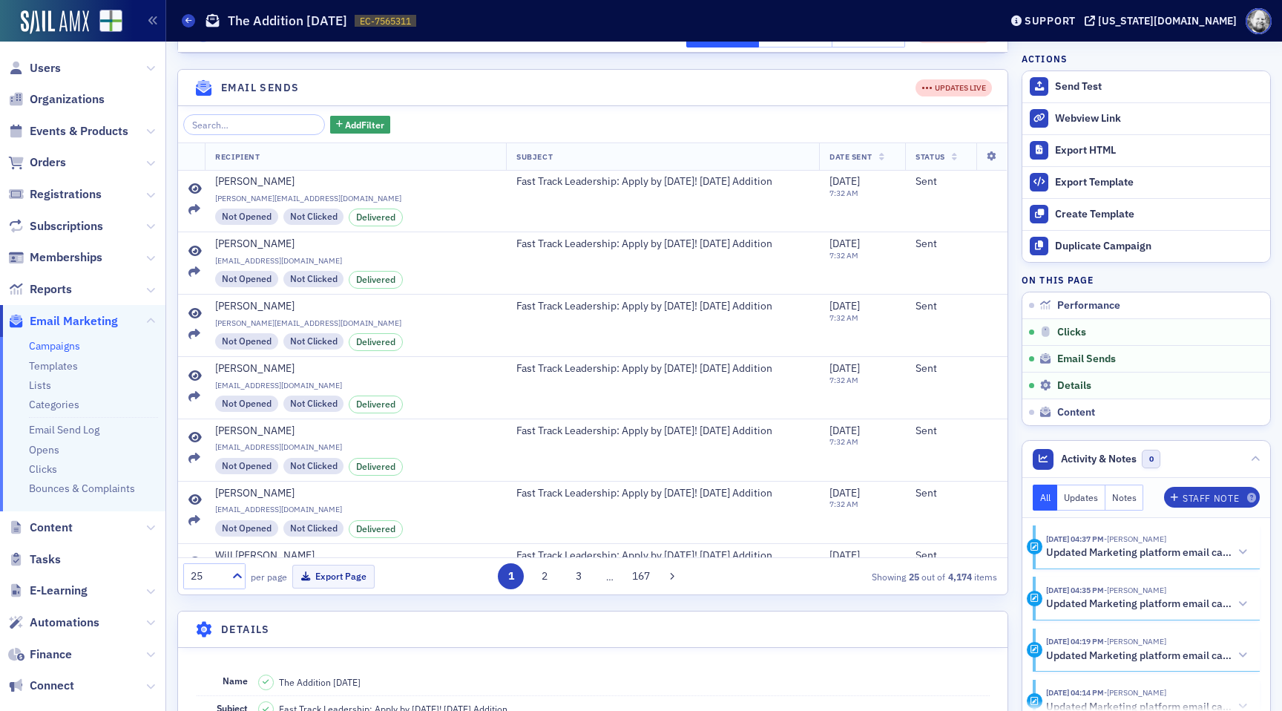
scroll to position [804, 0]
click at [226, 134] on input "search" at bounding box center [254, 123] width 142 height 21
paste input "Martindale"
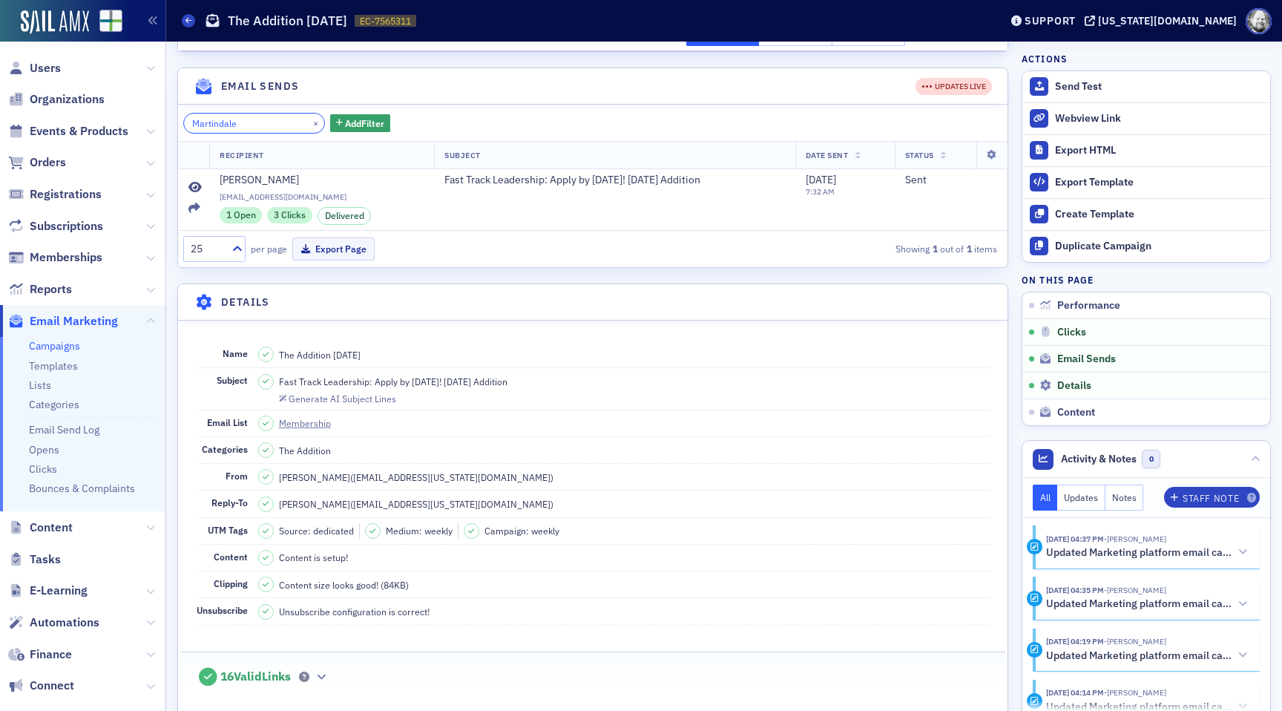
scroll to position [47, 0]
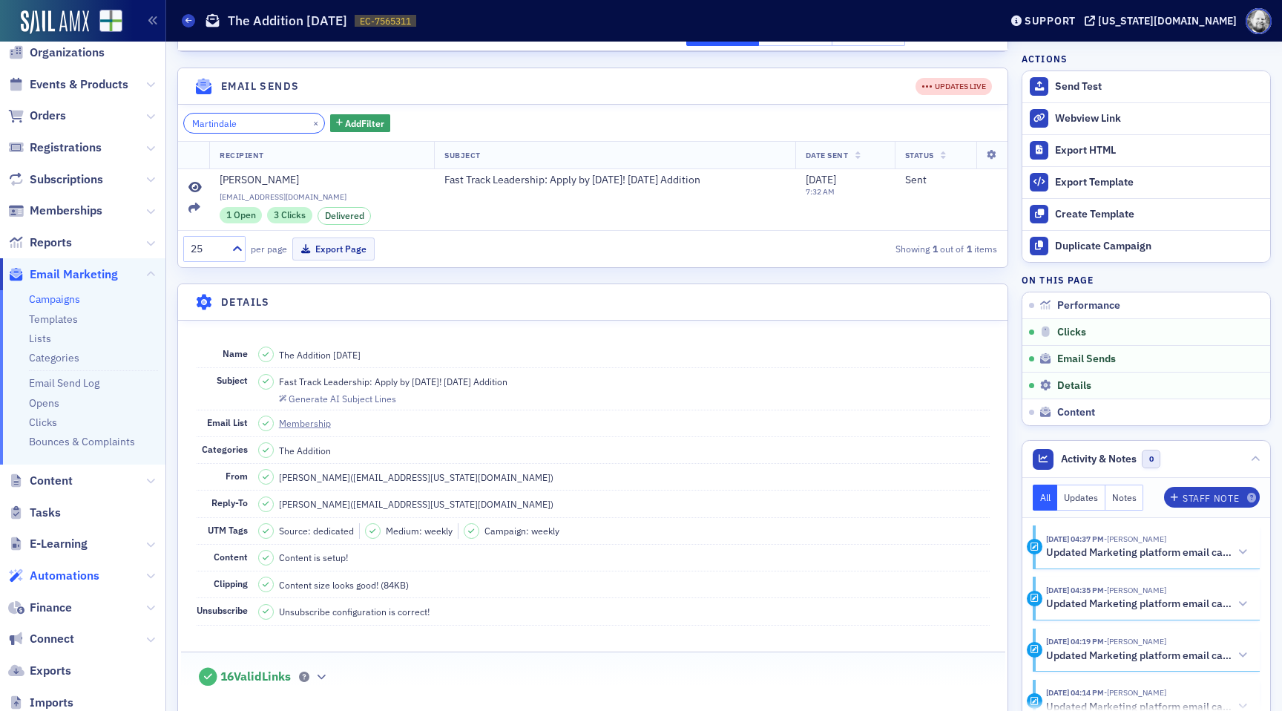
type input "Martindale"
click at [67, 577] on span "Automations" at bounding box center [65, 576] width 70 height 16
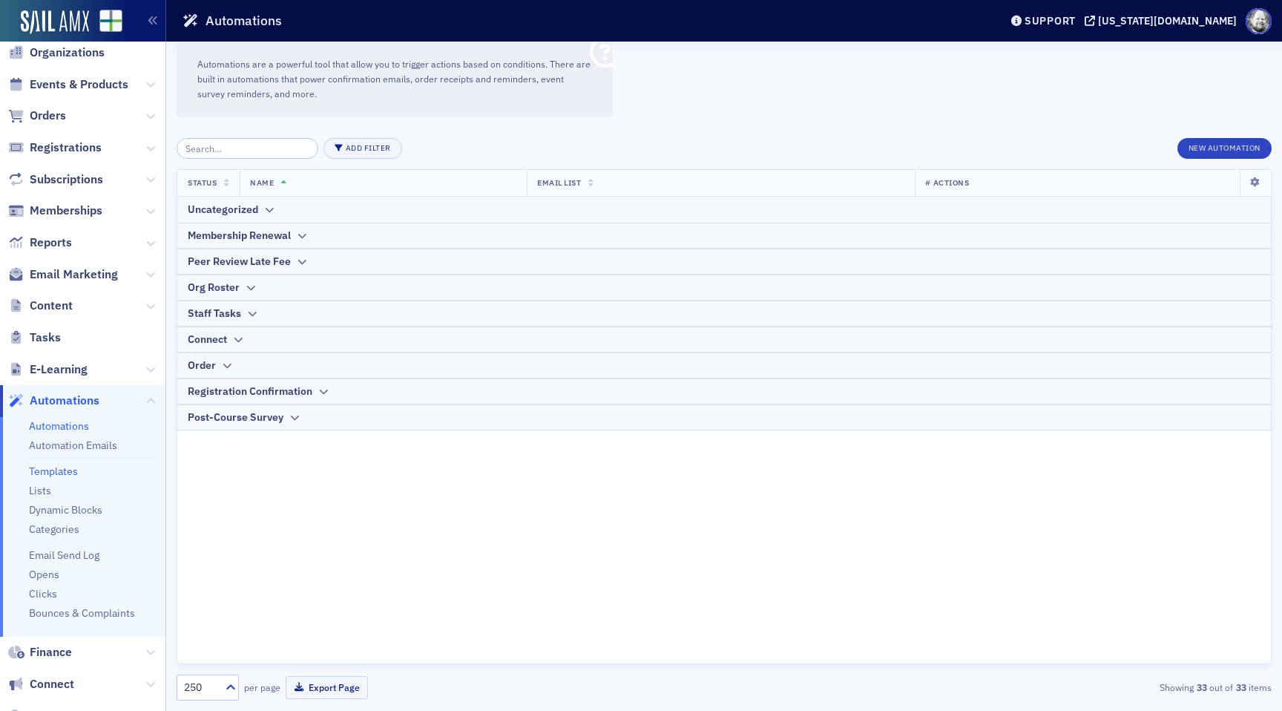
click at [52, 468] on link "Templates" at bounding box center [53, 471] width 49 height 13
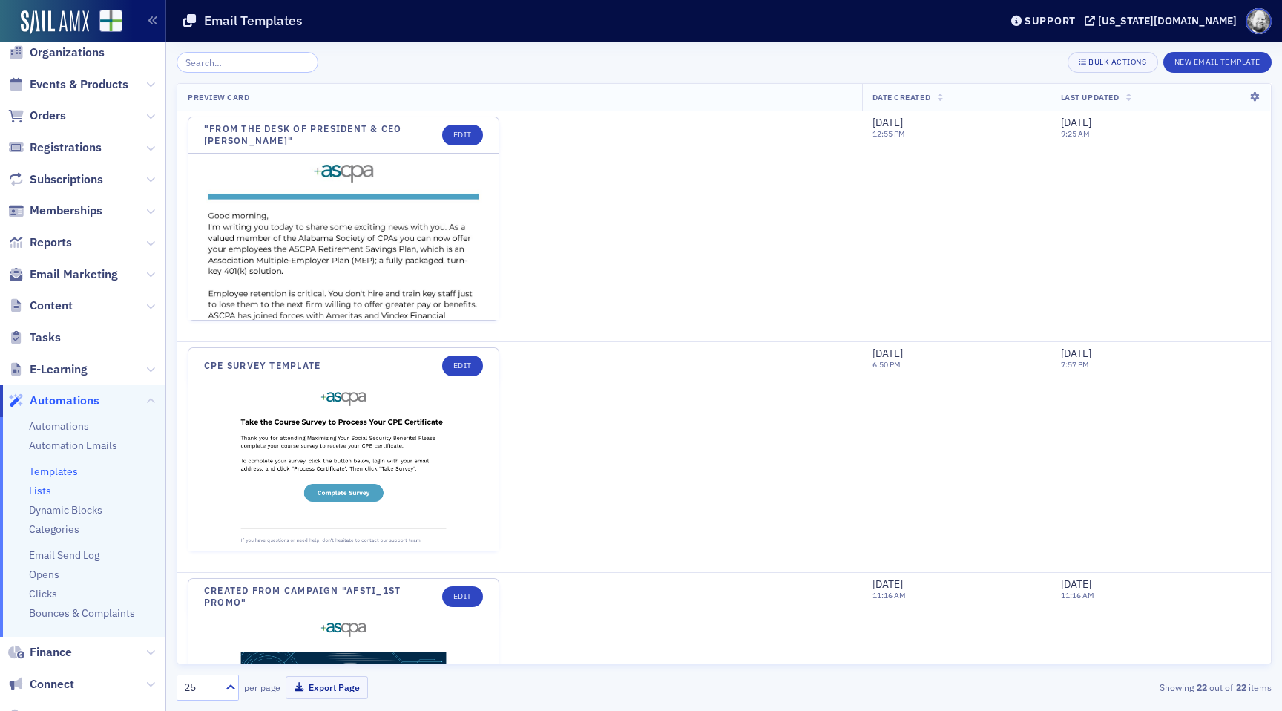
click at [45, 490] on link "Lists" at bounding box center [40, 490] width 22 height 13
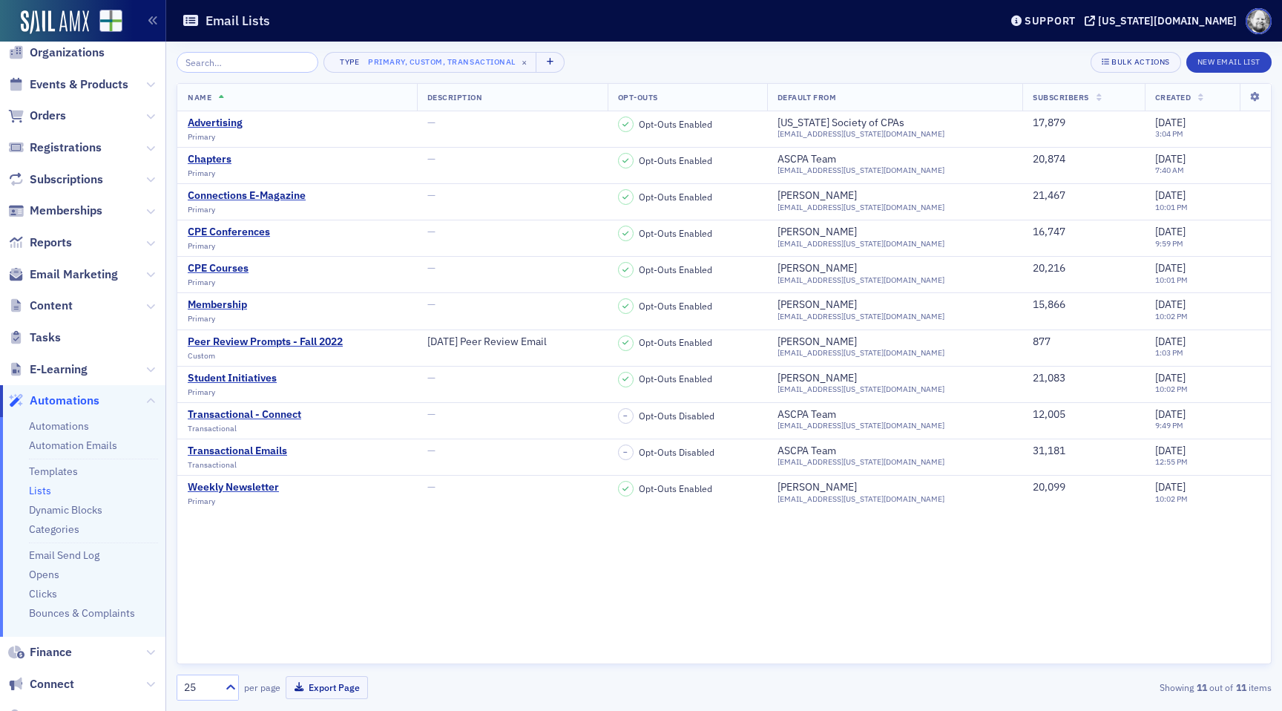
click at [454, 638] on div "Name Description Opt-Outs Default From Subscribers Created Advertising Primary …" at bounding box center [724, 373] width 1095 height 581
click at [272, 420] on div "Transactional - Connect" at bounding box center [245, 414] width 114 height 13
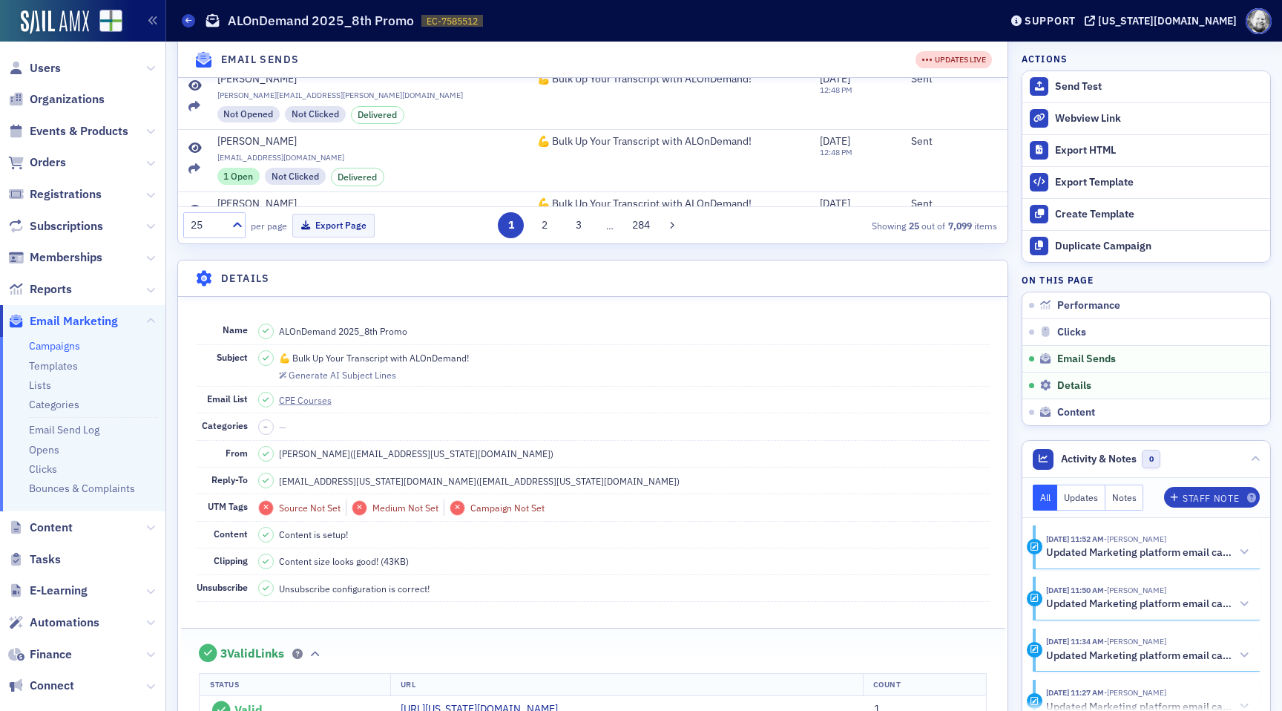
scroll to position [867, 0]
click at [560, 528] on dd "Content is setup!" at bounding box center [624, 532] width 732 height 26
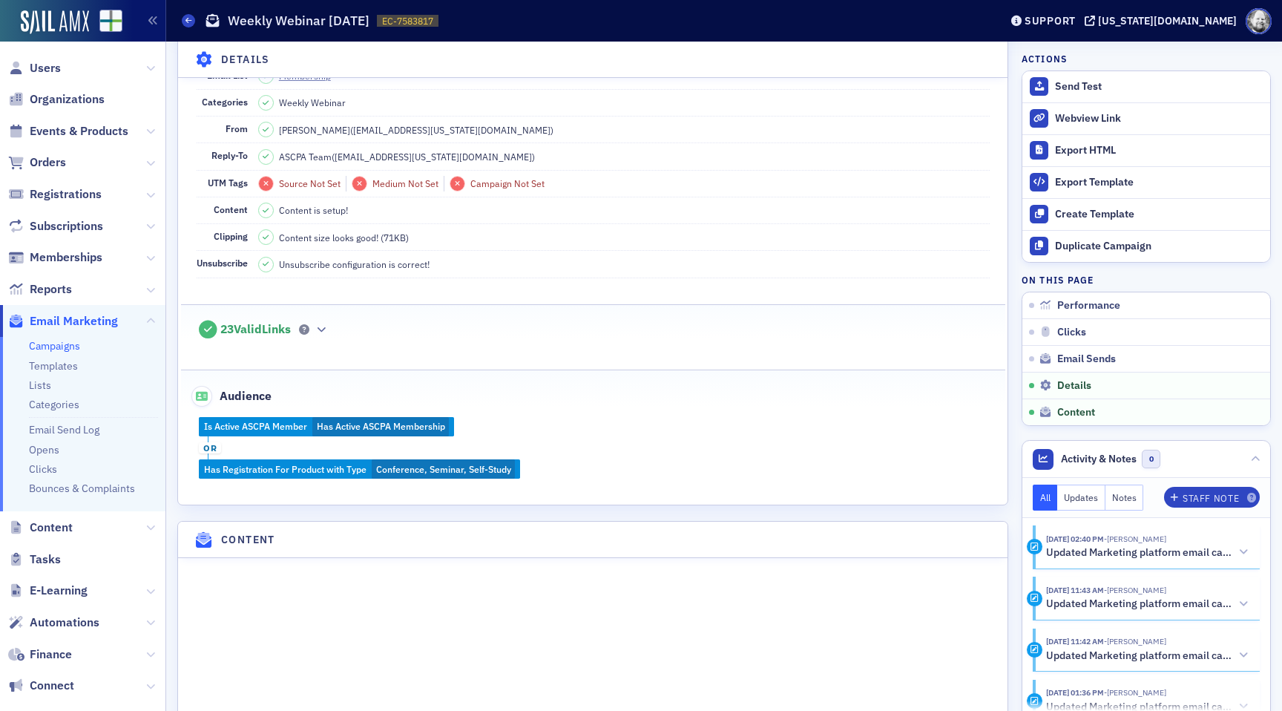
scroll to position [1430, 0]
click at [305, 83] on link "Membership" at bounding box center [311, 76] width 65 height 13
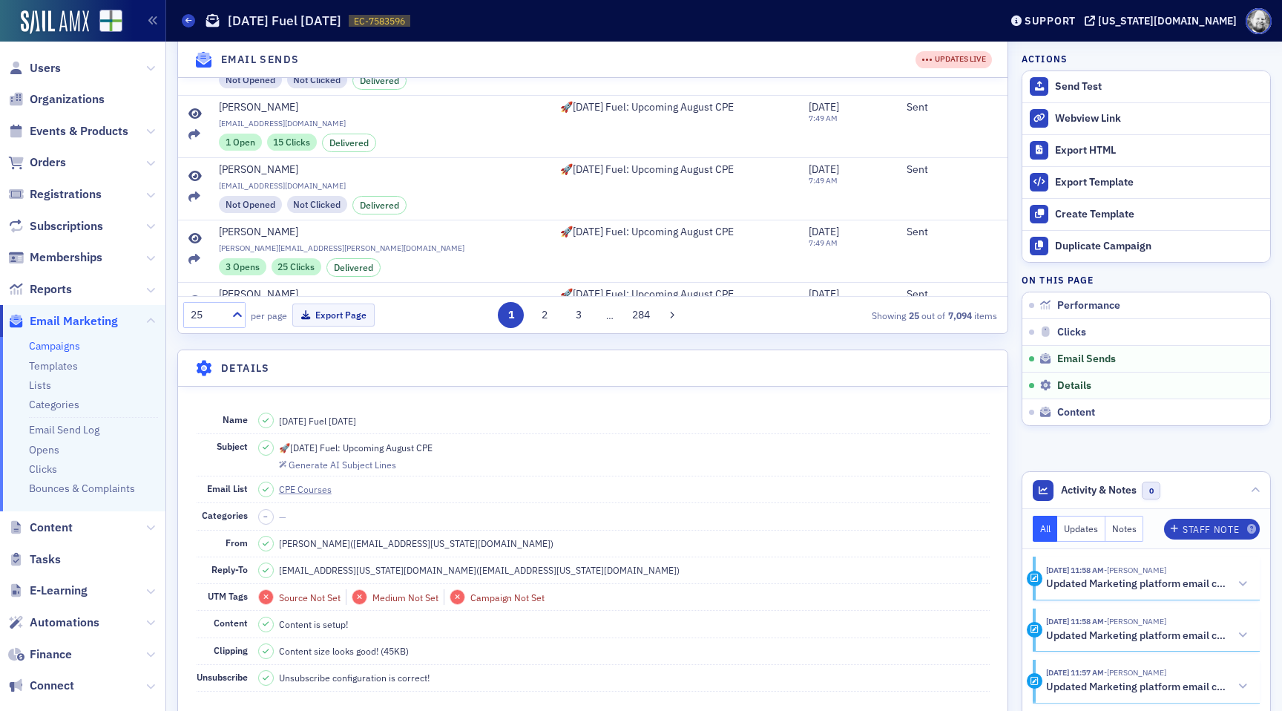
scroll to position [1092, 0]
click at [325, 489] on link "CPE Courses" at bounding box center [312, 488] width 66 height 13
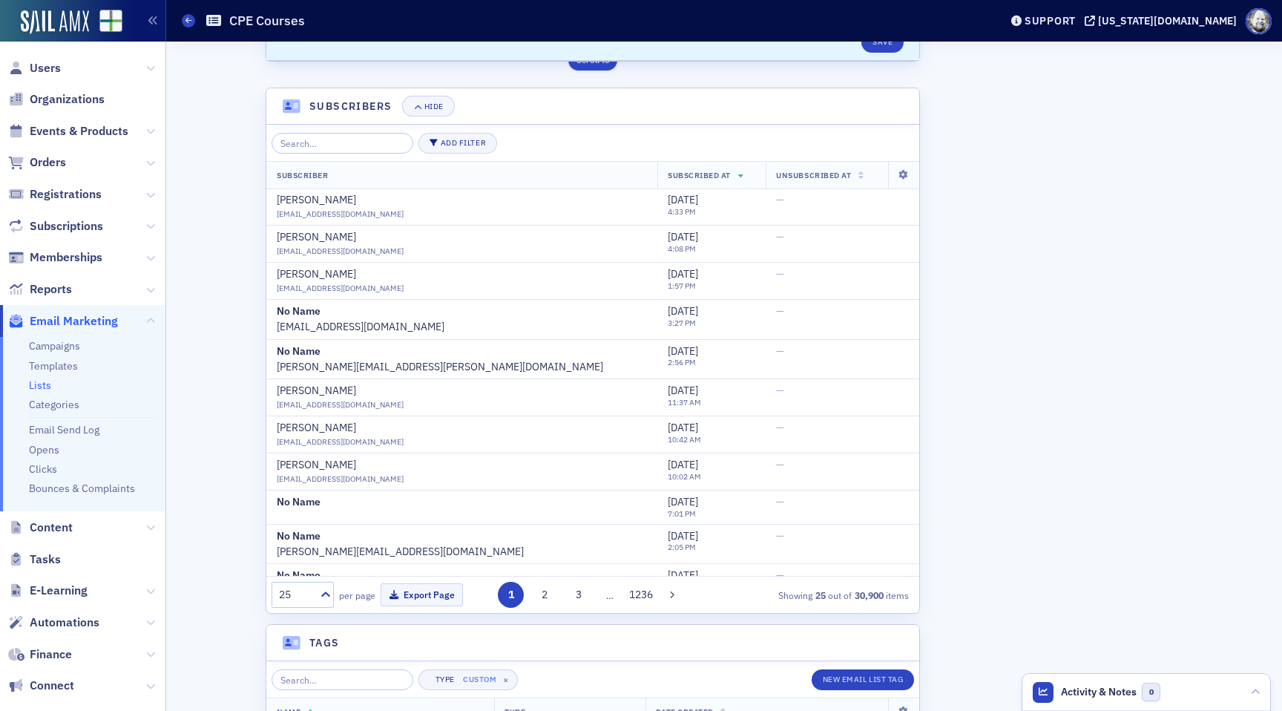
scroll to position [400, 0]
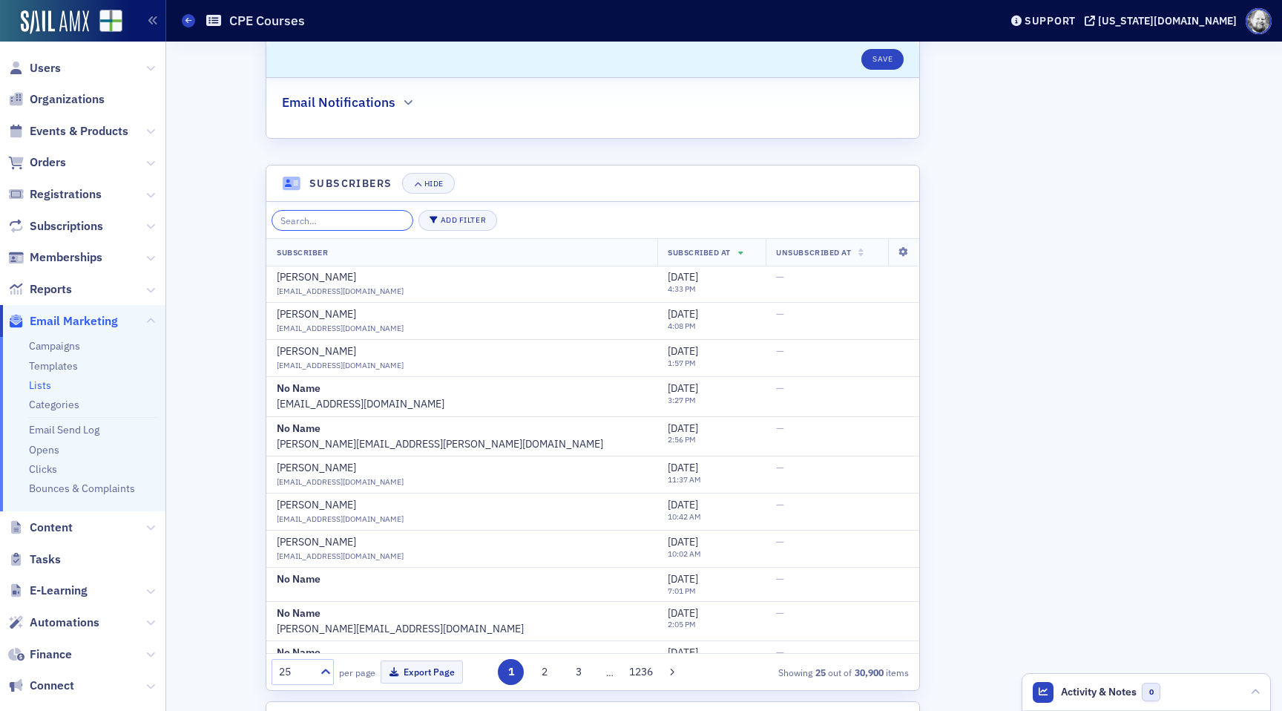
click at [323, 220] on input "search" at bounding box center [343, 220] width 142 height 21
paste input "[URL][US_STATE][DOMAIN_NAME]"
type input "[URL][US_STATE][DOMAIN_NAME]"
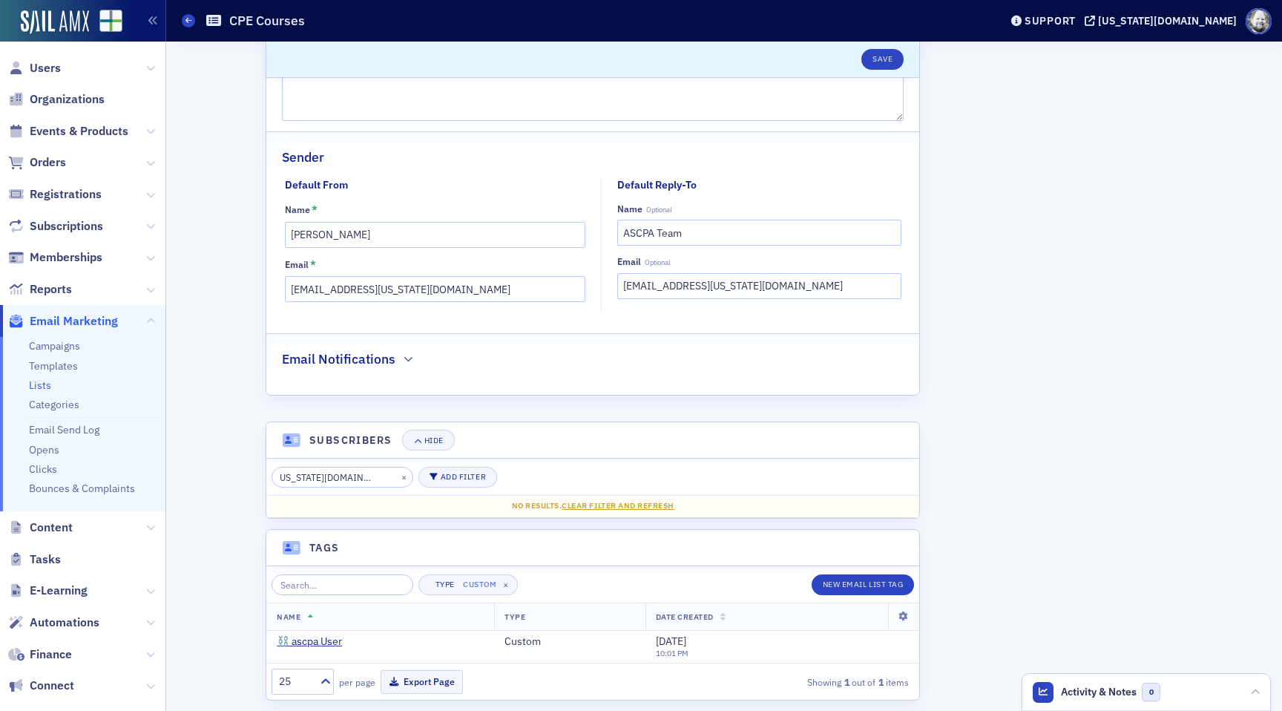
scroll to position [143, 0]
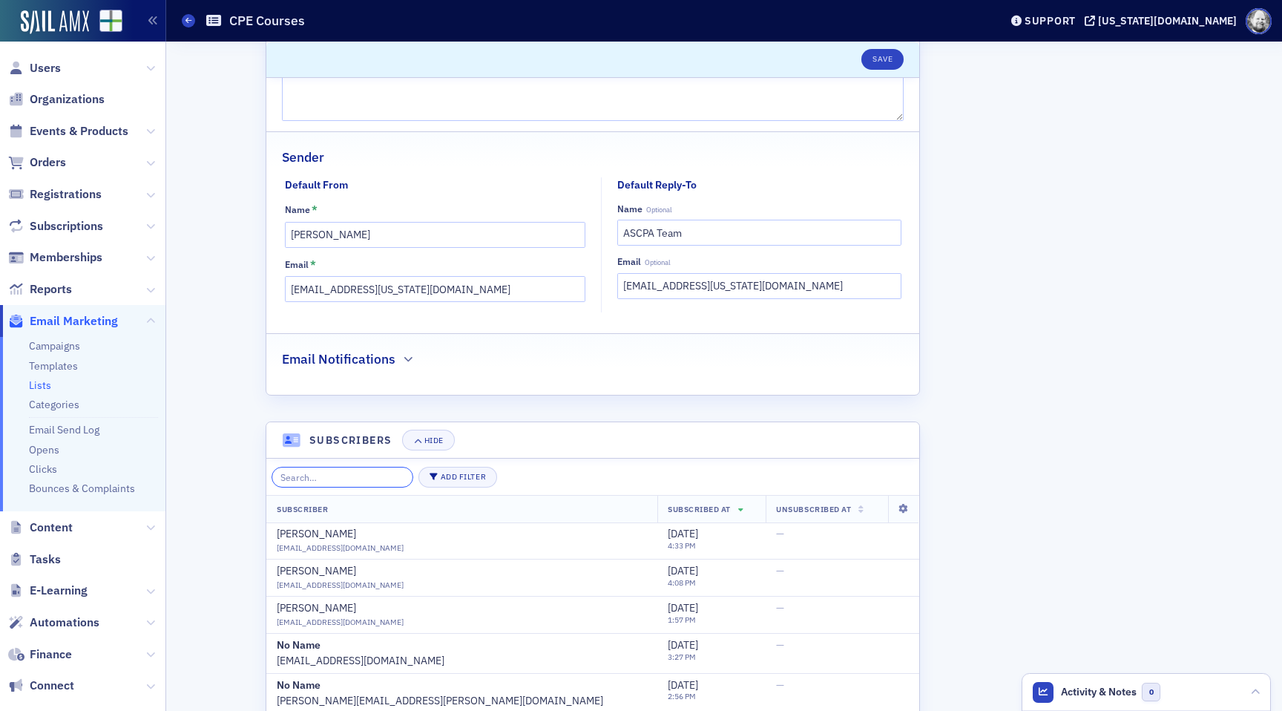
click at [330, 476] on input "search" at bounding box center [343, 477] width 142 height 21
paste input "Martindale"
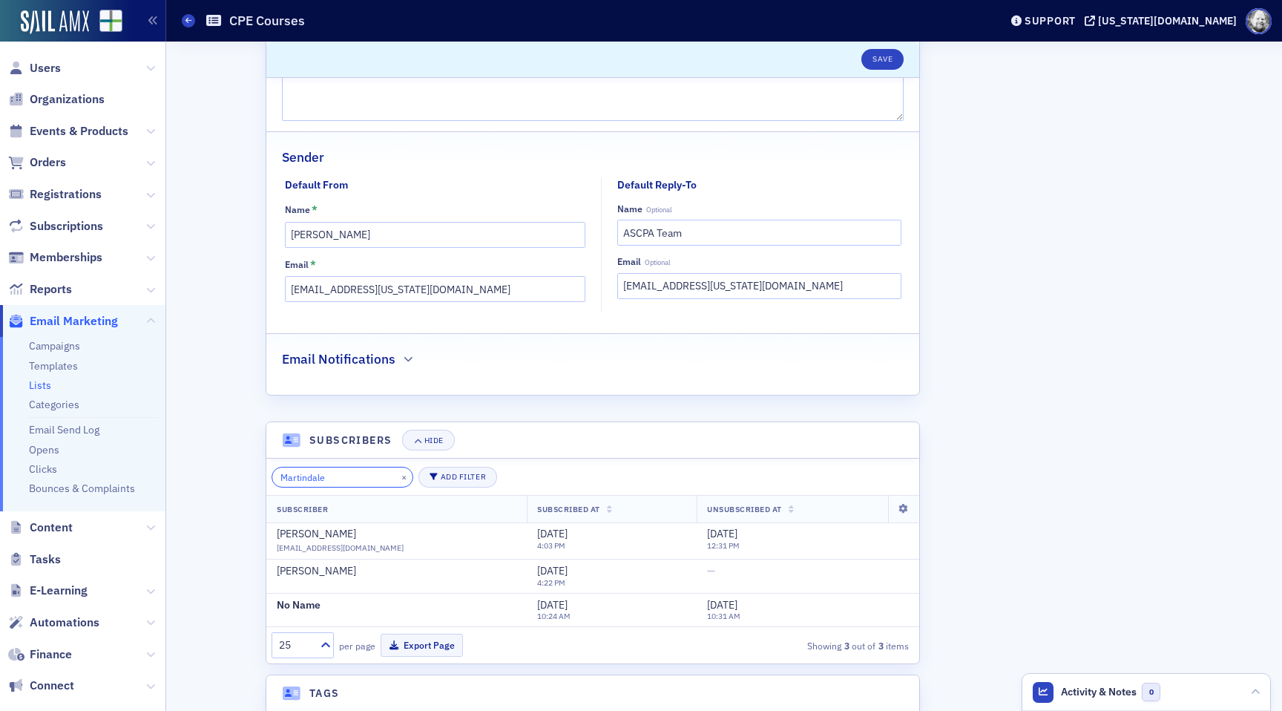
type input "Martindale"
click at [214, 508] on div "Scroll to Save Name * CPE Courses Type * Primary Custom Transactional Archived …" at bounding box center [592, 377] width 831 height 959
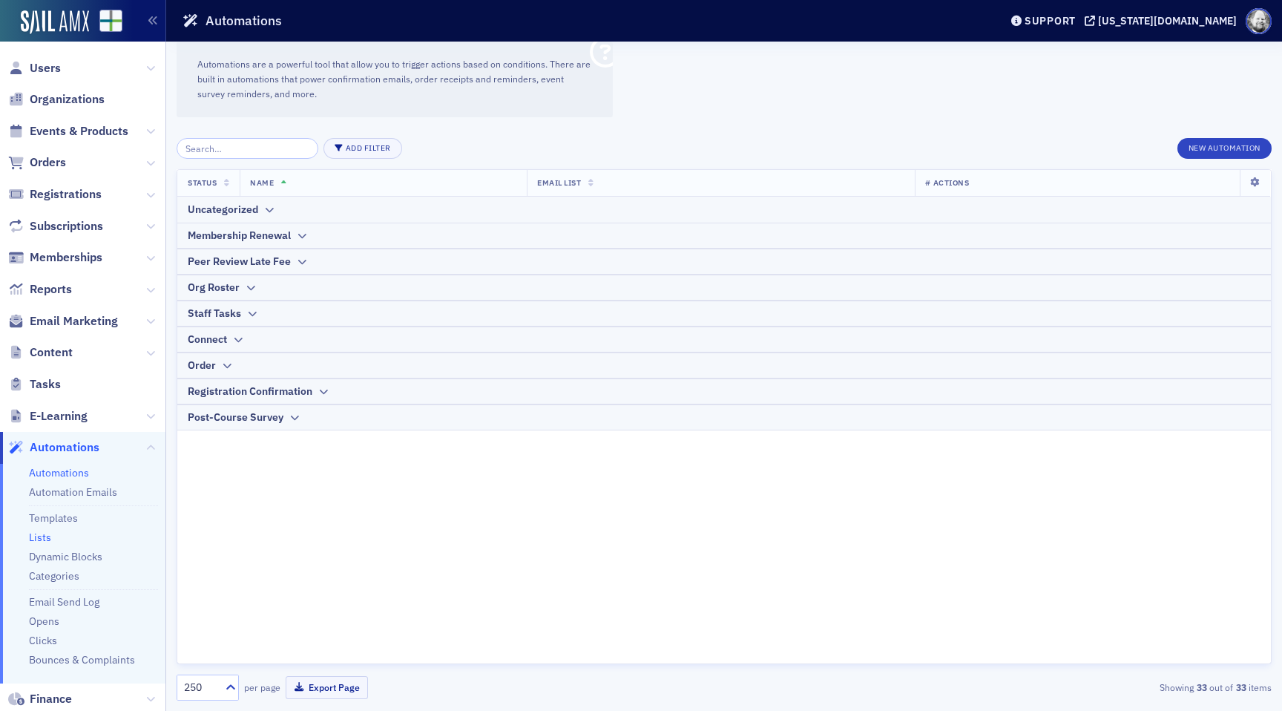
click at [41, 537] on link "Lists" at bounding box center [40, 537] width 22 height 13
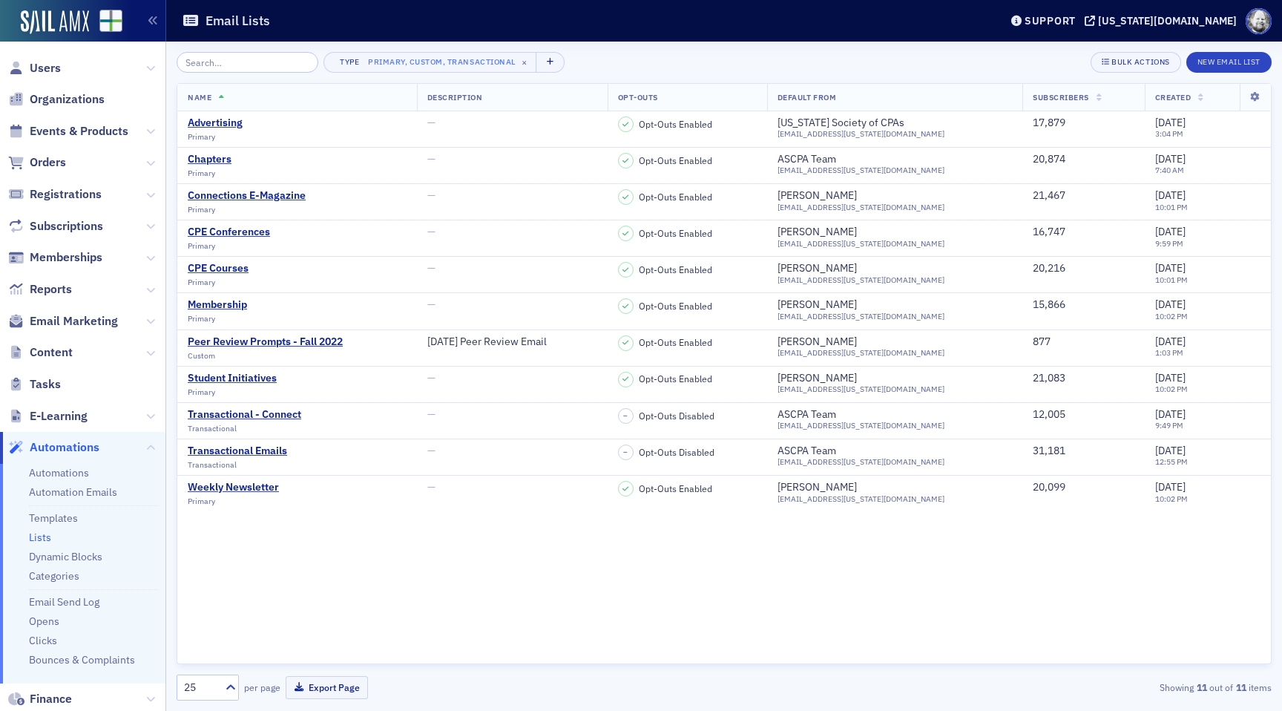
click at [419, 603] on div "Name Description Opt-Outs Default From Subscribers Created Advertising Primary …" at bounding box center [724, 373] width 1095 height 581
click at [62, 293] on span "Reports" at bounding box center [51, 289] width 42 height 16
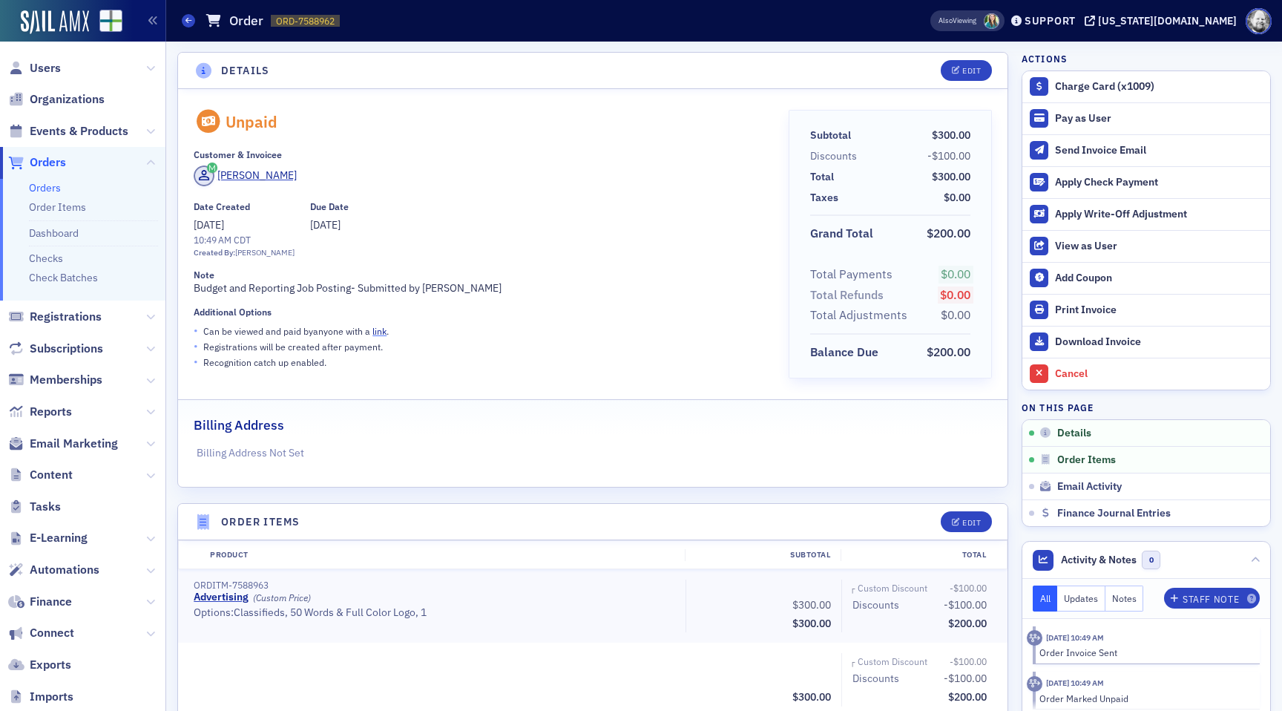
click at [382, 330] on link "link" at bounding box center [380, 331] width 14 height 12
click at [1084, 304] on div "Print Invoice" at bounding box center [1159, 310] width 208 height 13
drag, startPoint x: 204, startPoint y: 331, endPoint x: 403, endPoint y: 330, distance: 198.9
click at [404, 330] on div "• Can be viewed and paid by anyone with a link ." at bounding box center [481, 331] width 574 height 16
copy p "Can be viewed and paid by anyone with a link ."
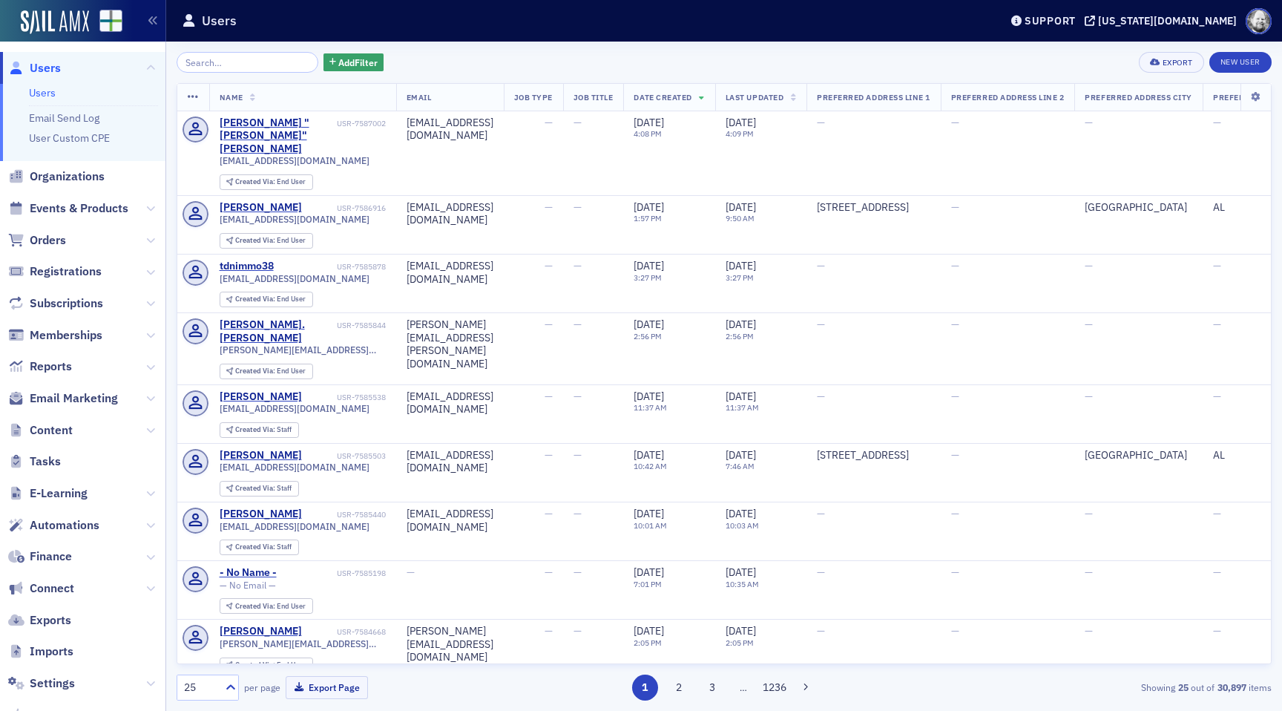
scroll to position [82, 0]
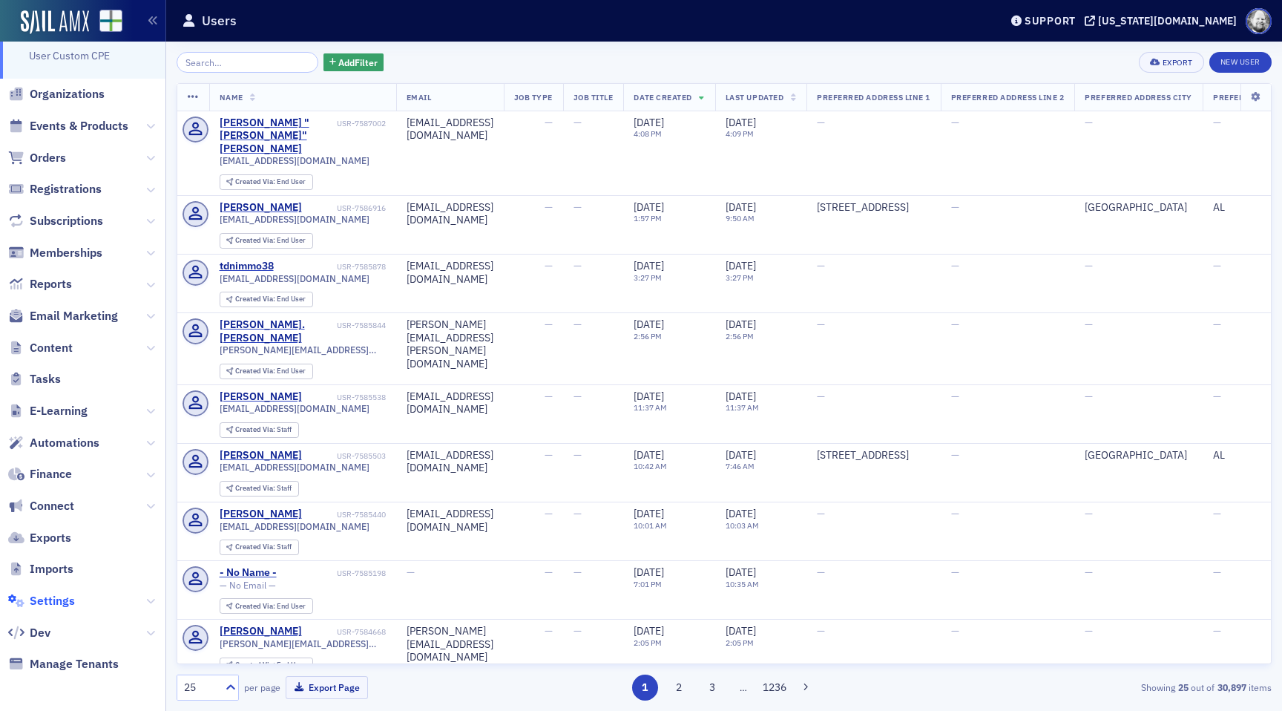
click at [51, 604] on span "Settings" at bounding box center [52, 601] width 45 height 16
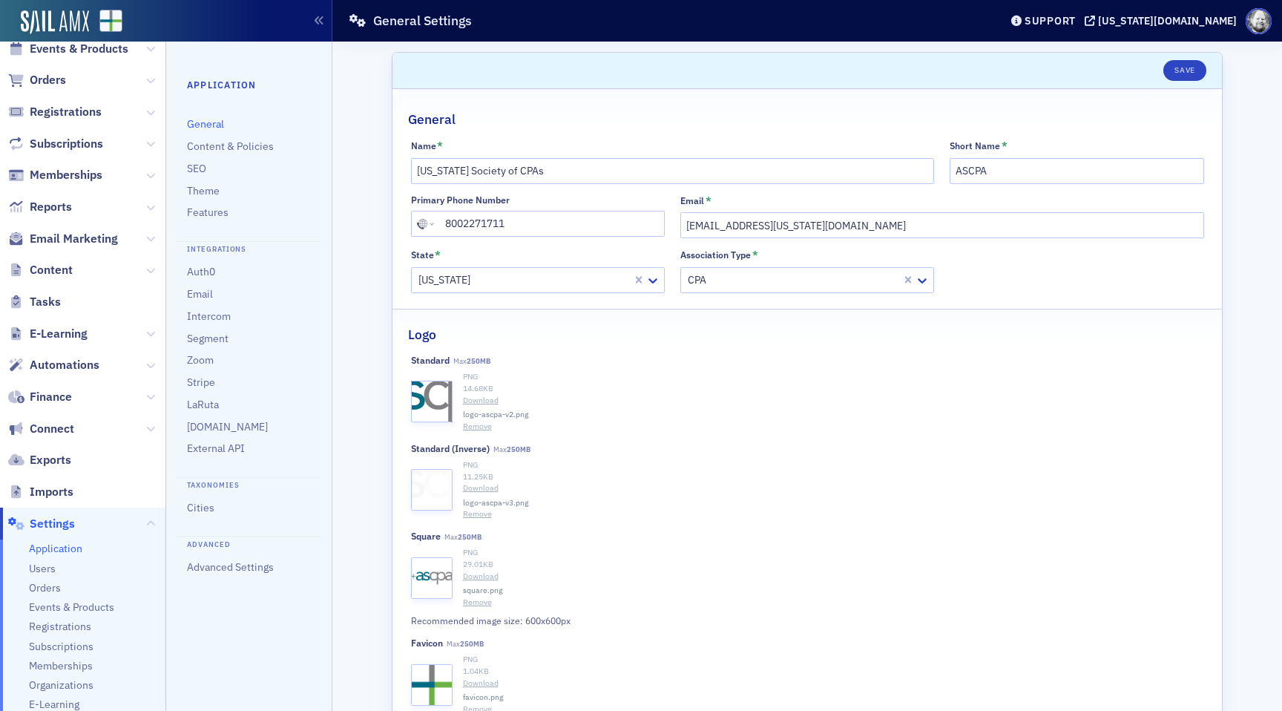
click at [51, 604] on span "Events & Products" at bounding box center [71, 607] width 85 height 14
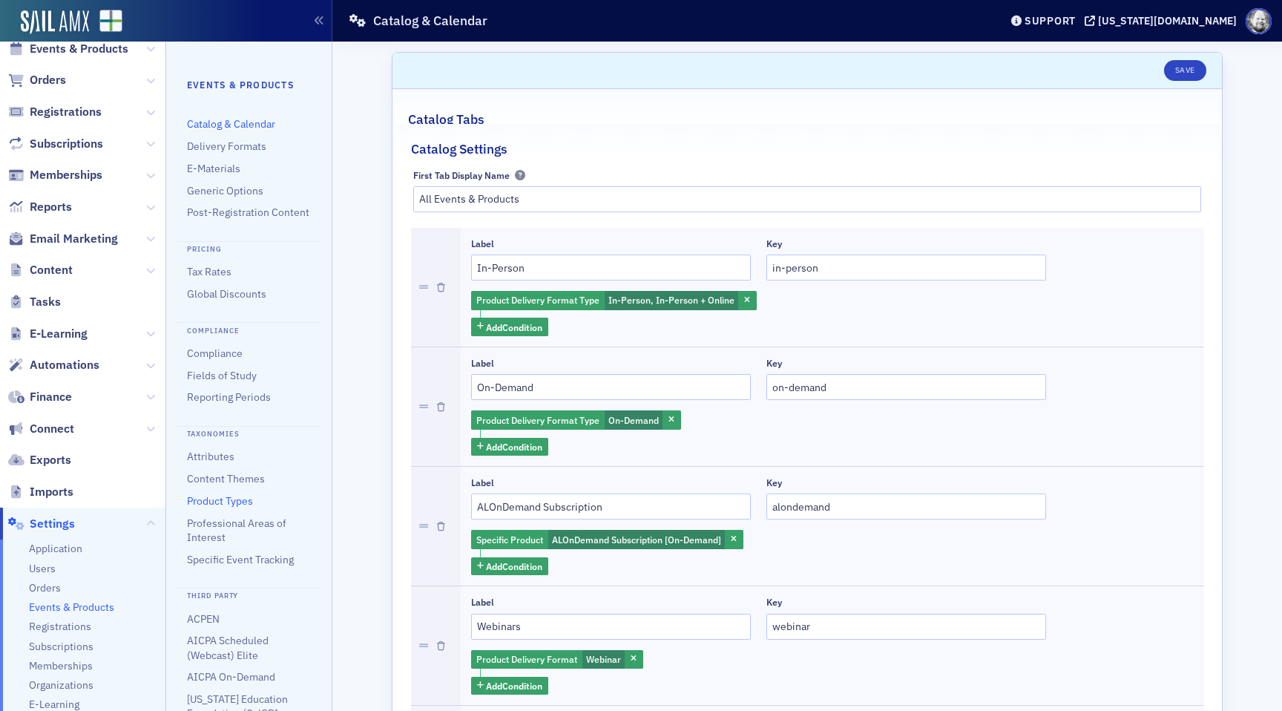
click at [218, 498] on link "Product Types" at bounding box center [220, 500] width 66 height 13
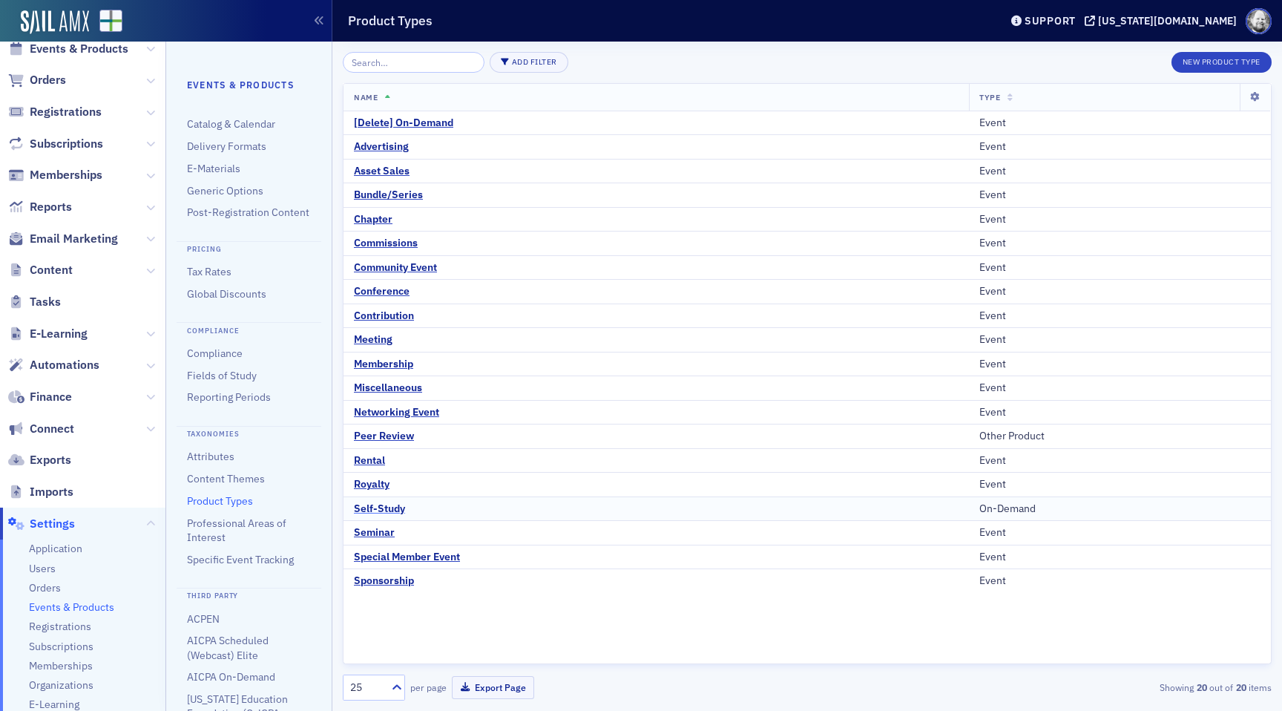
click at [376, 510] on div "Self-Study" at bounding box center [379, 508] width 51 height 13
click at [1076, 22] on div "Support" at bounding box center [1050, 20] width 51 height 13
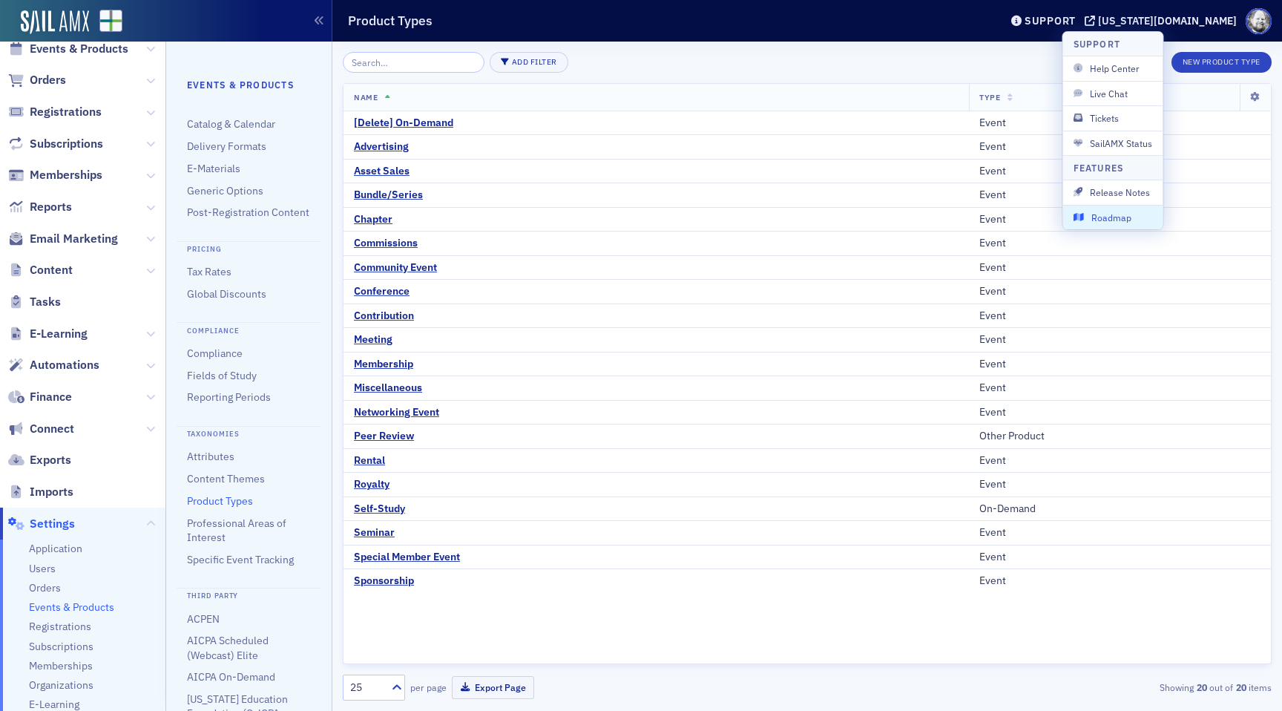
click at [1105, 213] on span "Roadmap" at bounding box center [1113, 217] width 79 height 13
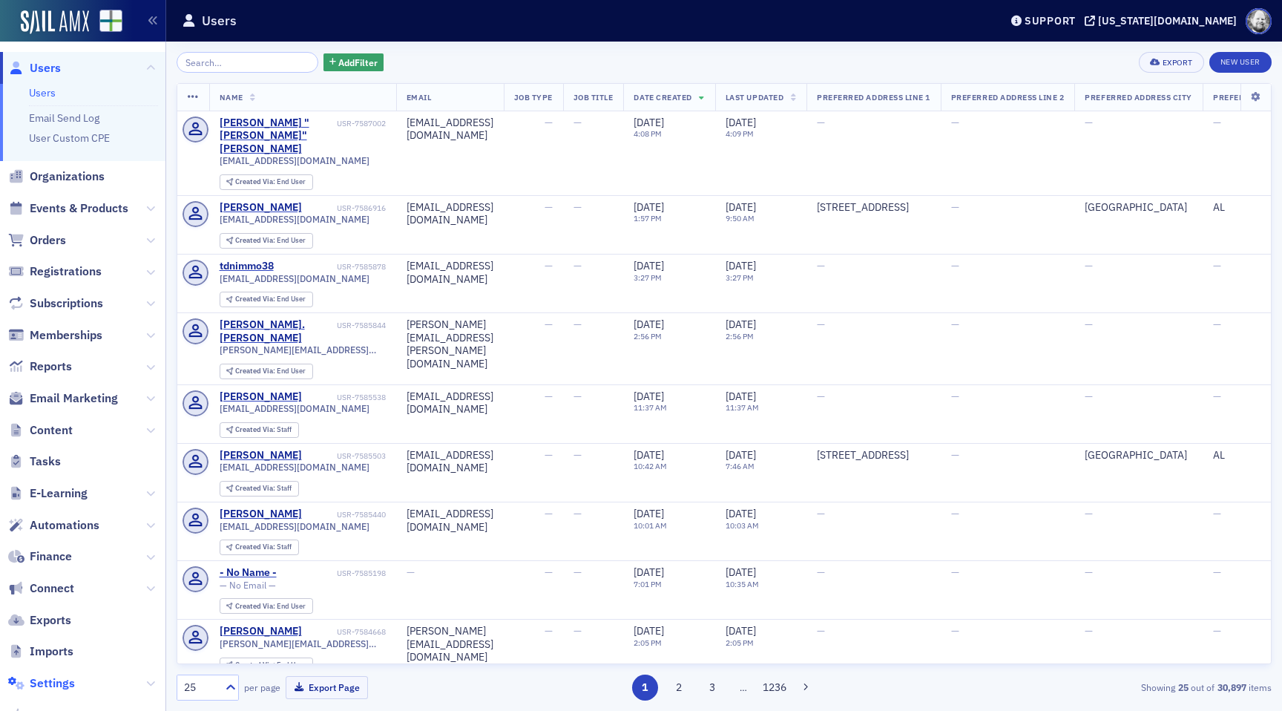
click at [66, 691] on span "Settings" at bounding box center [52, 683] width 45 height 16
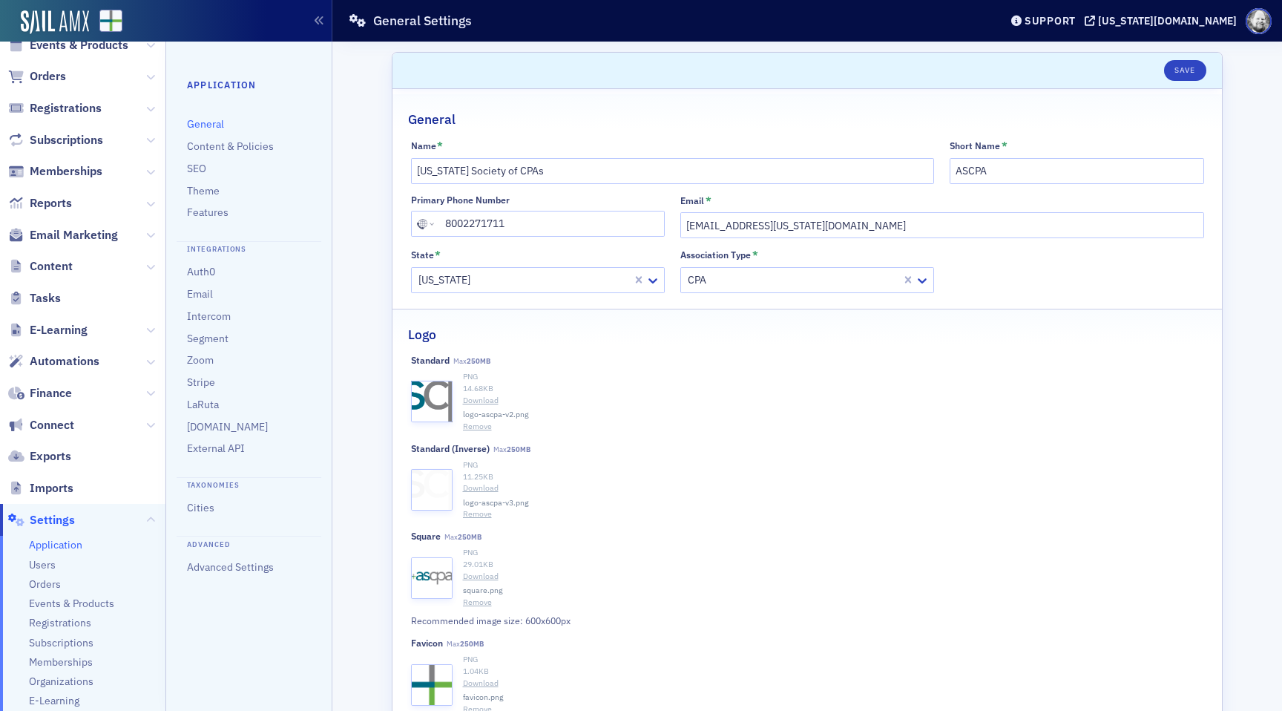
scroll to position [135, 0]
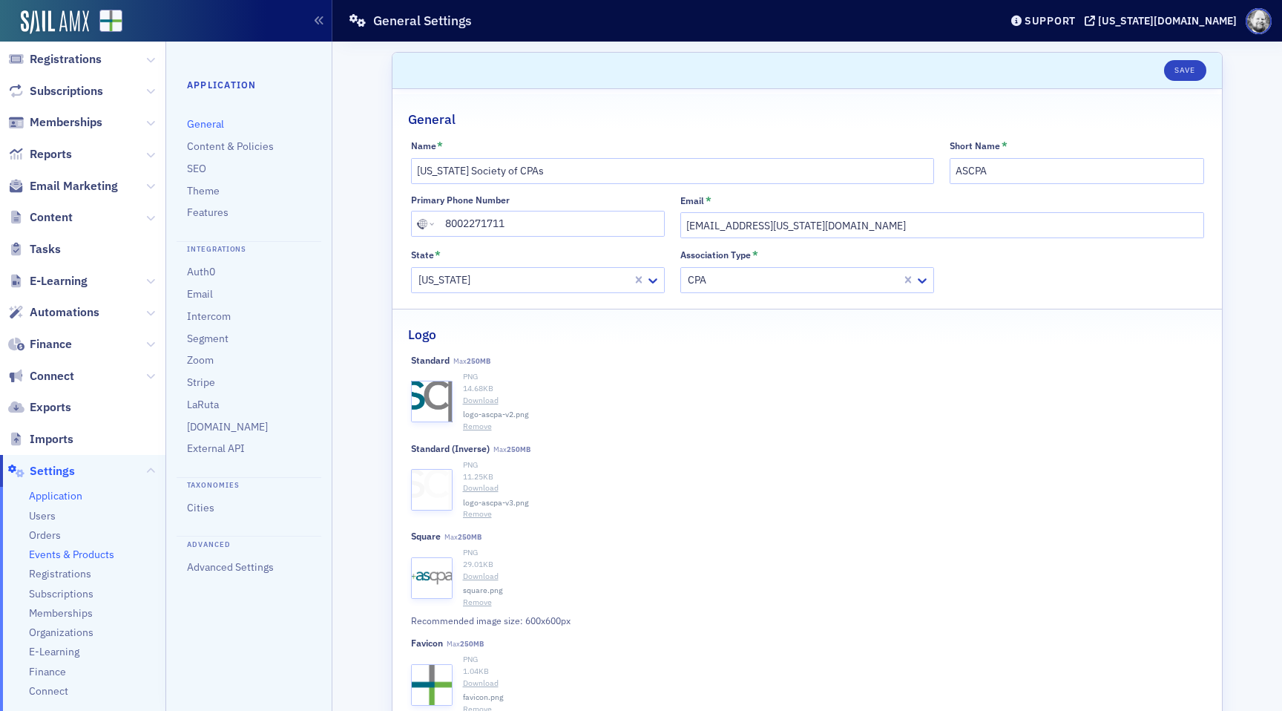
click at [68, 547] on ul "Application Users Orders Events & Products Registrations Subscriptions Membersh…" at bounding box center [83, 600] width 166 height 227
click at [67, 574] on span "Registrations" at bounding box center [60, 574] width 62 height 14
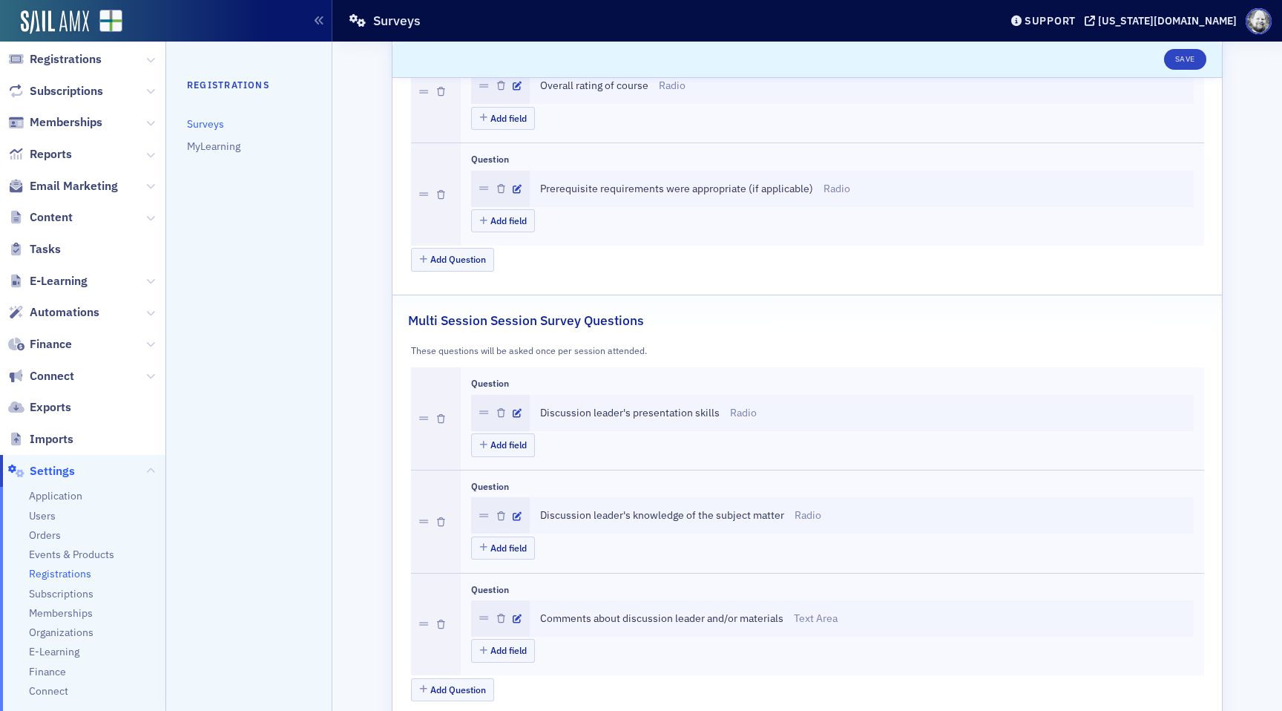
scroll to position [2549, 0]
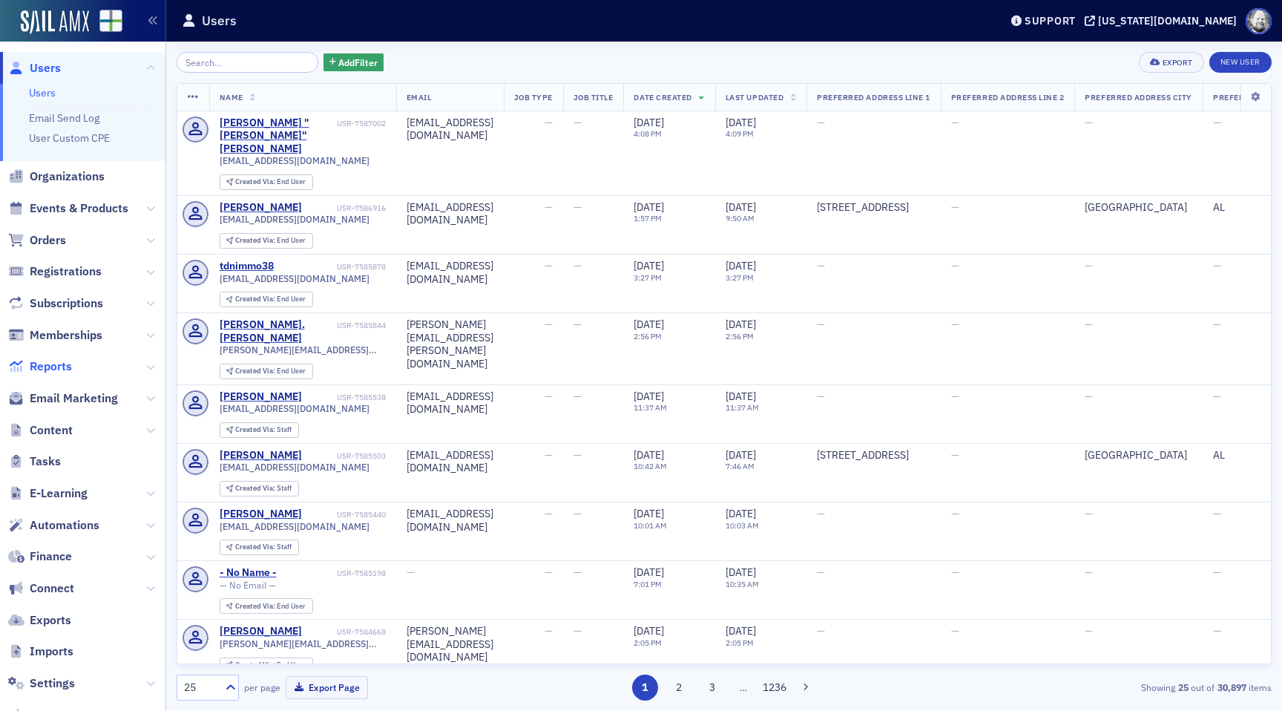
click at [63, 374] on span "Reports" at bounding box center [51, 366] width 42 height 16
click at [53, 676] on span "Settings" at bounding box center [52, 683] width 45 height 16
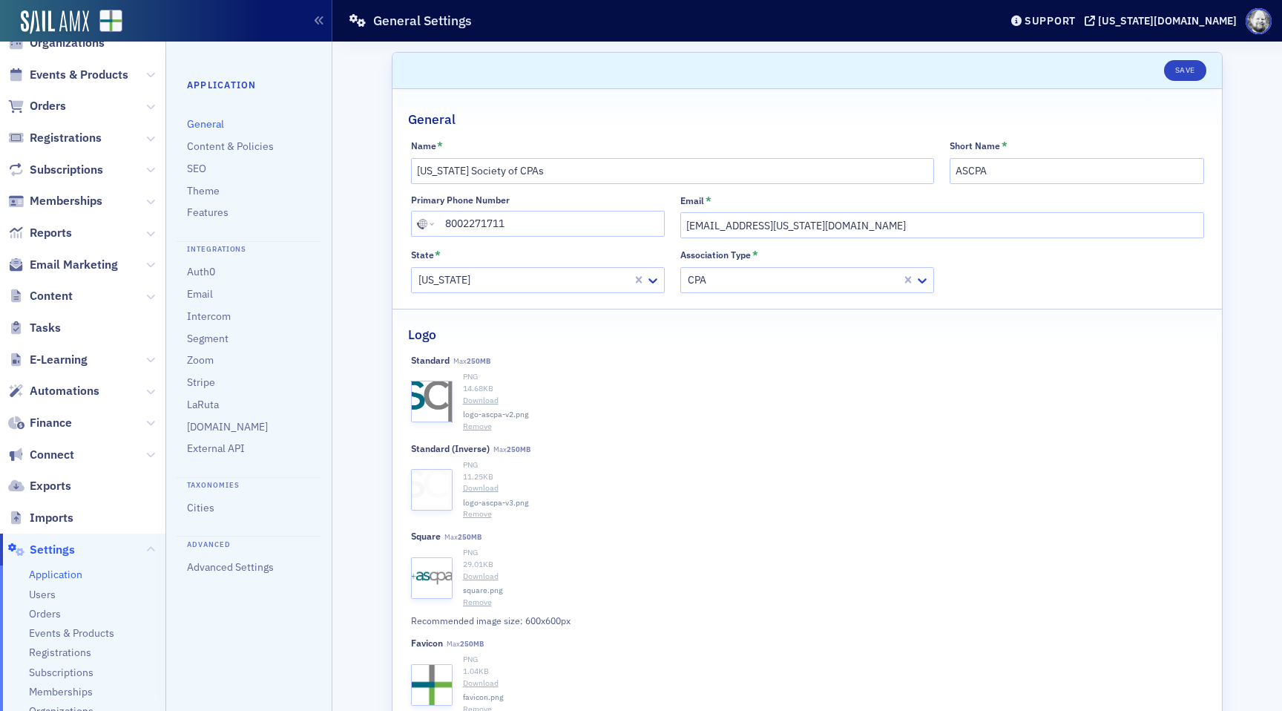
scroll to position [70, 0]
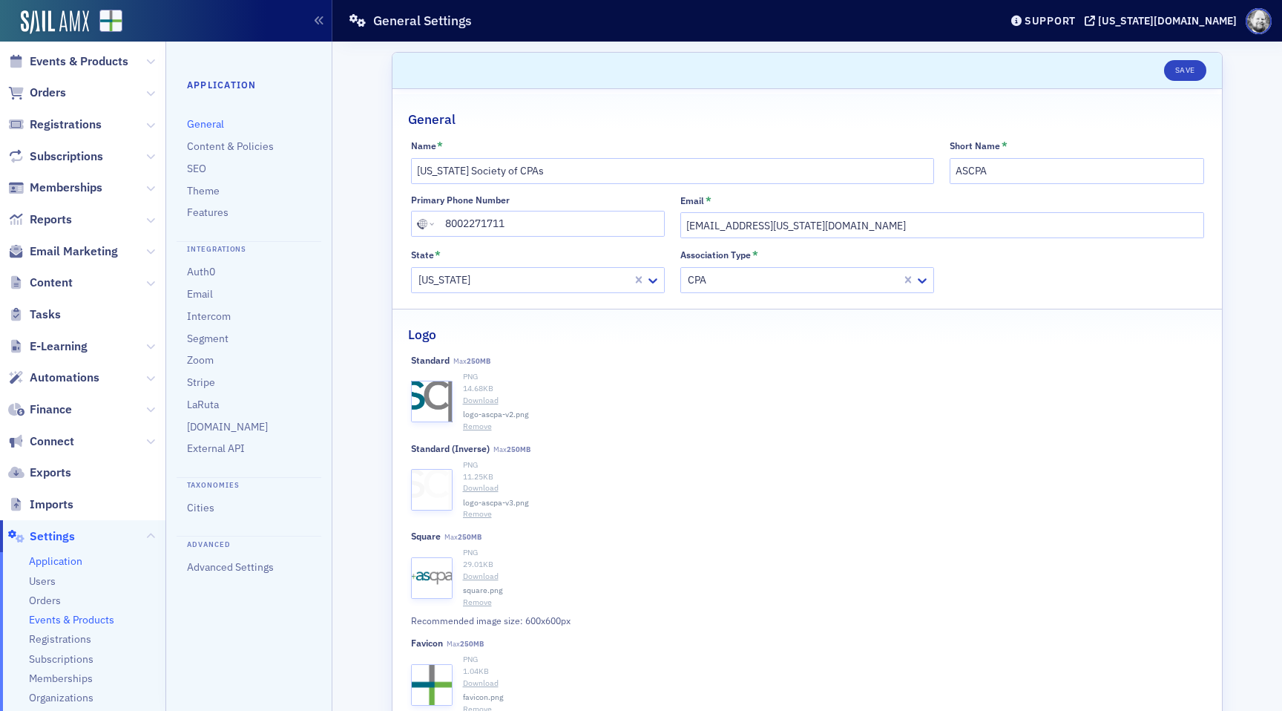
click at [63, 623] on span "Events & Products" at bounding box center [71, 620] width 85 height 14
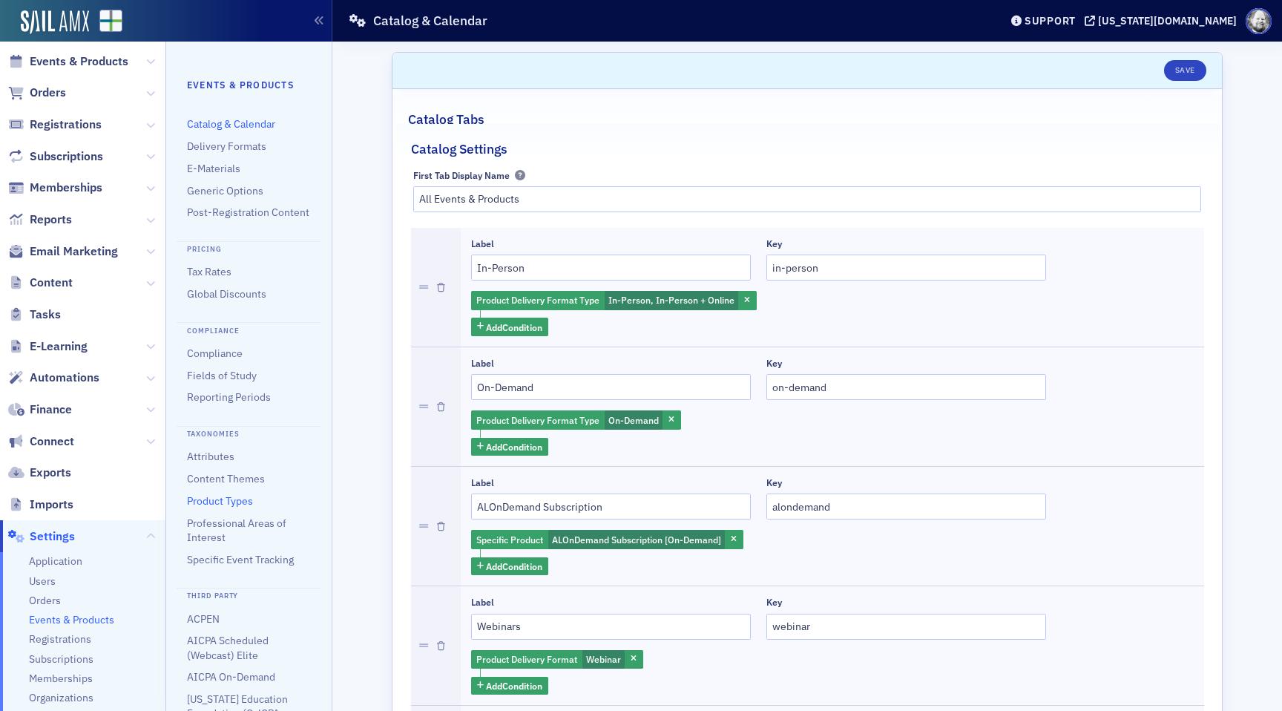
click at [216, 494] on link "Product Types" at bounding box center [220, 500] width 66 height 13
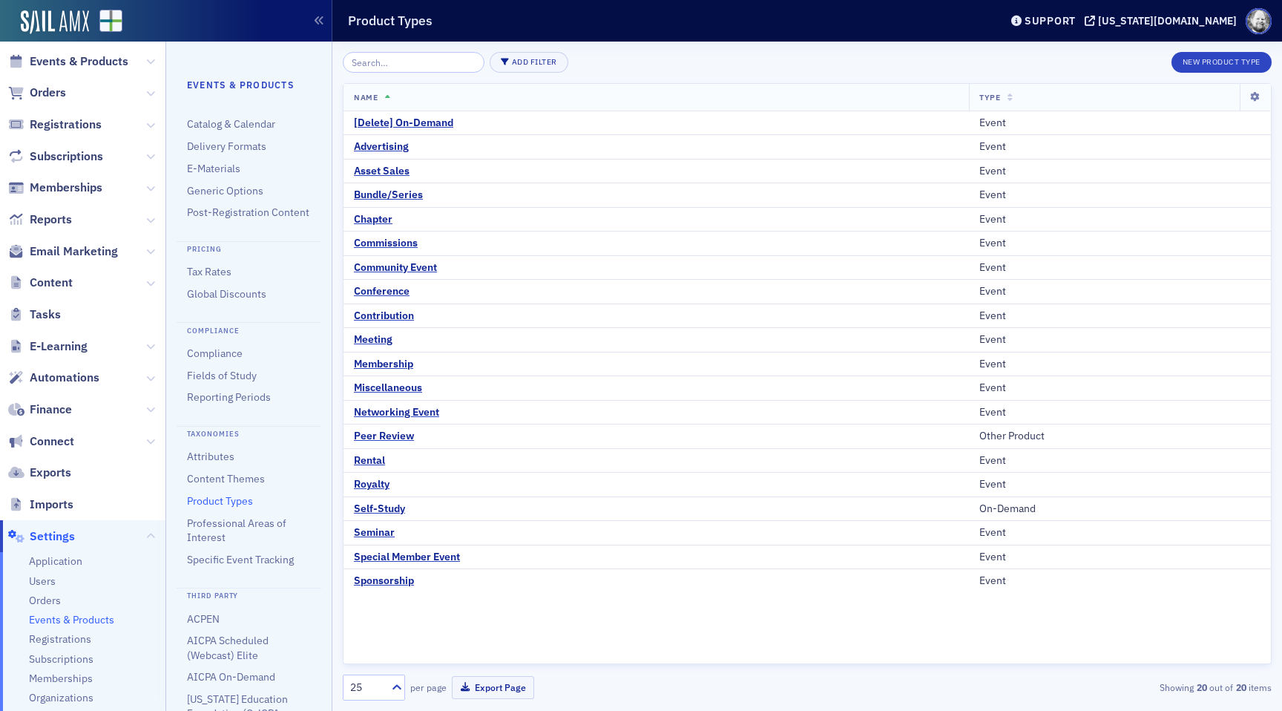
click at [240, 134] on ul "Events & Products Catalog & Calendar Delivery Formats E-Materials Generic Optio…" at bounding box center [249, 593] width 124 height 1030
click at [240, 140] on link "Delivery Formats" at bounding box center [226, 146] width 79 height 13
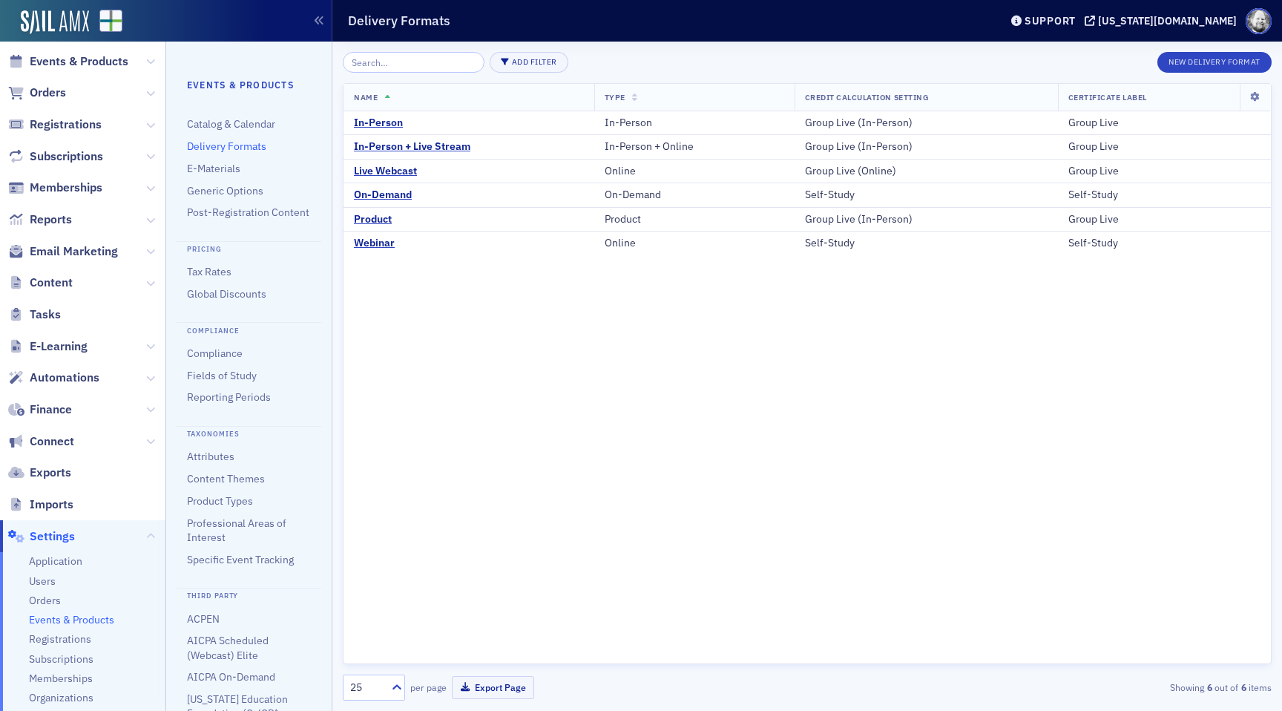
scroll to position [8, 0]
click at [230, 494] on link "Product Types" at bounding box center [220, 492] width 66 height 13
